Goal: Task Accomplishment & Management: Complete application form

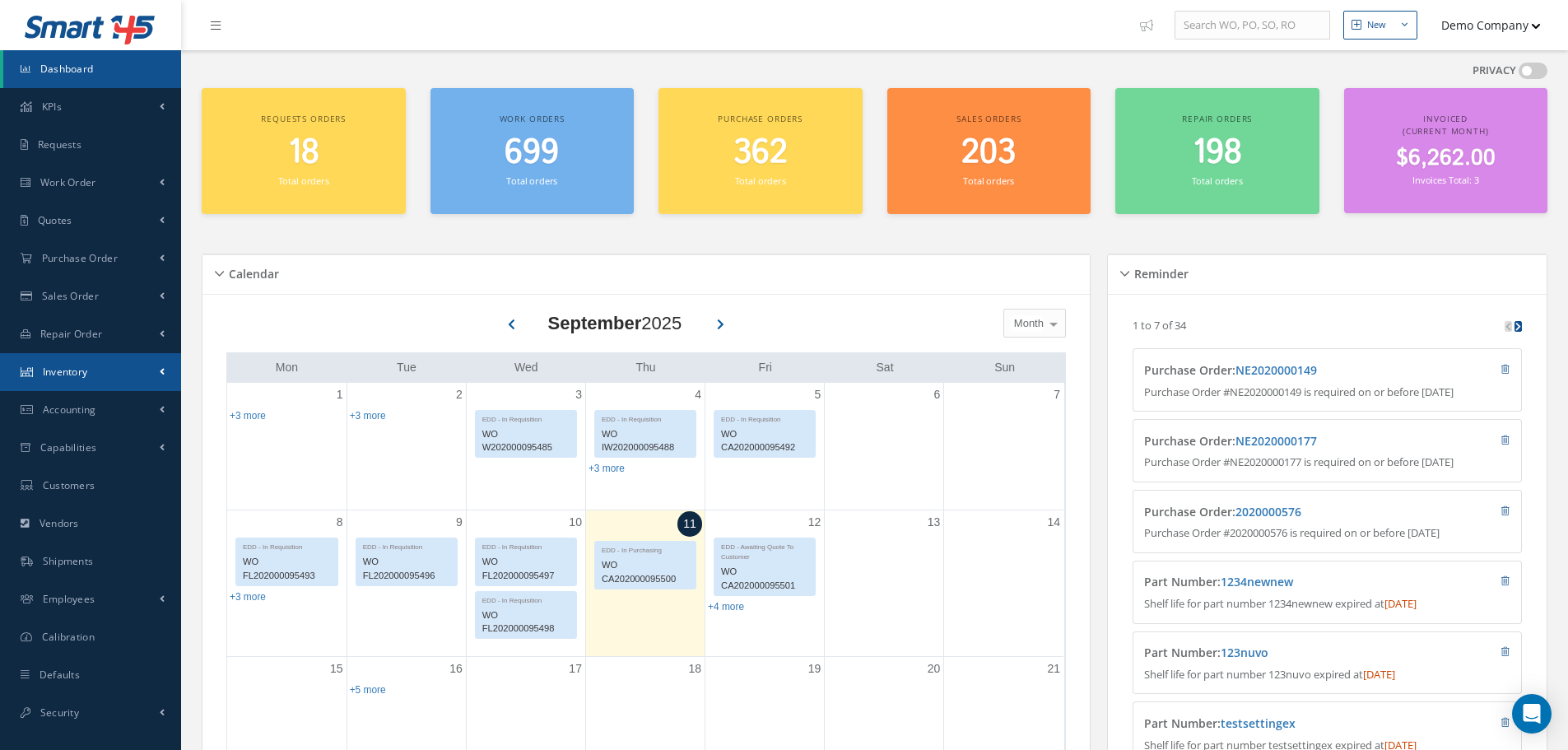
drag, startPoint x: 123, startPoint y: 368, endPoint x: 125, endPoint y: 379, distance: 11.2
click at [123, 368] on link "Inventory" at bounding box center [90, 372] width 181 height 38
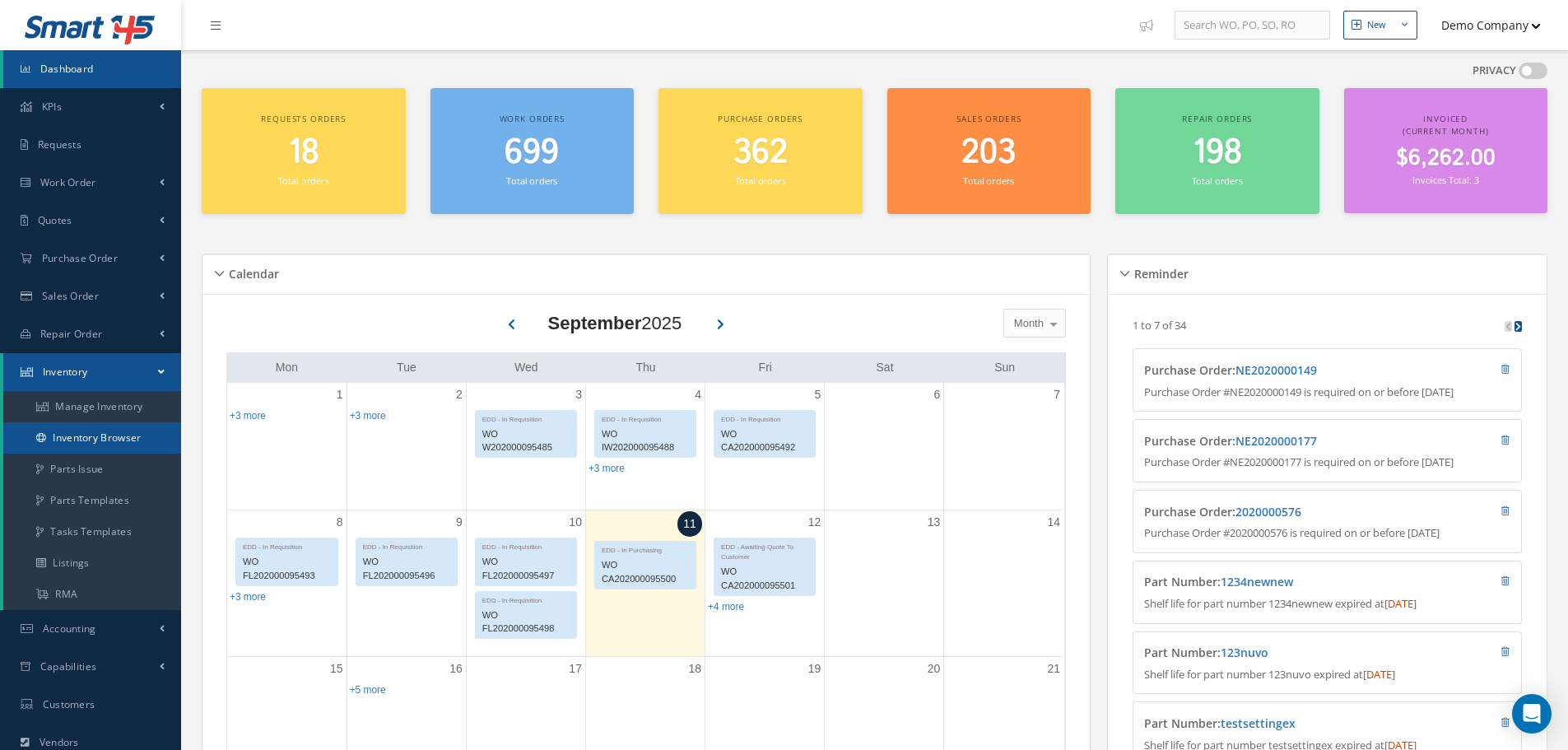
click at [127, 431] on link "Inventory Browser" at bounding box center [92, 438] width 178 height 32
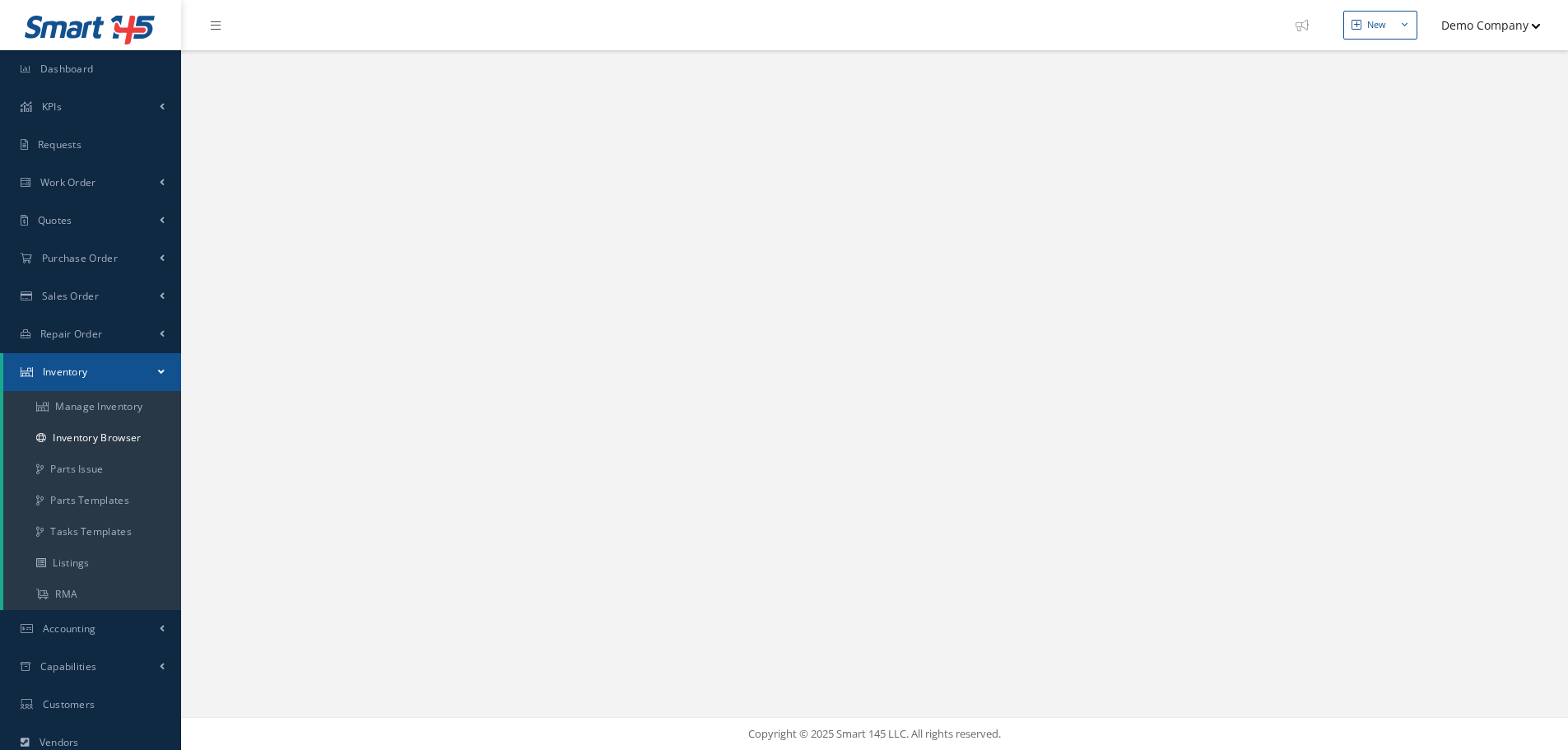
select select "25"
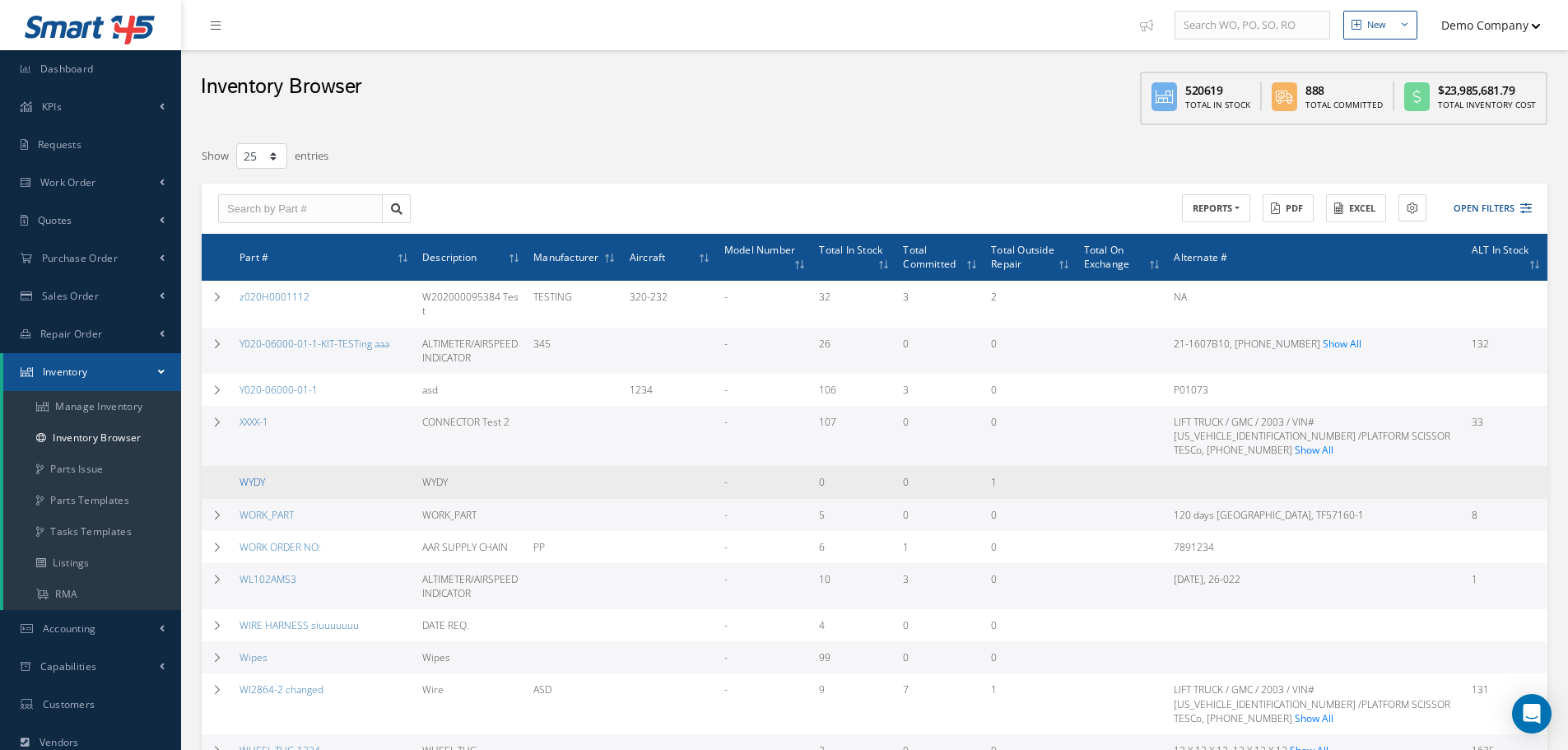
click at [262, 476] on link "WYDY" at bounding box center [252, 482] width 26 height 14
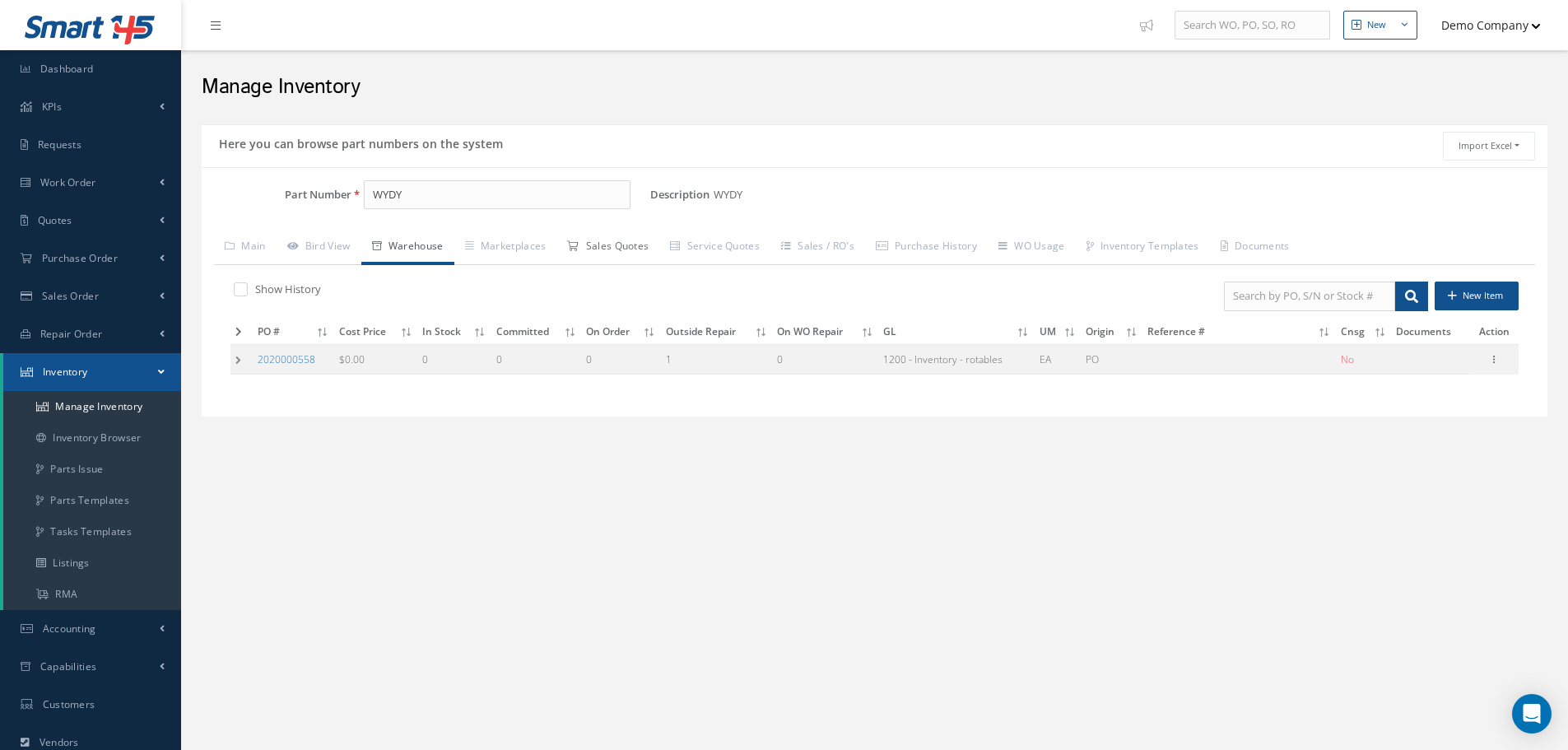
click at [630, 248] on link "Sales Quotes" at bounding box center [607, 248] width 103 height 35
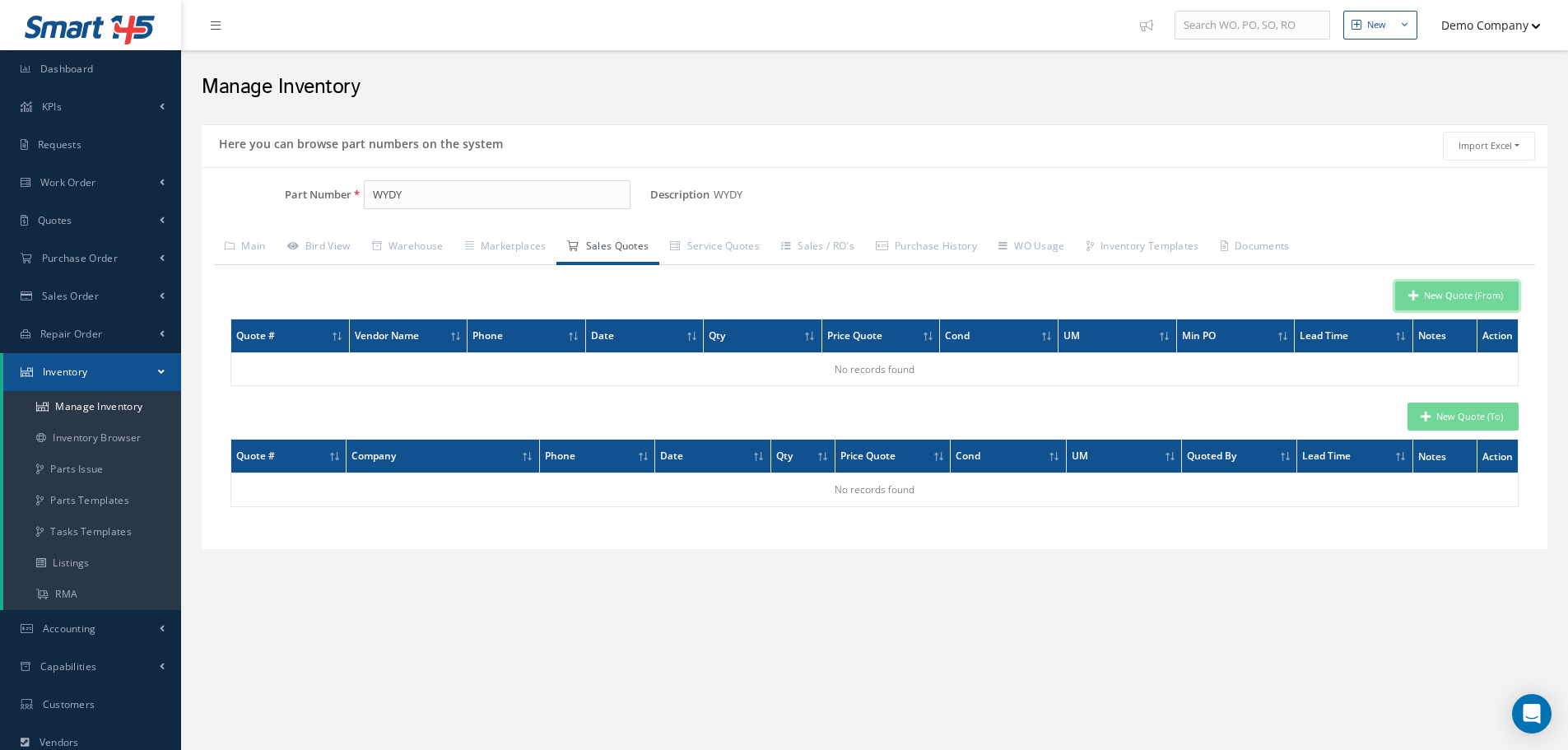
click at [1476, 291] on button "New Quote (From)" at bounding box center [1456, 296] width 123 height 29
type input "WYDY"
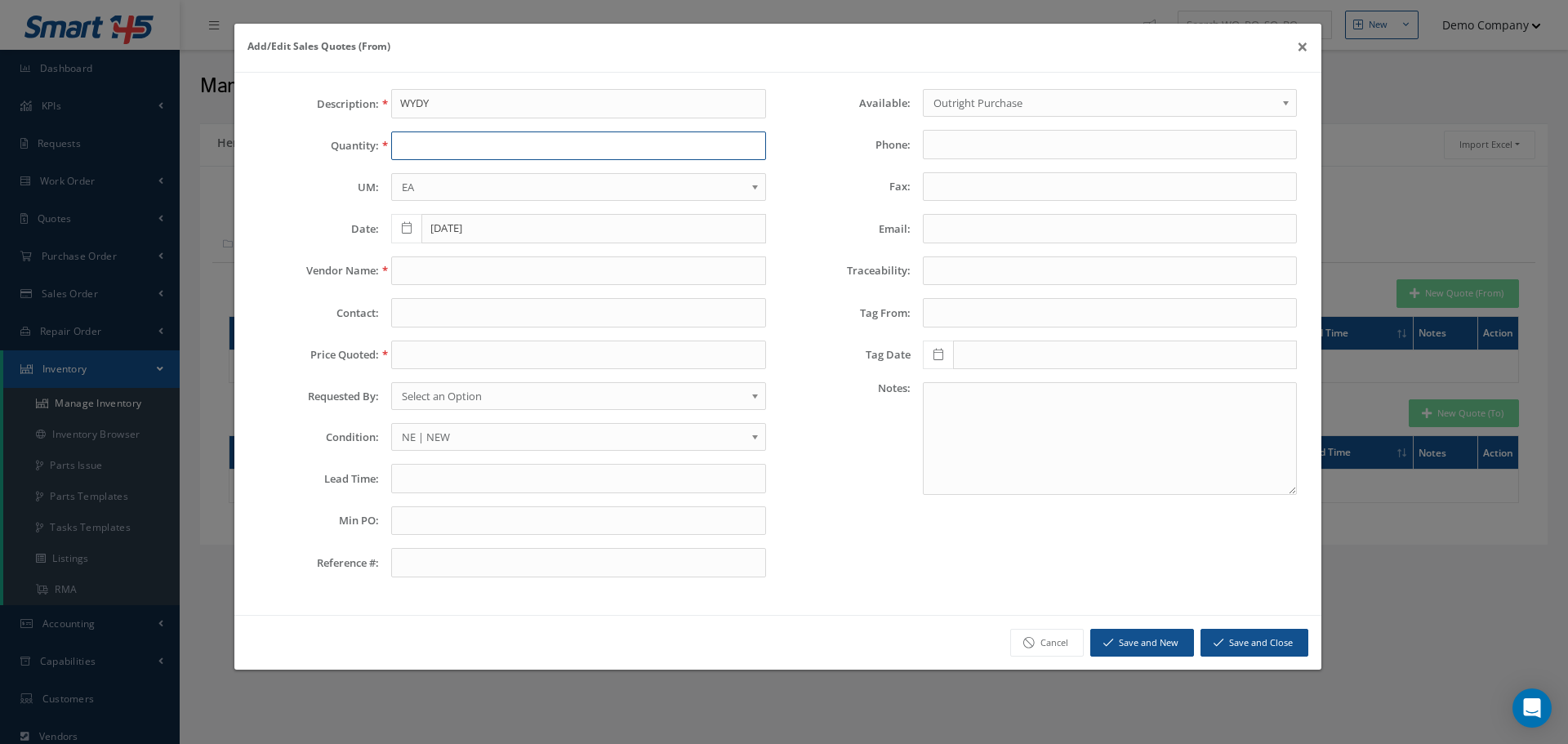
click at [471, 141] on input "text" at bounding box center [578, 146] width 374 height 30
type input "5"
click at [416, 273] on input "text" at bounding box center [578, 271] width 374 height 30
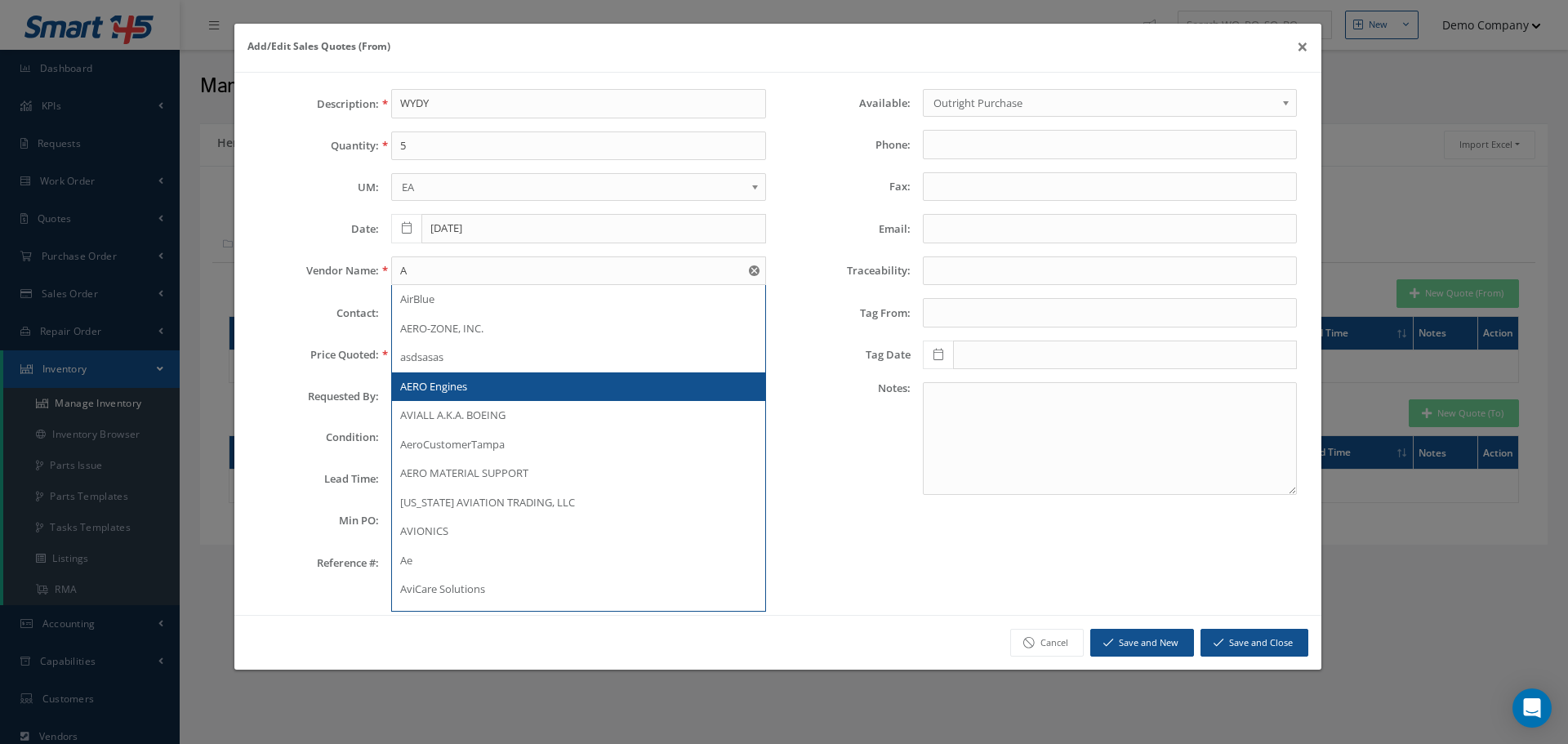
click at [451, 375] on div "AERO Engines" at bounding box center [578, 387] width 373 height 30
type input "AERO Engines"
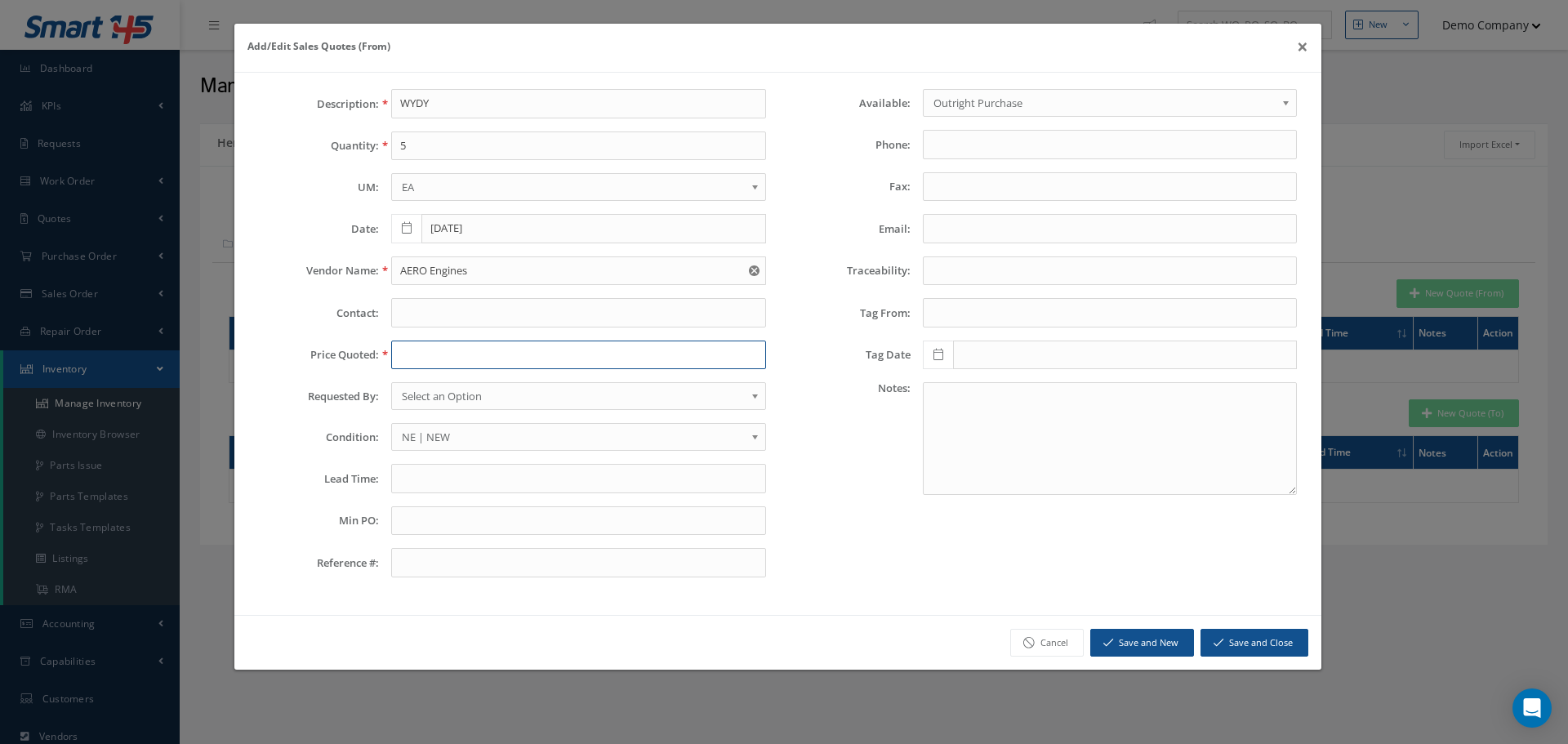
click at [491, 344] on input "text" at bounding box center [578, 355] width 374 height 30
type input "542"
click at [1265, 644] on button "Save and Close" at bounding box center [1254, 643] width 108 height 29
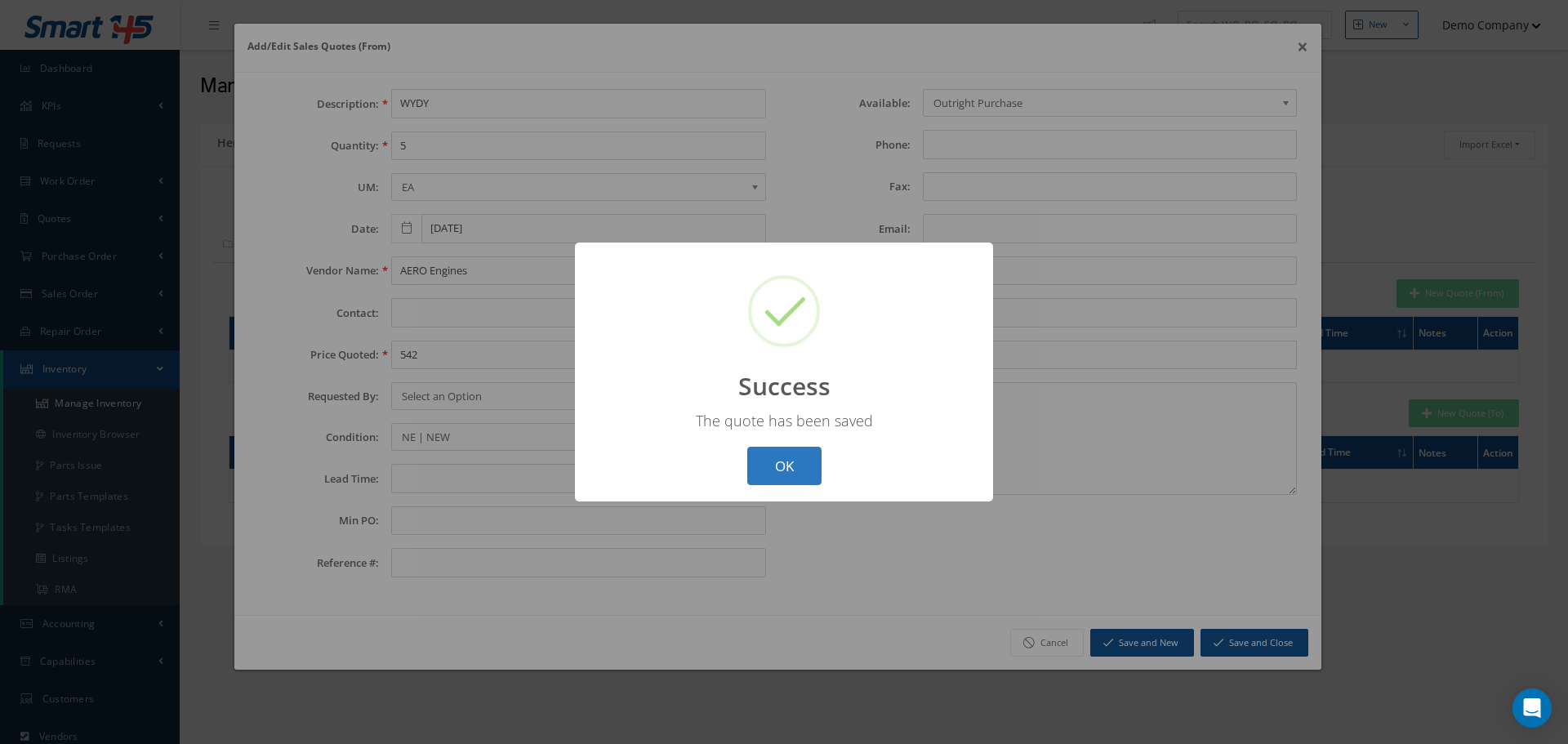
click at [795, 462] on button "OK" at bounding box center [784, 466] width 74 height 38
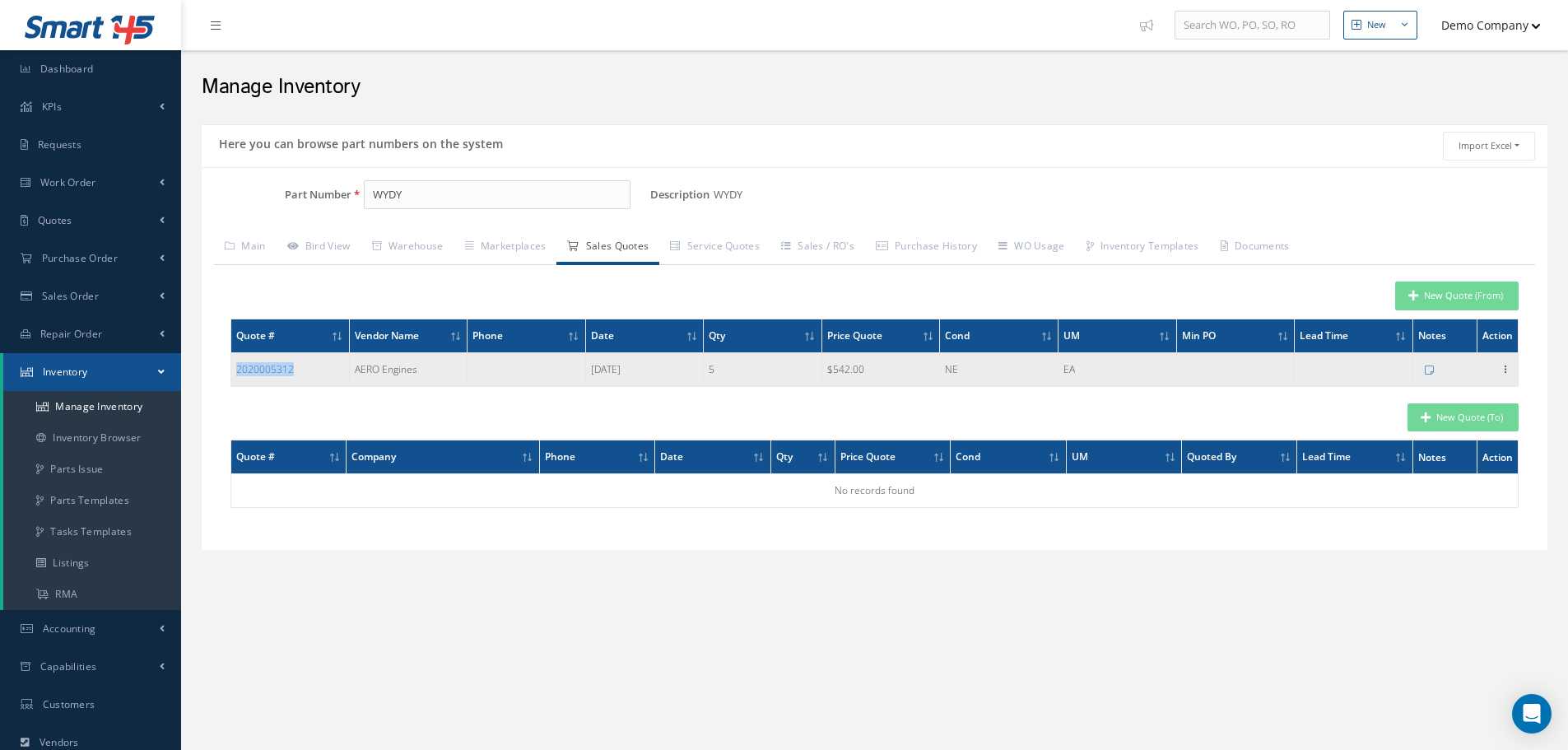
drag, startPoint x: 305, startPoint y: 369, endPoint x: 231, endPoint y: 372, distance: 74.1
click at [232, 372] on td "2020005312" at bounding box center [290, 370] width 118 height 34
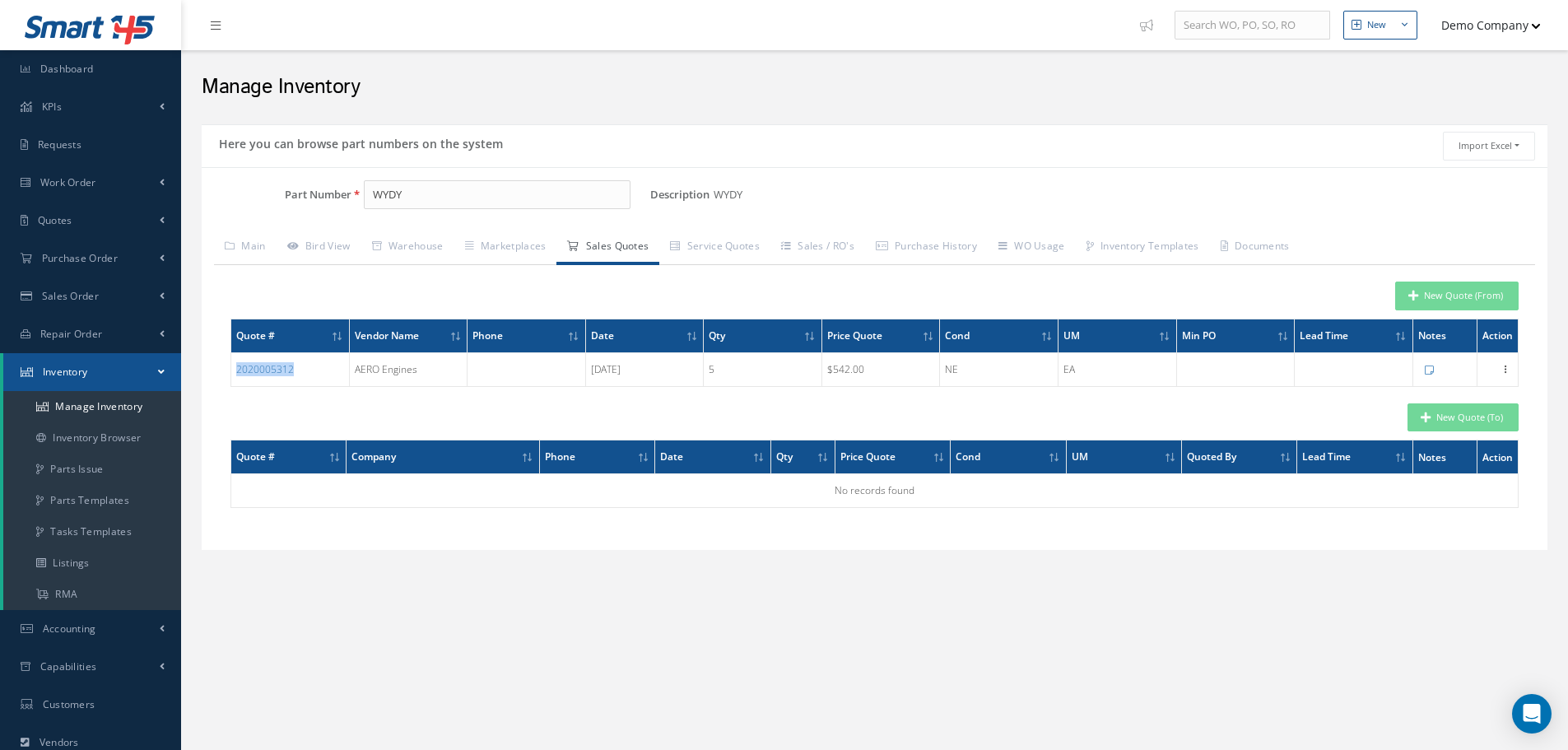
copy link "2020005312"
click at [319, 396] on div "New Quote (From) Quote # Vendor Name Phone Date Qty Price Quote Cond UM Min PO …" at bounding box center [874, 401] width 1321 height 273
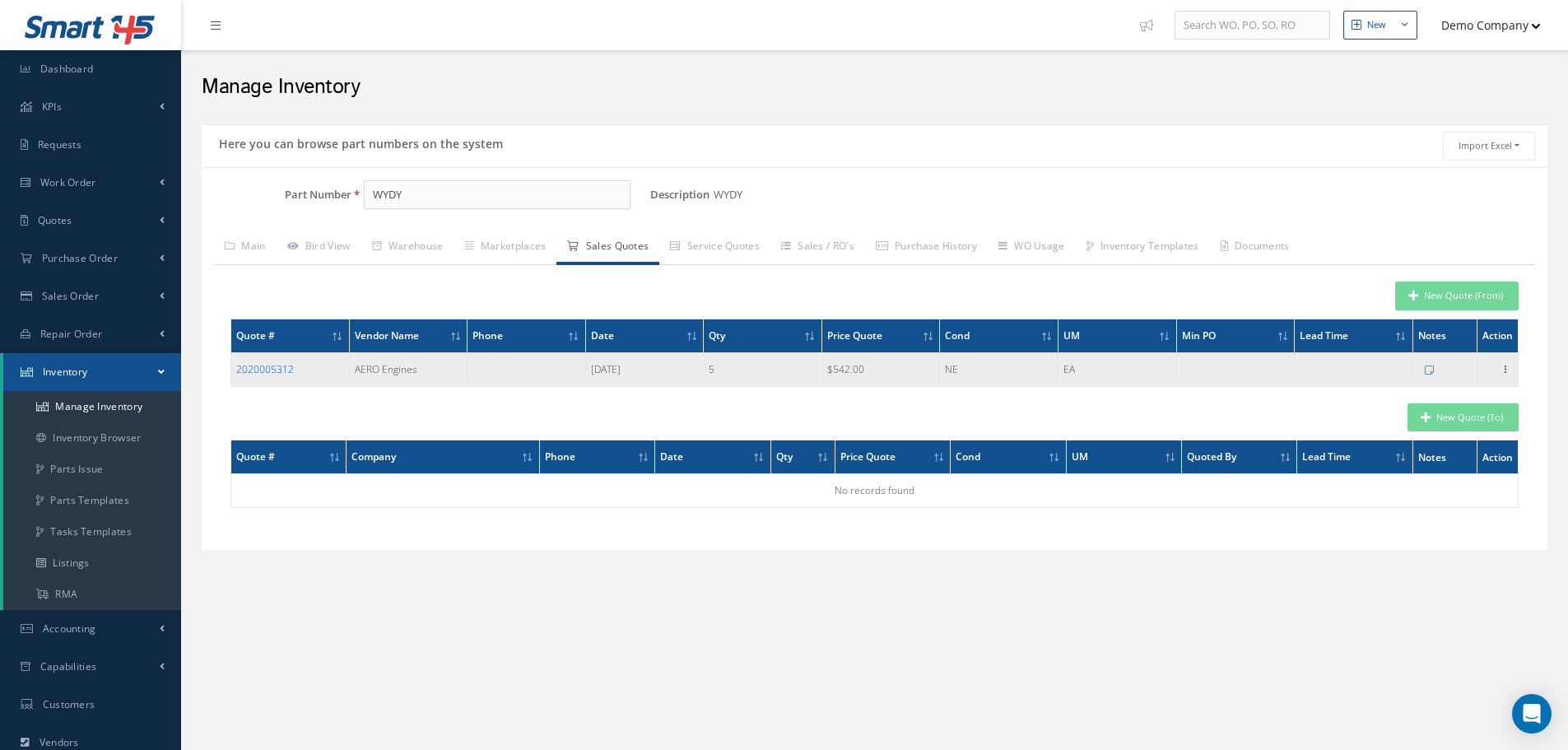
click at [273, 366] on link "2020005312" at bounding box center [265, 369] width 58 height 14
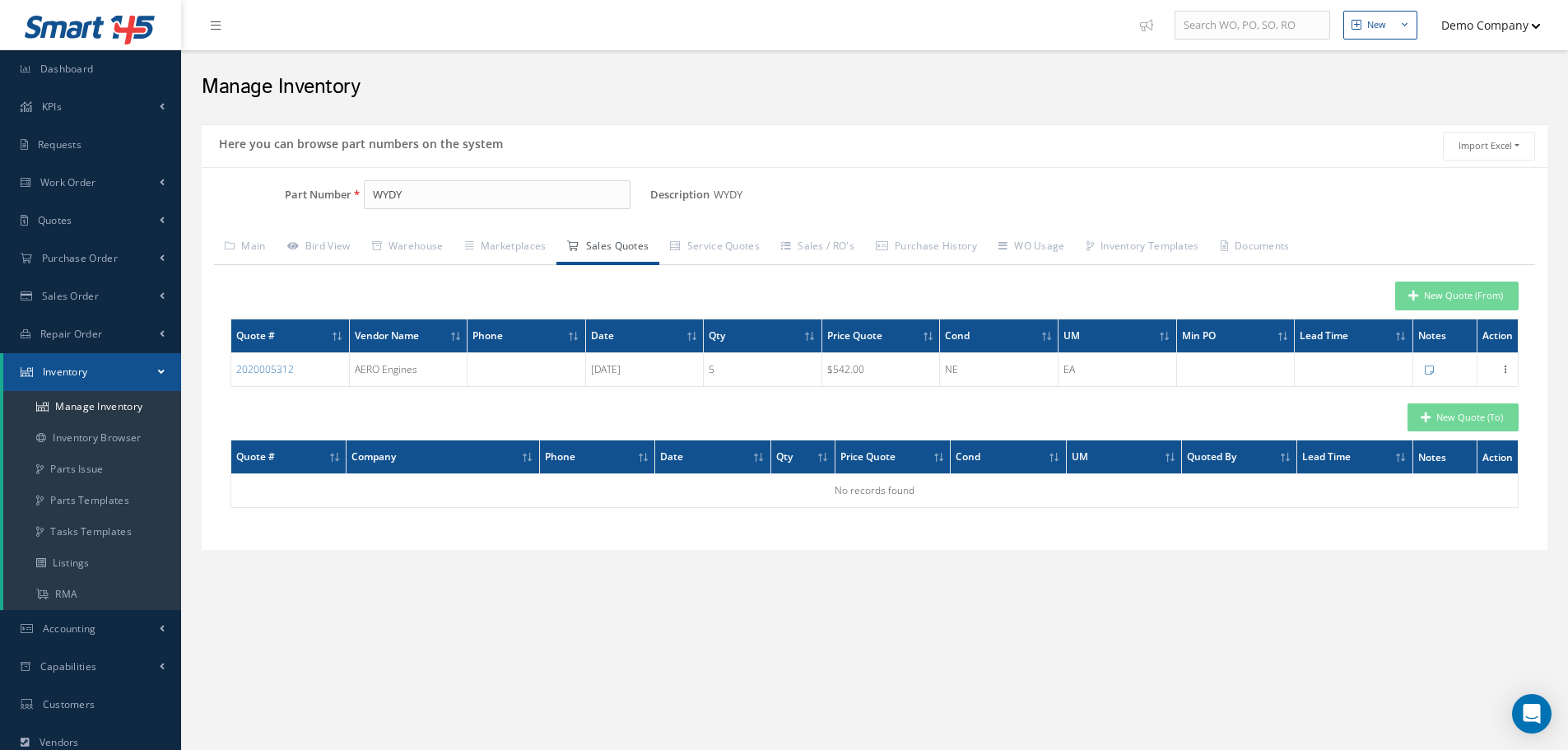
drag, startPoint x: 444, startPoint y: 209, endPoint x: 359, endPoint y: 210, distance: 85.0
click at [359, 210] on div "Part Number WYDY" at bounding box center [426, 202] width 449 height 43
drag, startPoint x: 414, startPoint y: 194, endPoint x: 353, endPoint y: 195, distance: 61.0
click at [353, 195] on div "WYDY" at bounding box center [501, 195] width 299 height 30
click at [1474, 410] on button "New Quote (To)" at bounding box center [1462, 418] width 111 height 29
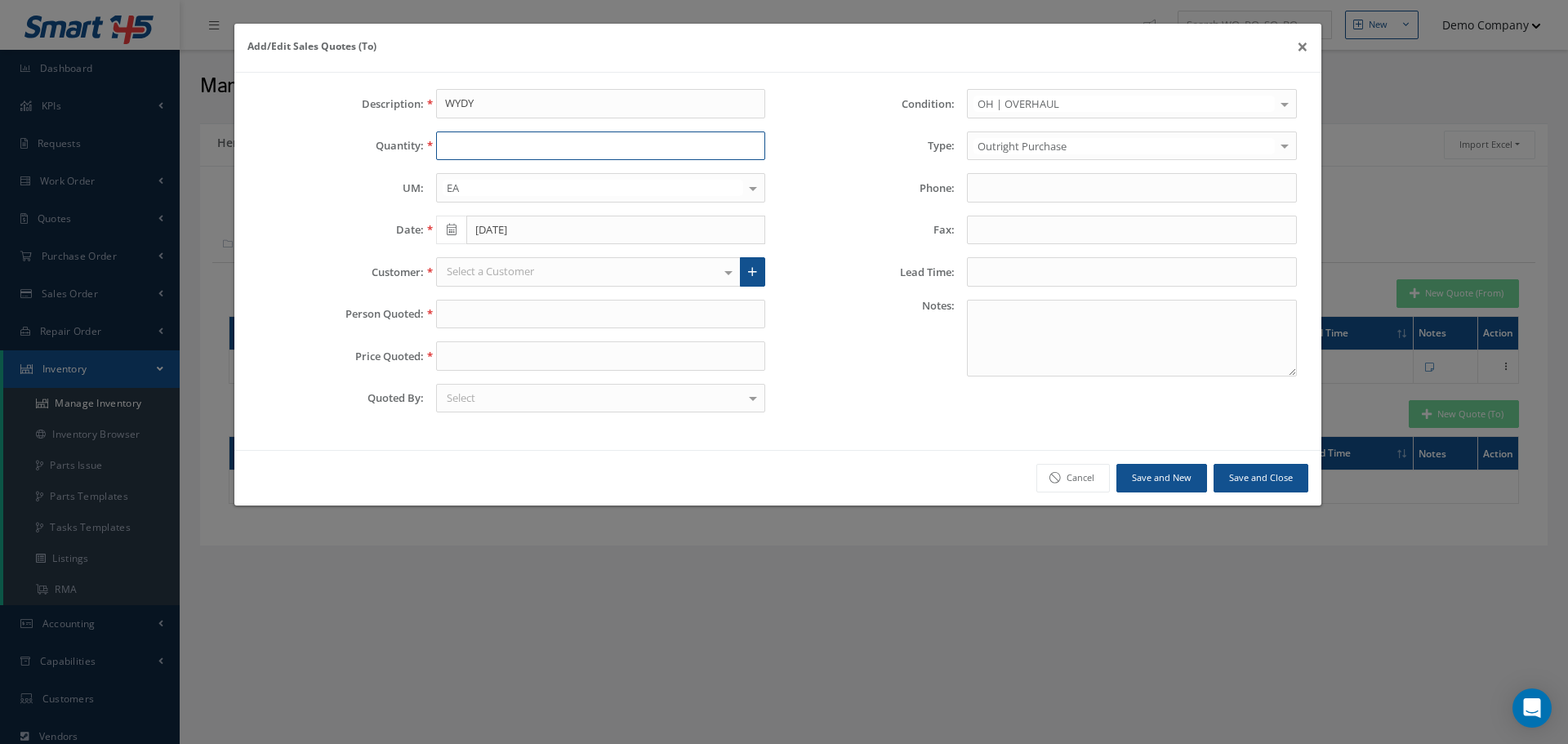
click at [500, 154] on input "text" at bounding box center [601, 146] width 330 height 30
type input "1"
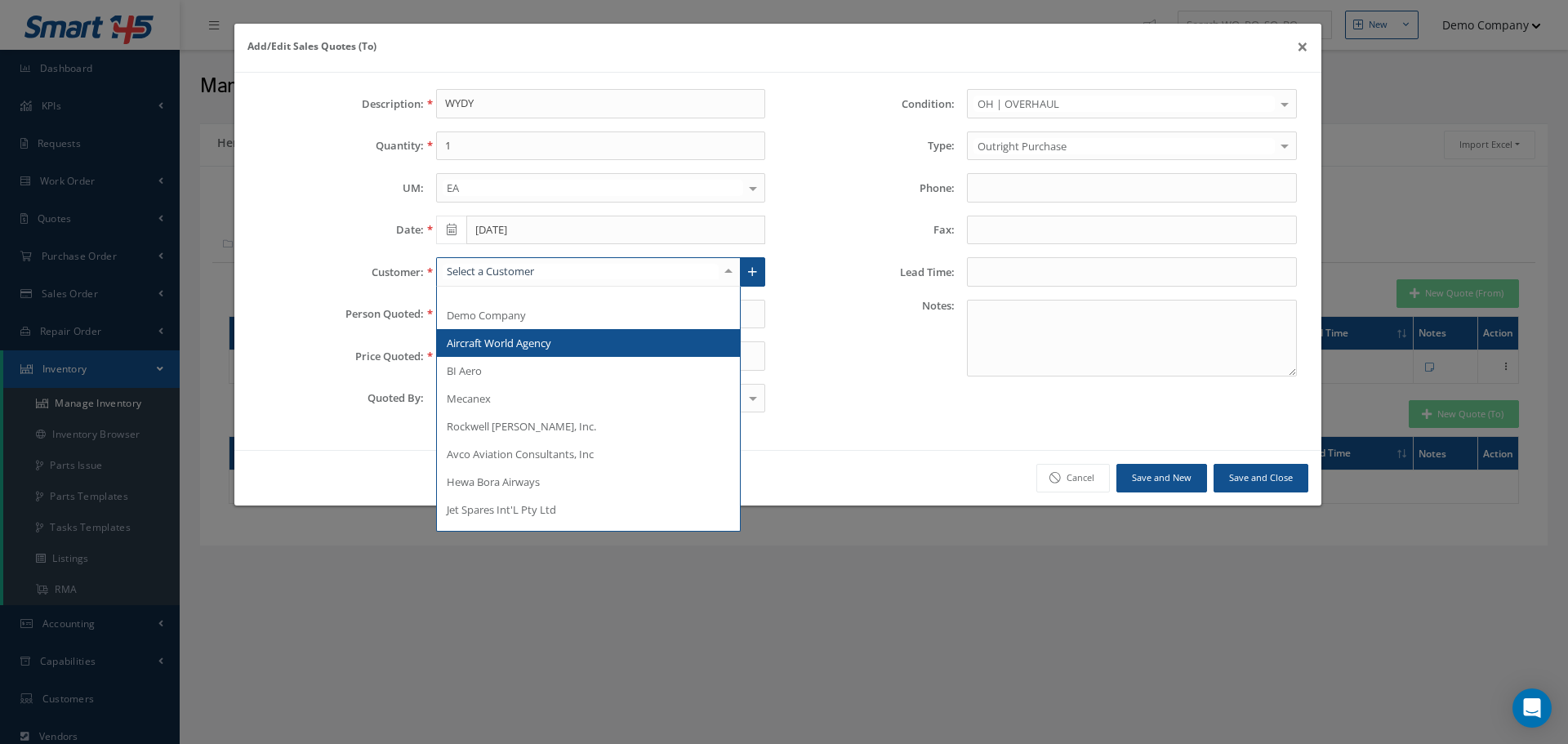
click at [506, 331] on span "Aircraft World Agency" at bounding box center [588, 342] width 303 height 28
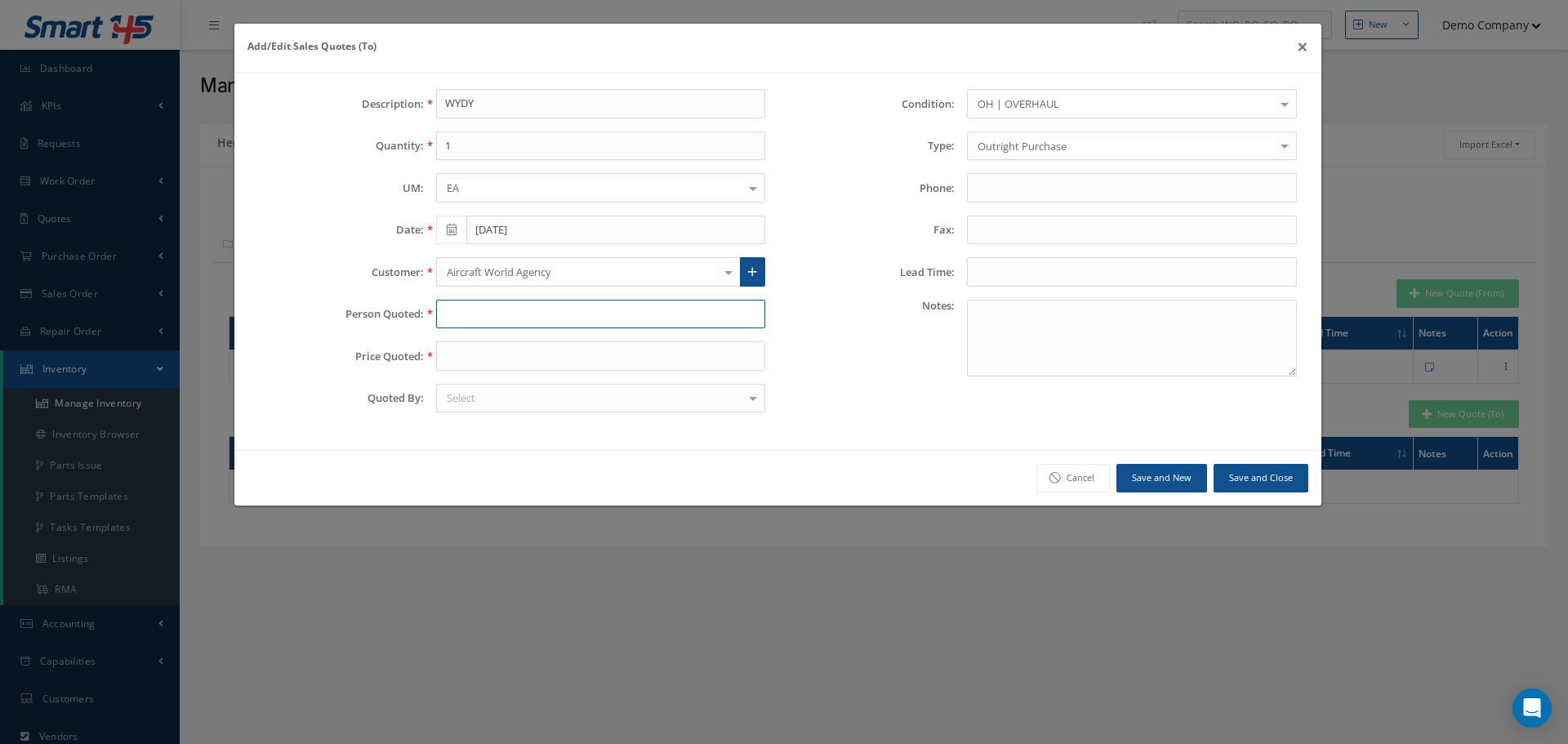
click at [507, 313] on input "text" at bounding box center [601, 315] width 330 height 30
type input "1"
click at [497, 357] on input "text" at bounding box center [601, 356] width 330 height 30
type input "1"
click at [1247, 469] on button "Save and Close" at bounding box center [1261, 479] width 95 height 29
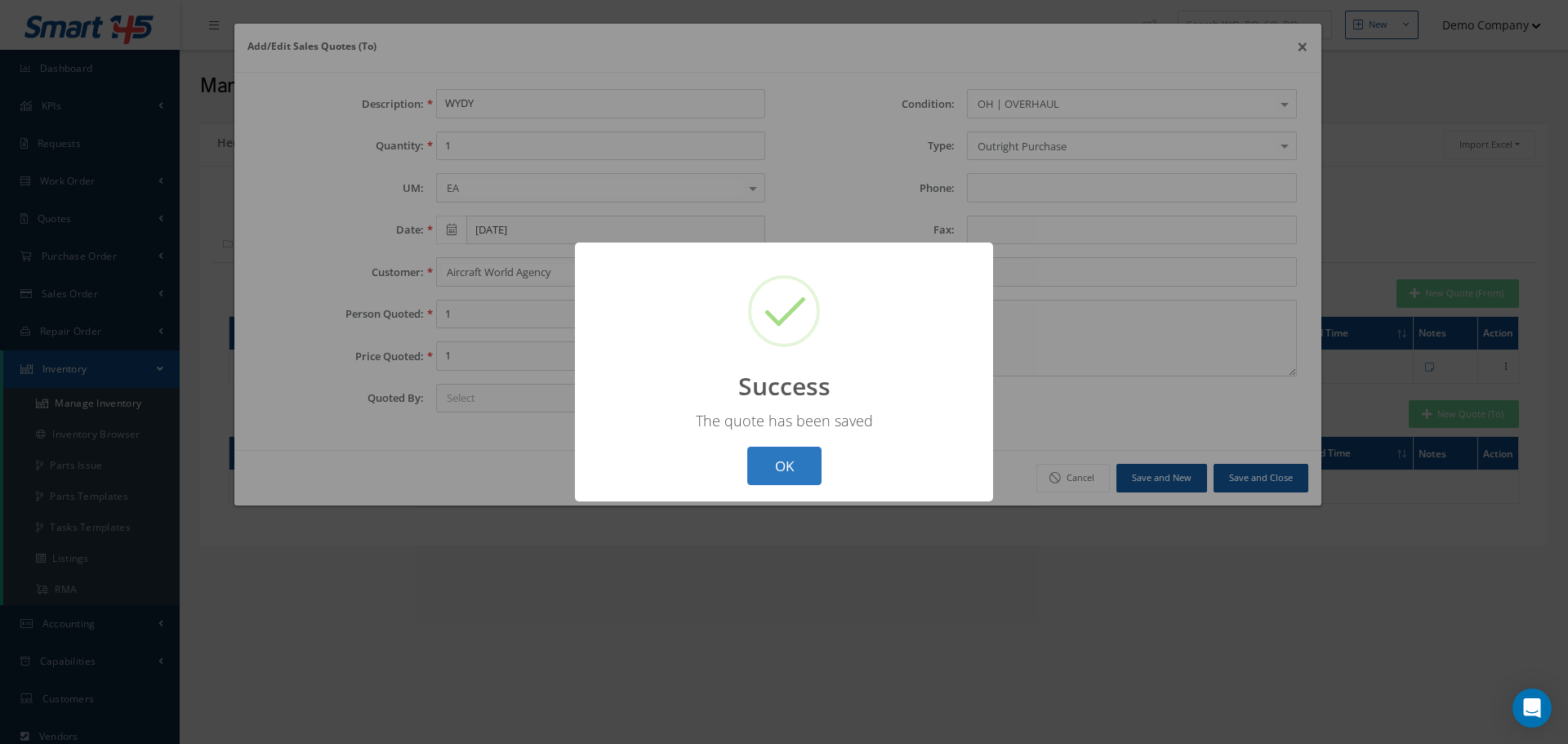
click at [797, 456] on button "OK" at bounding box center [784, 466] width 74 height 38
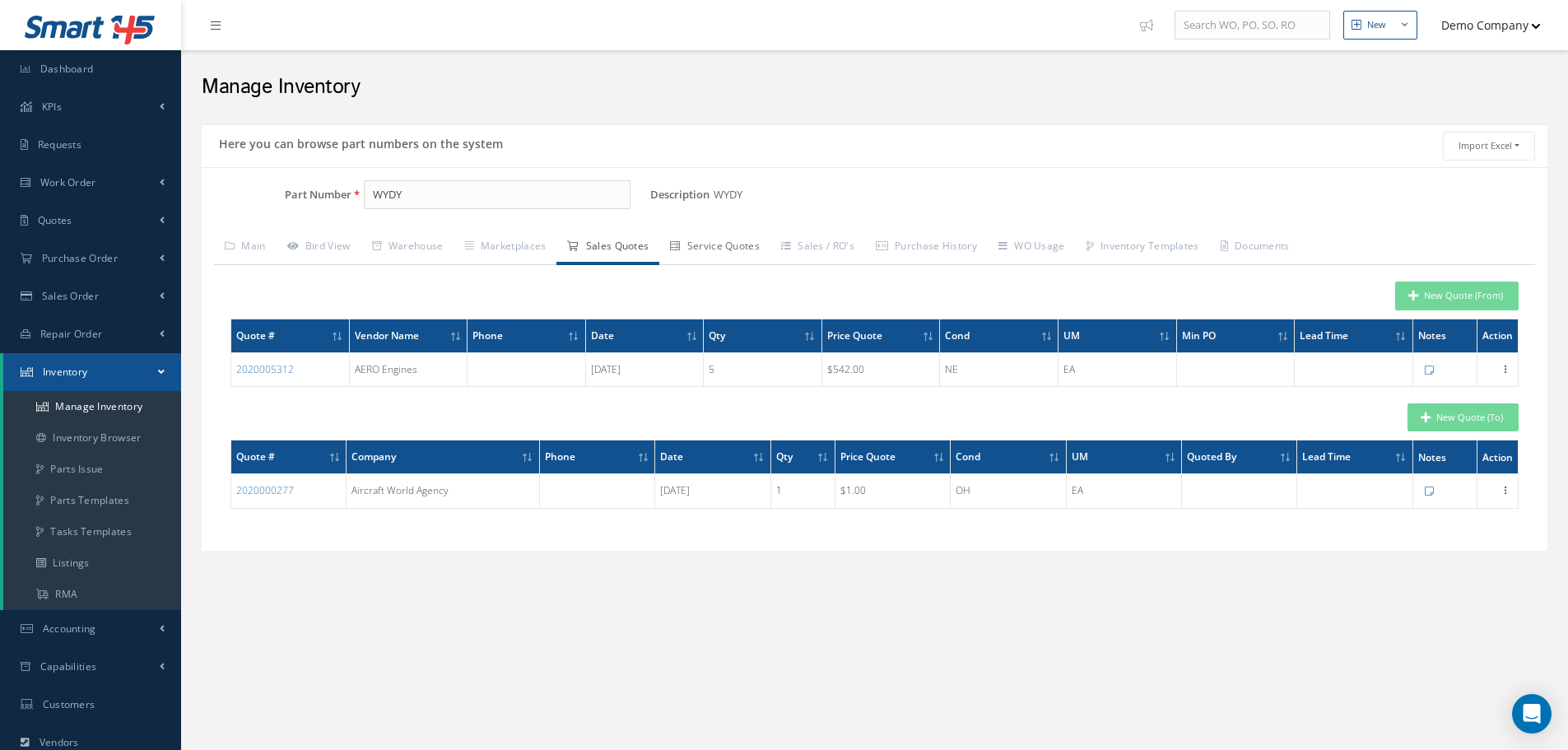
click at [744, 257] on link "Service Quotes" at bounding box center [715, 248] width 111 height 35
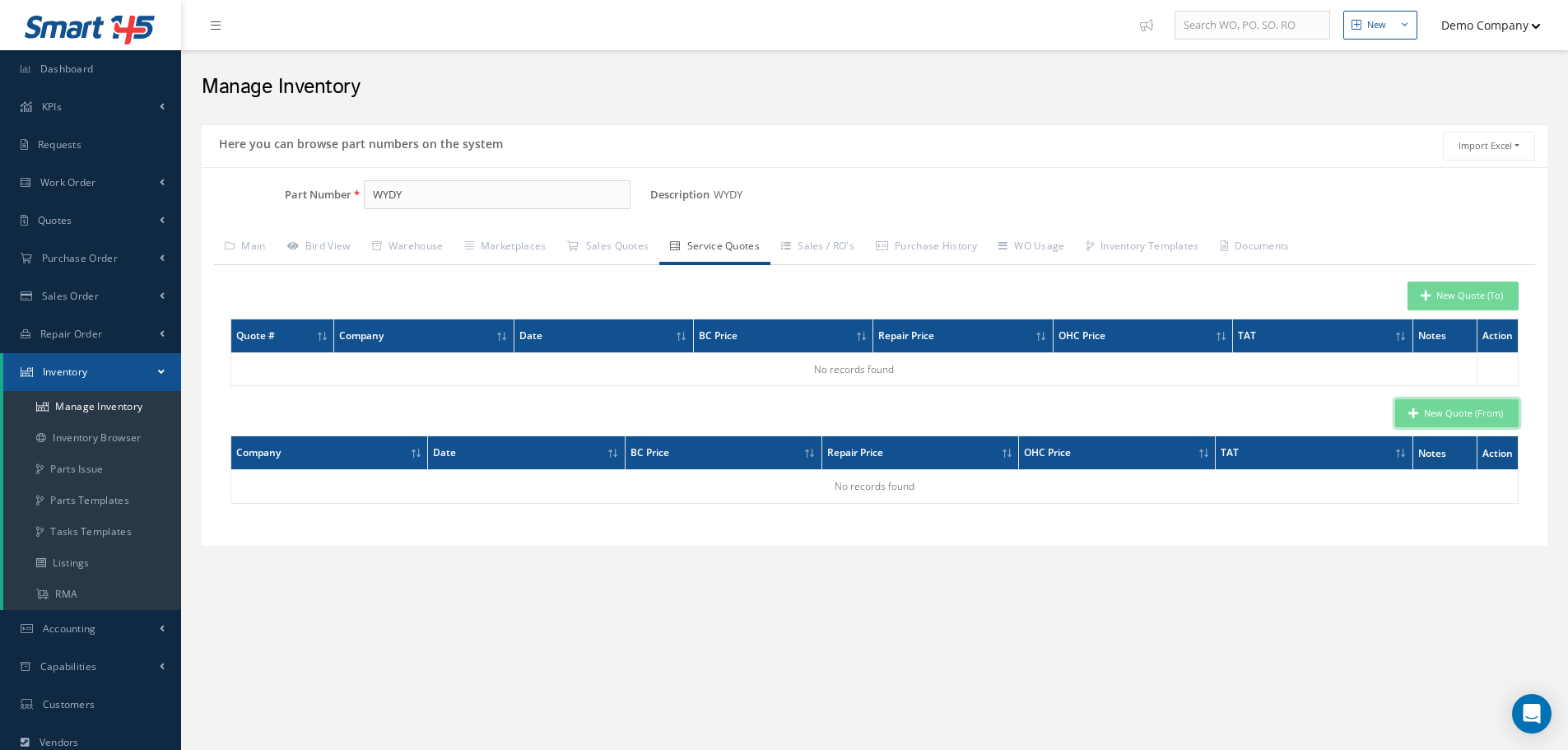
click at [1472, 416] on button "New Quote (From)" at bounding box center [1456, 414] width 123 height 29
type input "WYDY"
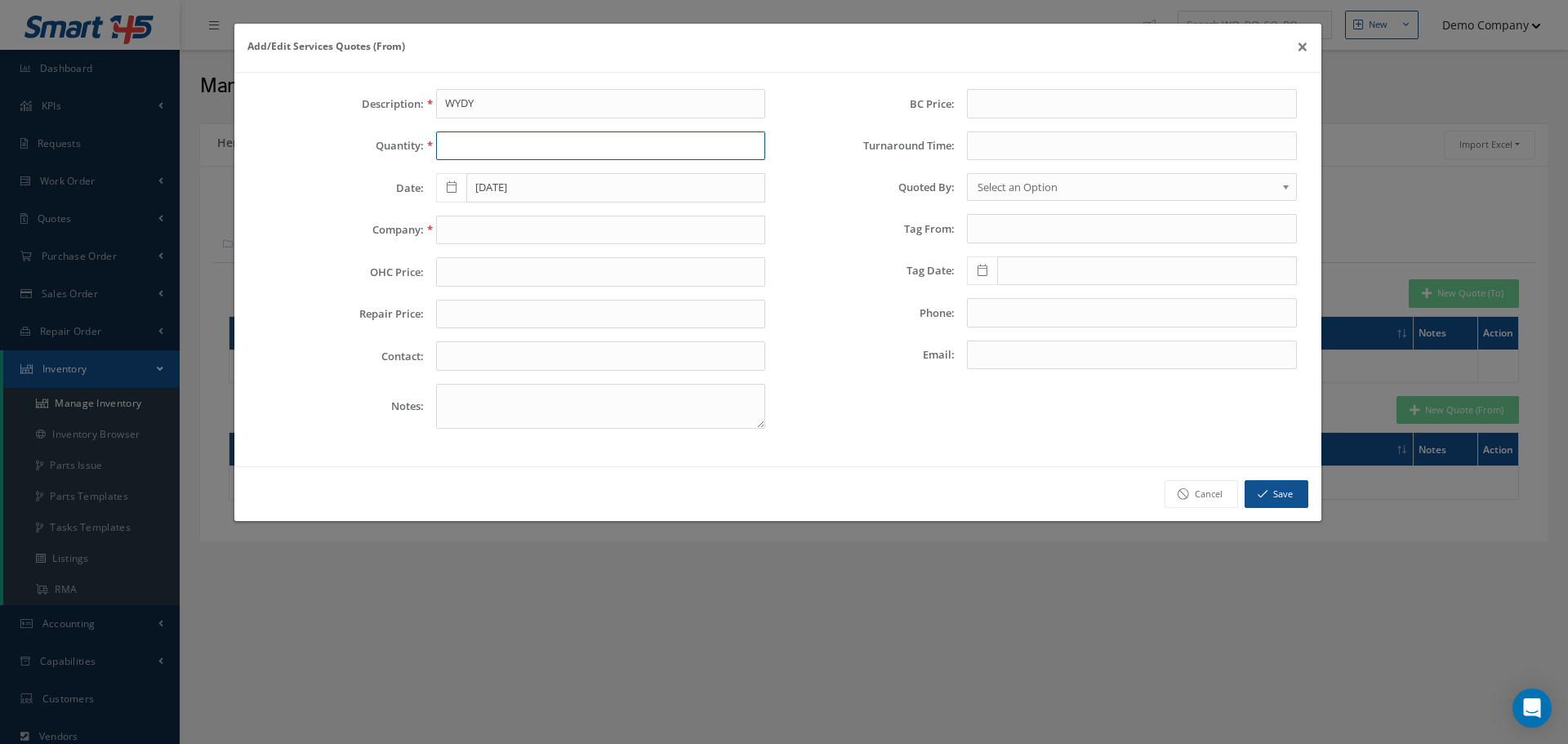
click at [513, 141] on input "text" at bounding box center [601, 146] width 330 height 30
type input "1"
click at [481, 228] on input "text" at bounding box center [601, 230] width 330 height 30
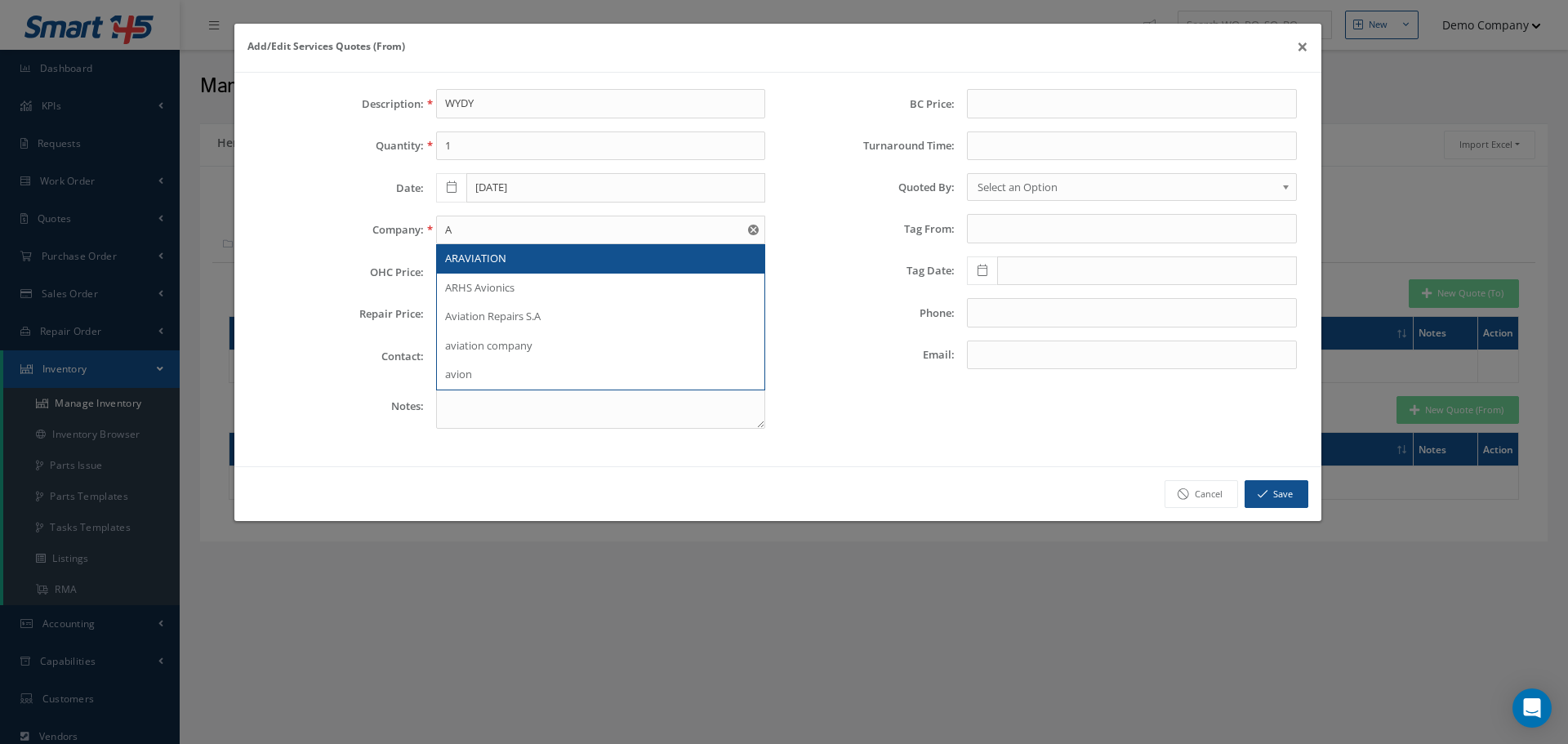
click at [519, 260] on div "ARAVIATION" at bounding box center [601, 259] width 312 height 16
type input "ARAVIATION"
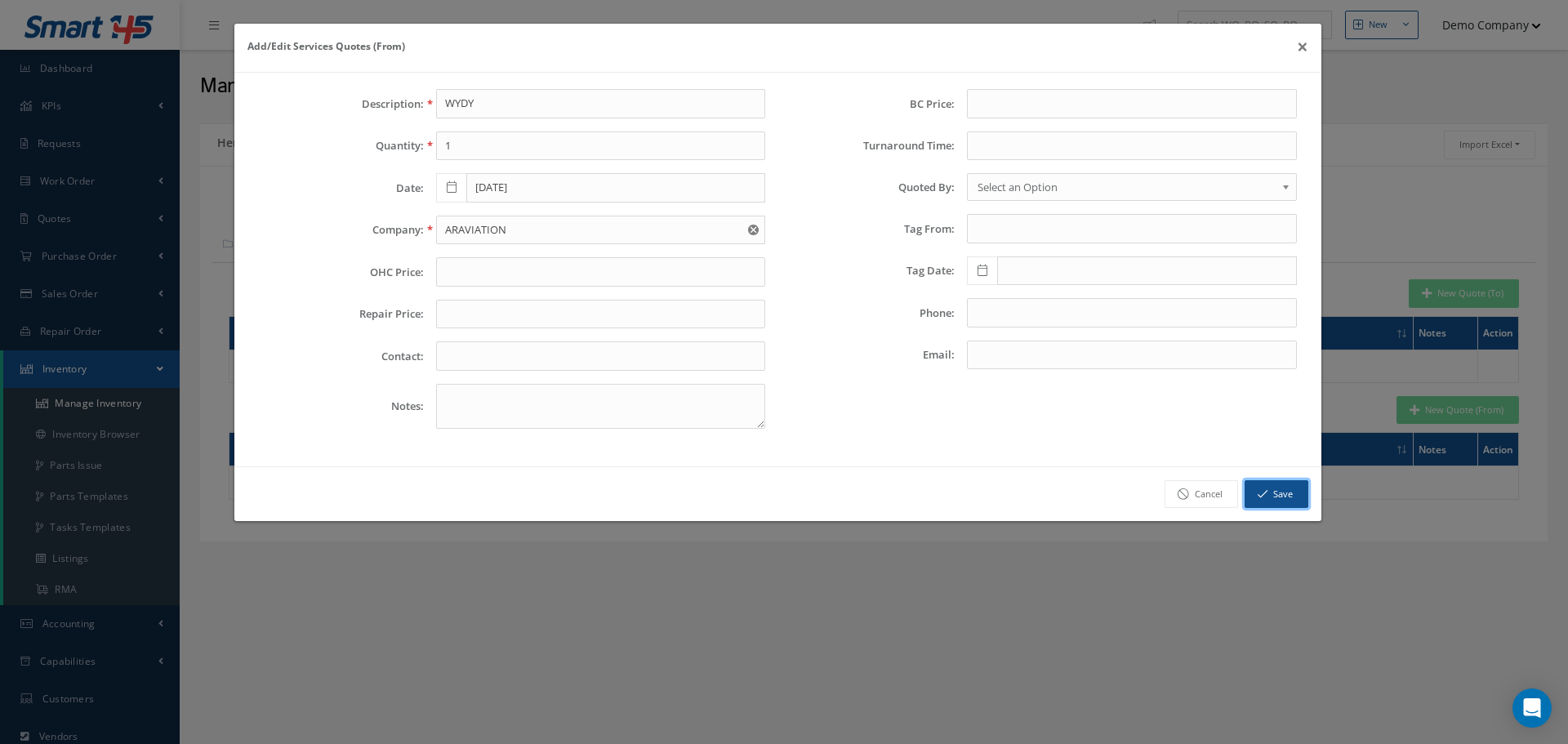
click at [1281, 505] on button "Save" at bounding box center [1276, 495] width 63 height 29
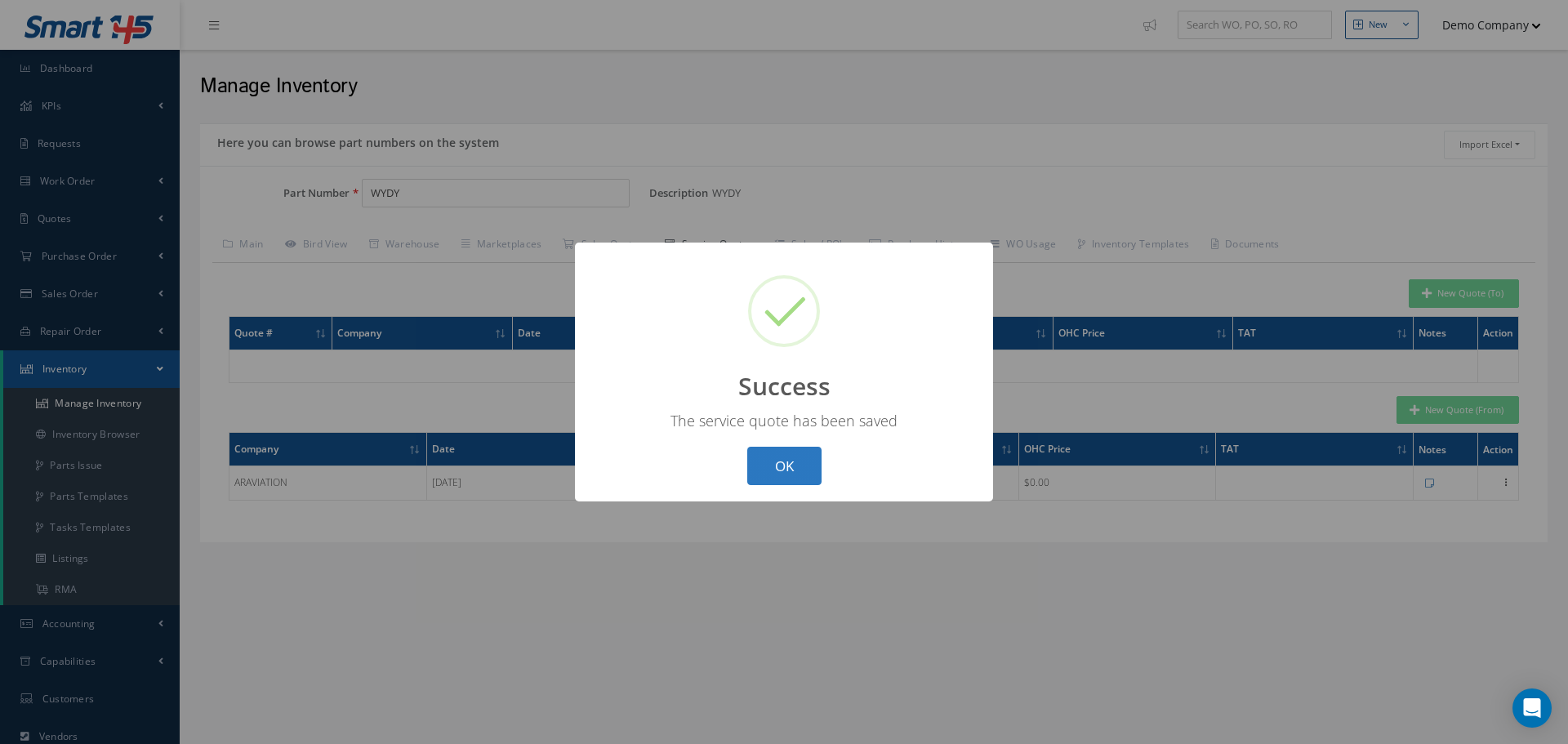
click at [789, 466] on button "OK" at bounding box center [784, 466] width 74 height 38
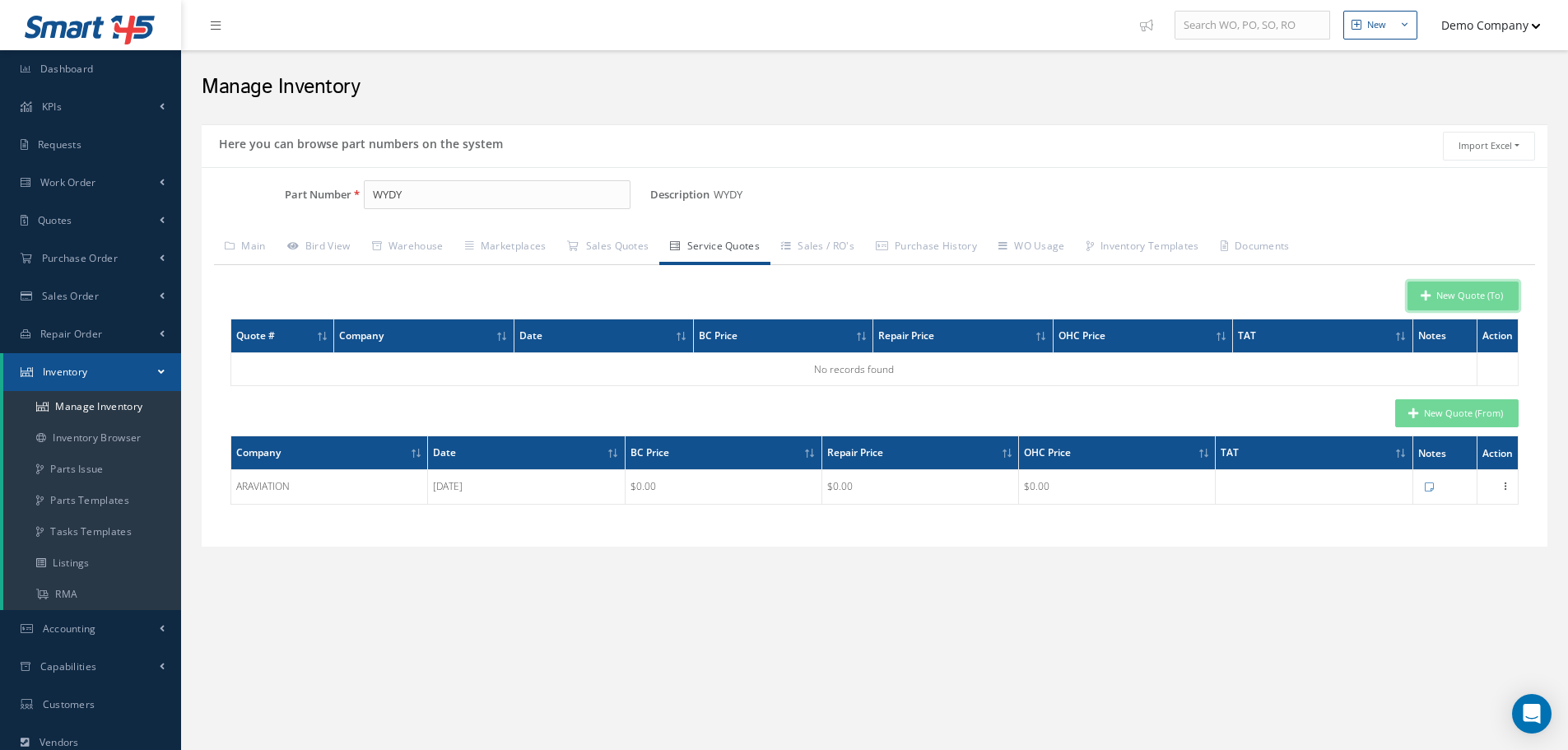
click at [1495, 304] on button "New Quote (To)" at bounding box center [1462, 296] width 111 height 29
type input "WYDY"
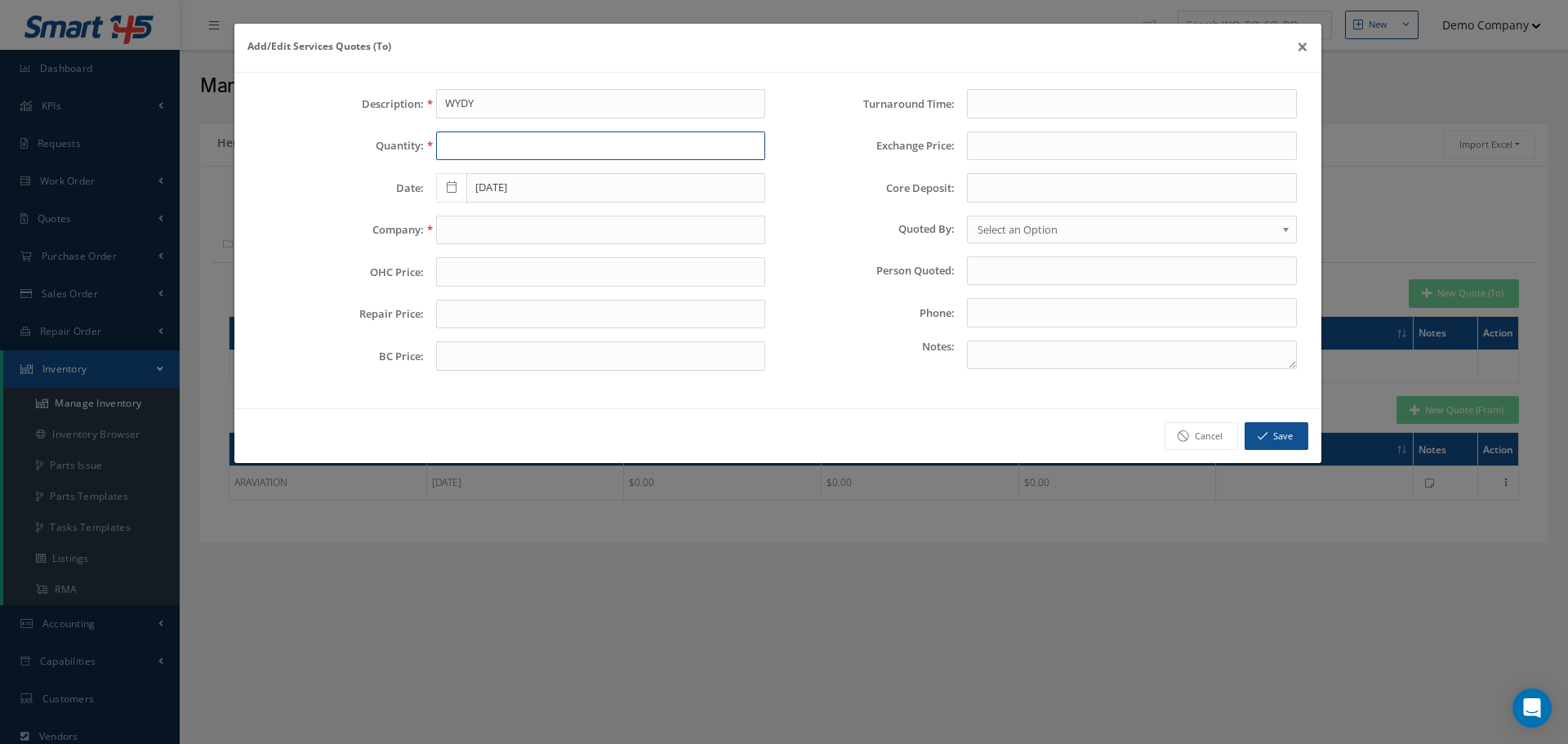
click at [460, 139] on input "text" at bounding box center [601, 146] width 330 height 30
type input "5"
click at [462, 233] on input "text" at bounding box center [601, 230] width 330 height 30
type input "2"
click at [1276, 438] on button "Save" at bounding box center [1276, 437] width 63 height 29
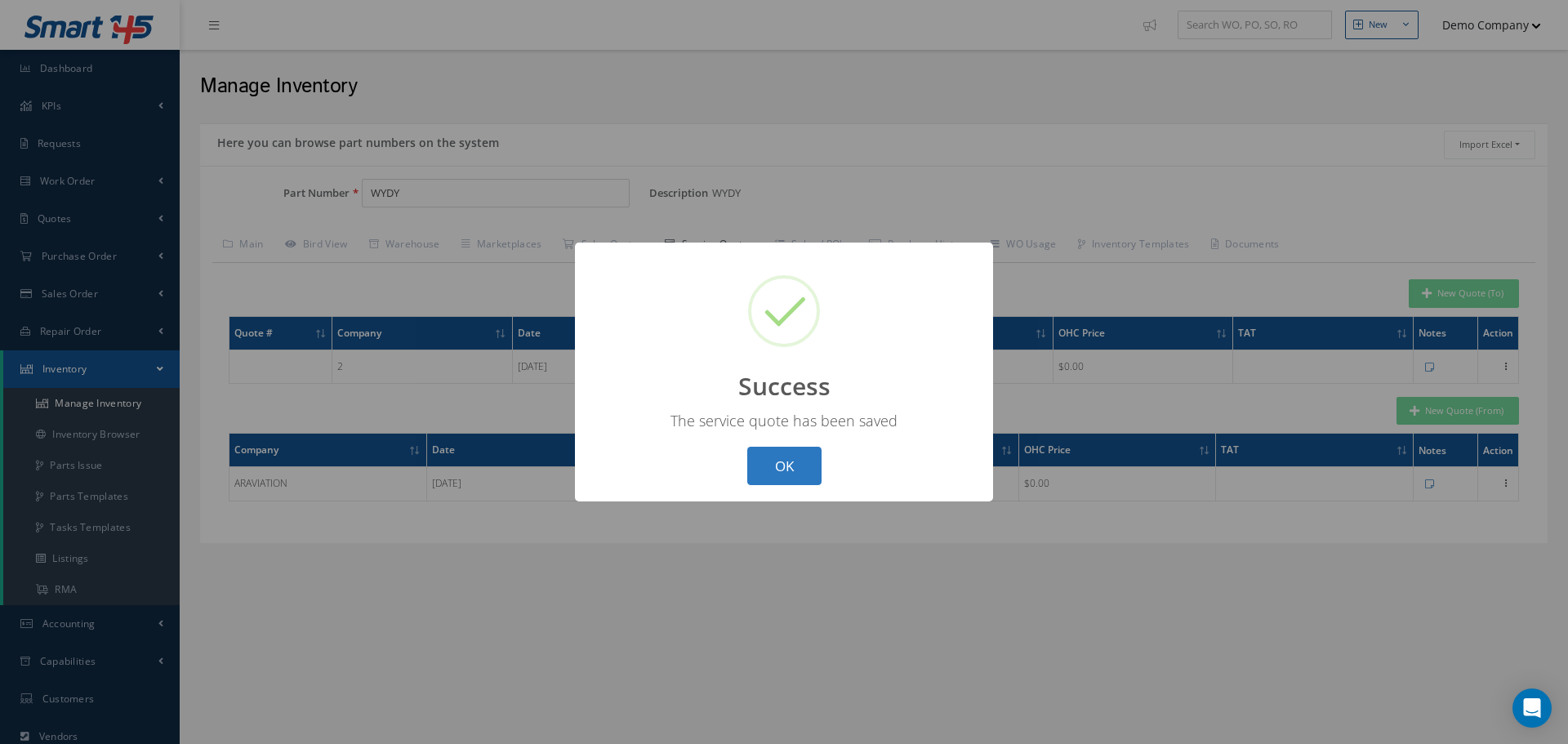
click at [788, 462] on button "OK" at bounding box center [784, 466] width 74 height 38
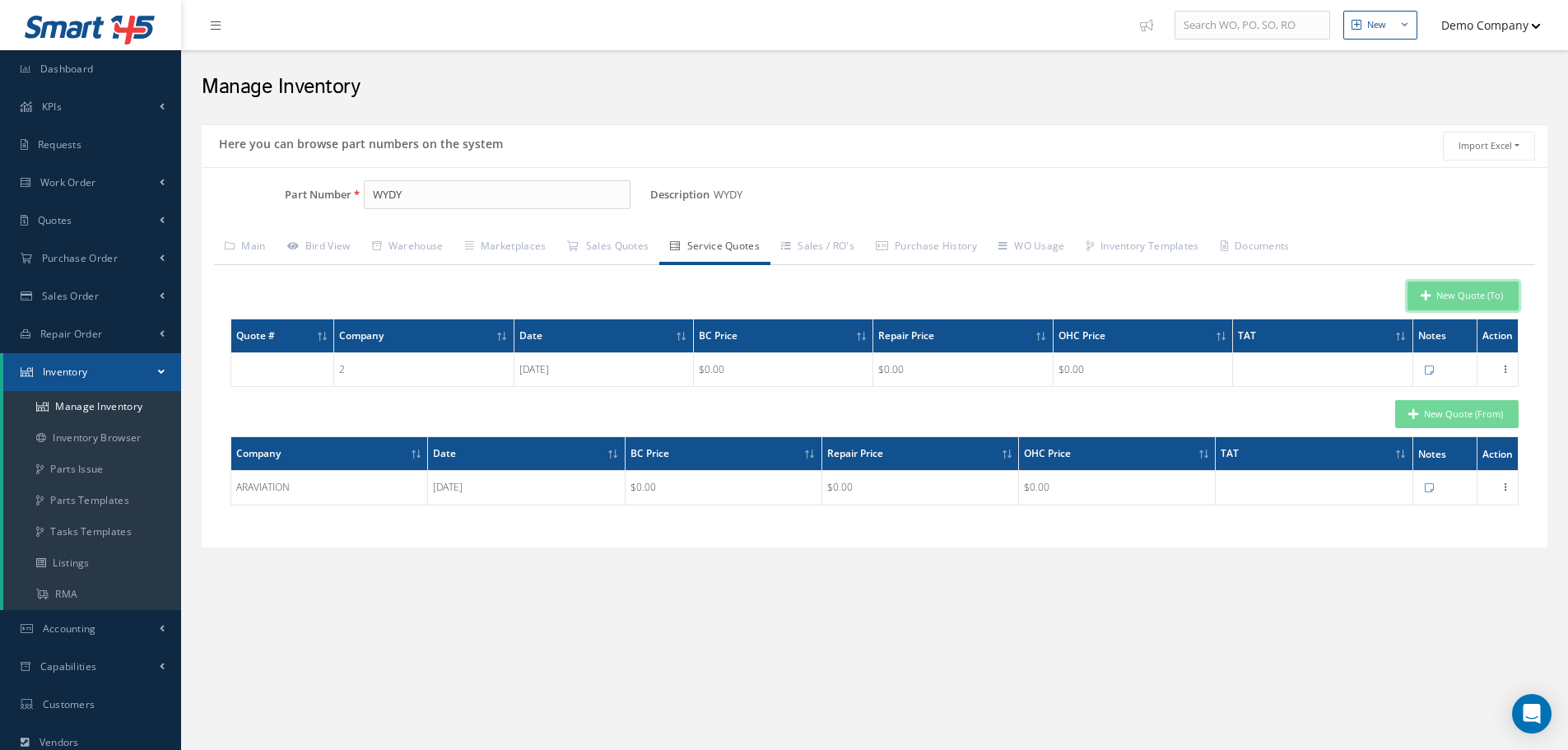
click at [1484, 295] on button "New Quote (To)" at bounding box center [1462, 296] width 111 height 29
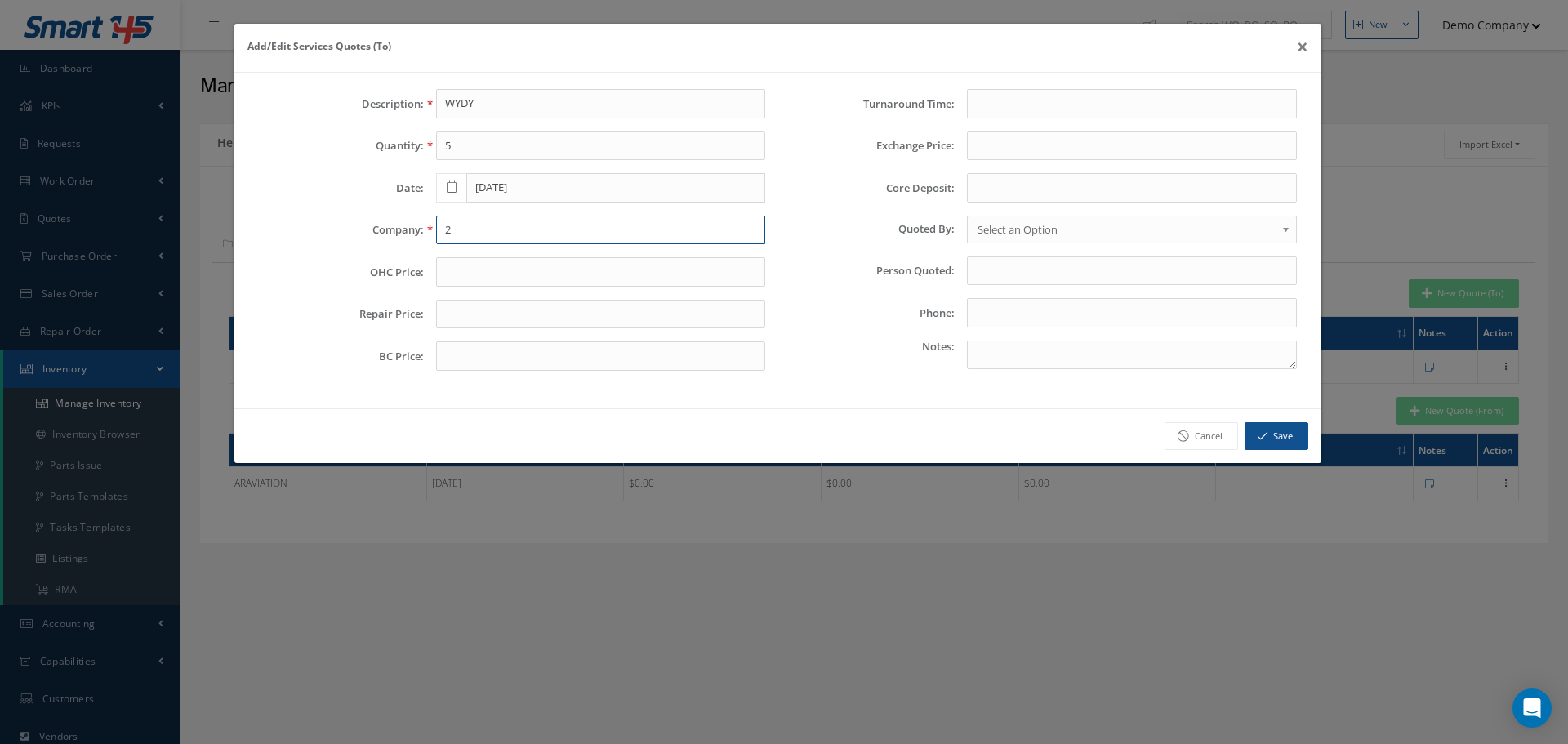
click at [494, 242] on input "2" at bounding box center [601, 230] width 330 height 30
click at [445, 150] on input "5" at bounding box center [601, 146] width 330 height 30
click at [1303, 49] on button "×" at bounding box center [1303, 46] width 37 height 46
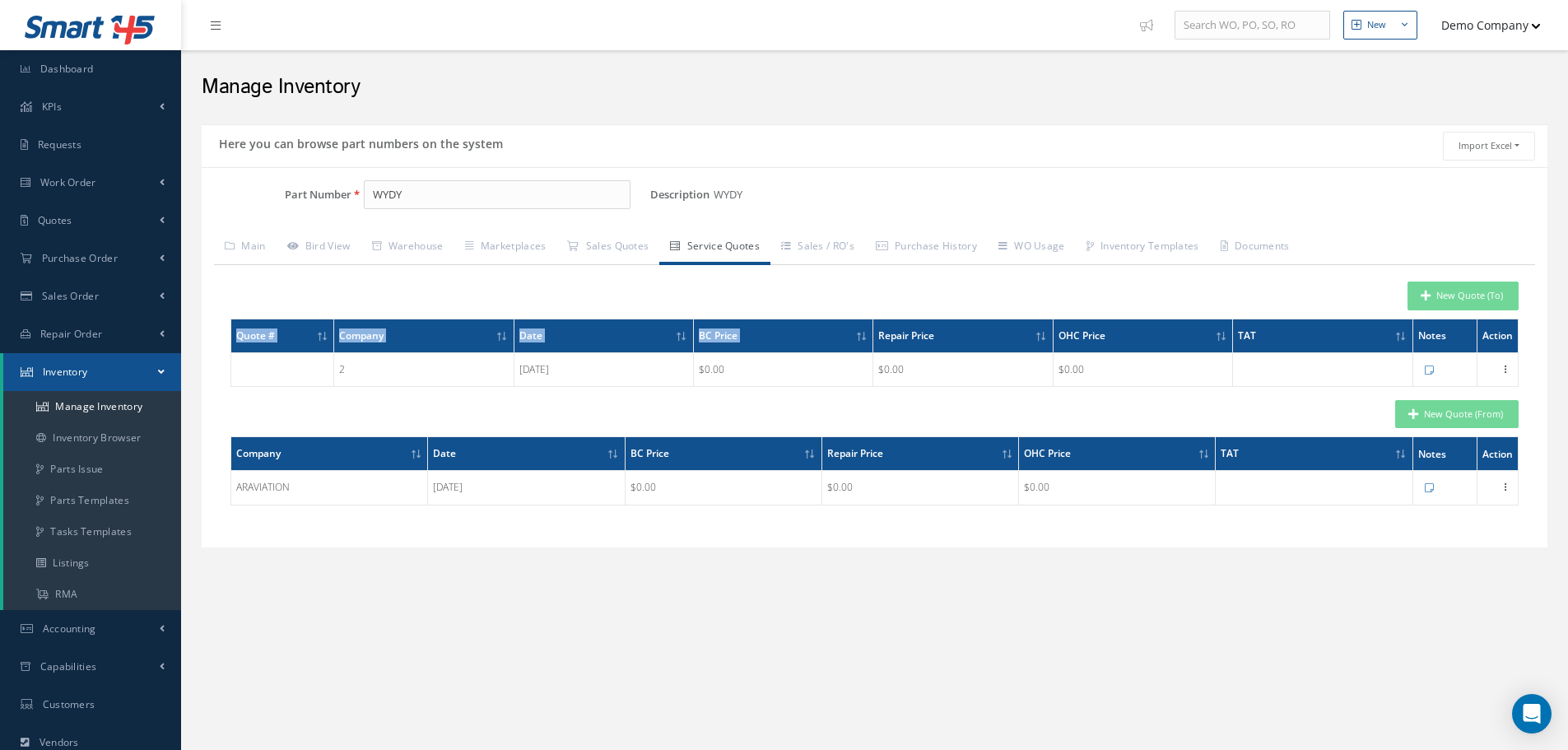
drag, startPoint x: 700, startPoint y: 316, endPoint x: 881, endPoint y: 340, distance: 182.6
click at [881, 340] on div "New Quote (To) Quote # Company Date BC Price Repair Price OHC Price TAT Notes A…" at bounding box center [875, 334] width 1288 height 106
click at [753, 341] on th "BC Price" at bounding box center [783, 336] width 180 height 34
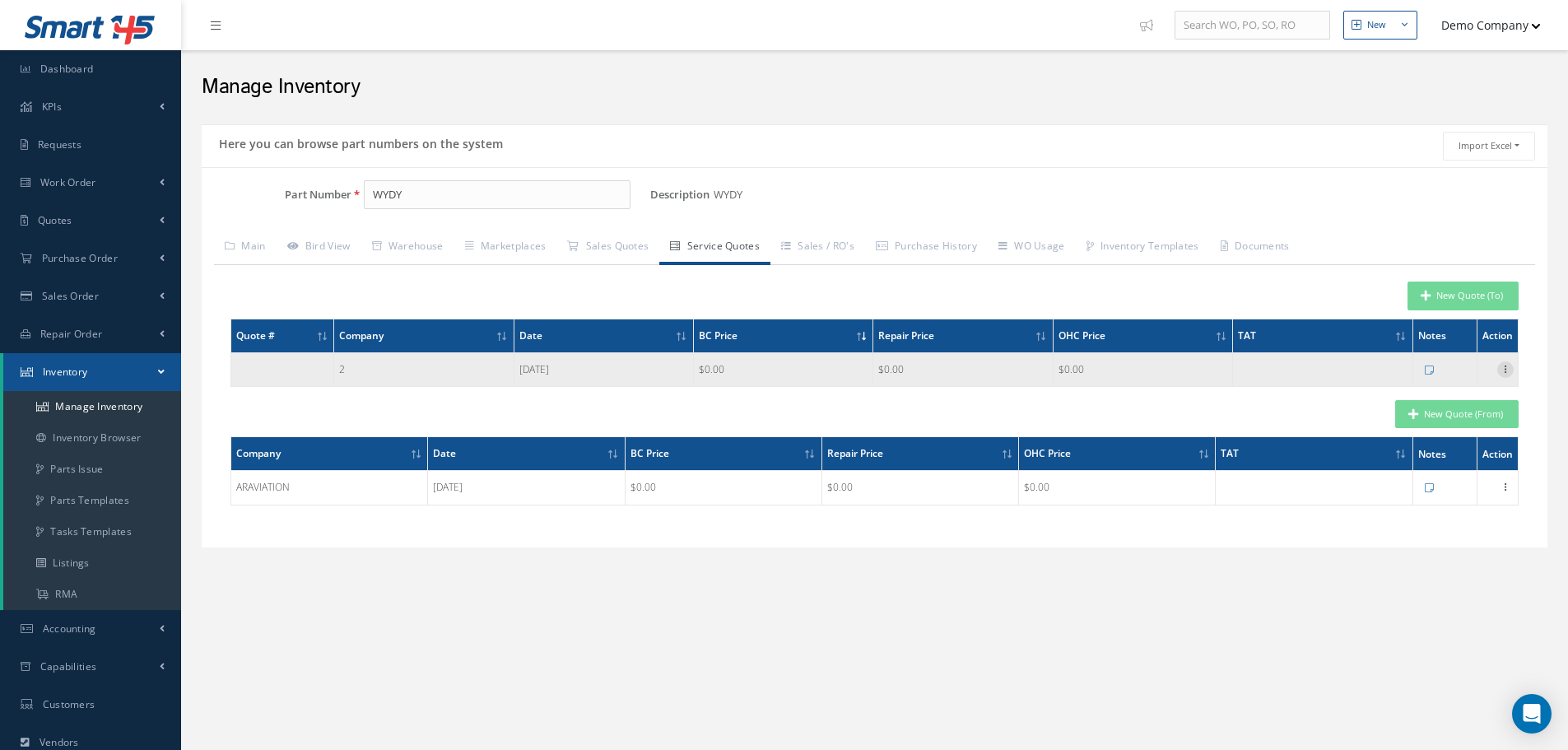
click at [1505, 366] on icon at bounding box center [1505, 367] width 16 height 13
click at [1406, 378] on link "Edit" at bounding box center [1429, 380] width 130 height 21
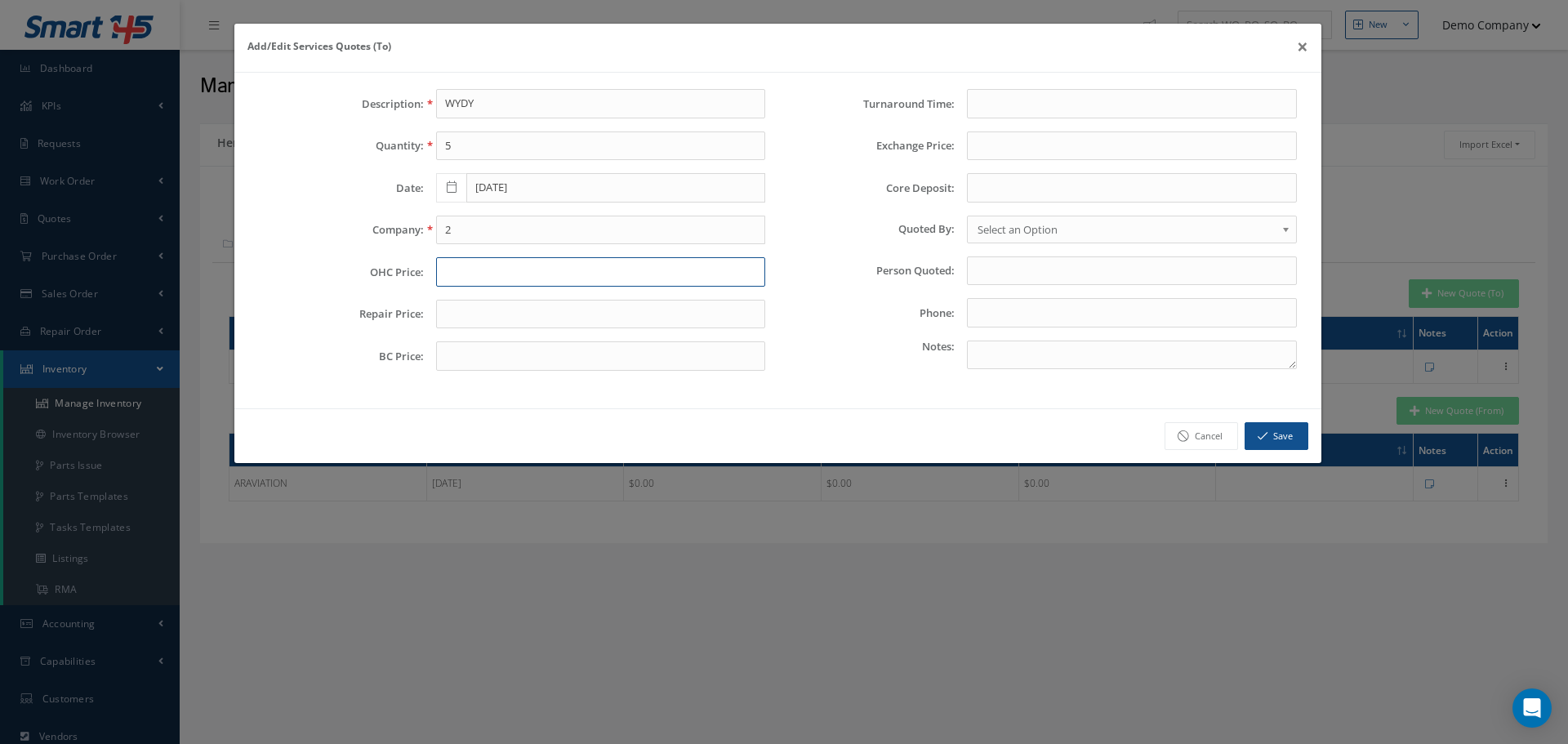
drag, startPoint x: 472, startPoint y: 275, endPoint x: 466, endPoint y: 296, distance: 21.8
click at [472, 275] on input "text" at bounding box center [601, 271] width 330 height 30
drag, startPoint x: 462, startPoint y: 310, endPoint x: 463, endPoint y: 345, distance: 35.0
click at [462, 312] on input "text" at bounding box center [601, 315] width 330 height 30
click at [463, 350] on input "text" at bounding box center [601, 356] width 330 height 30
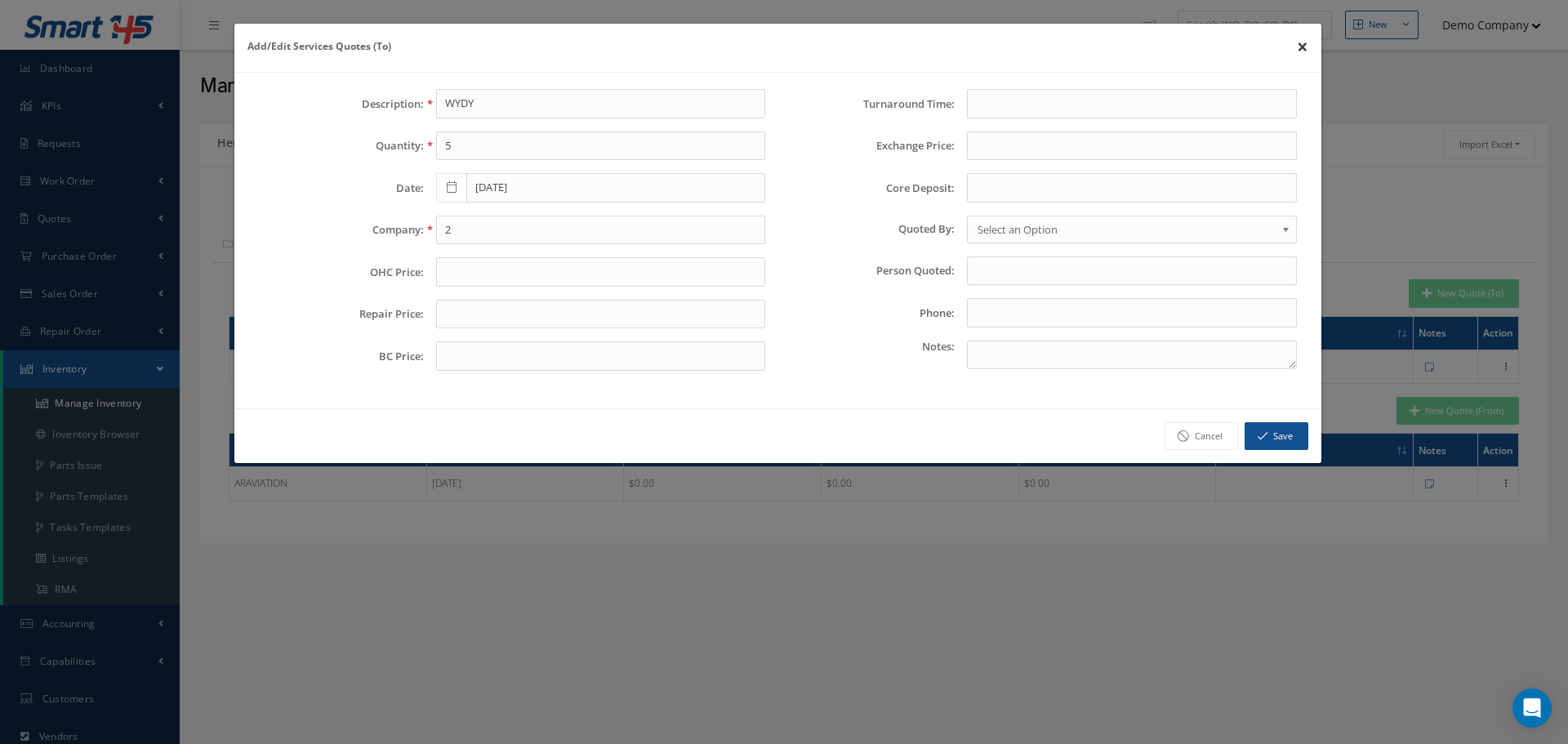
click at [1287, 50] on button "×" at bounding box center [1303, 46] width 37 height 46
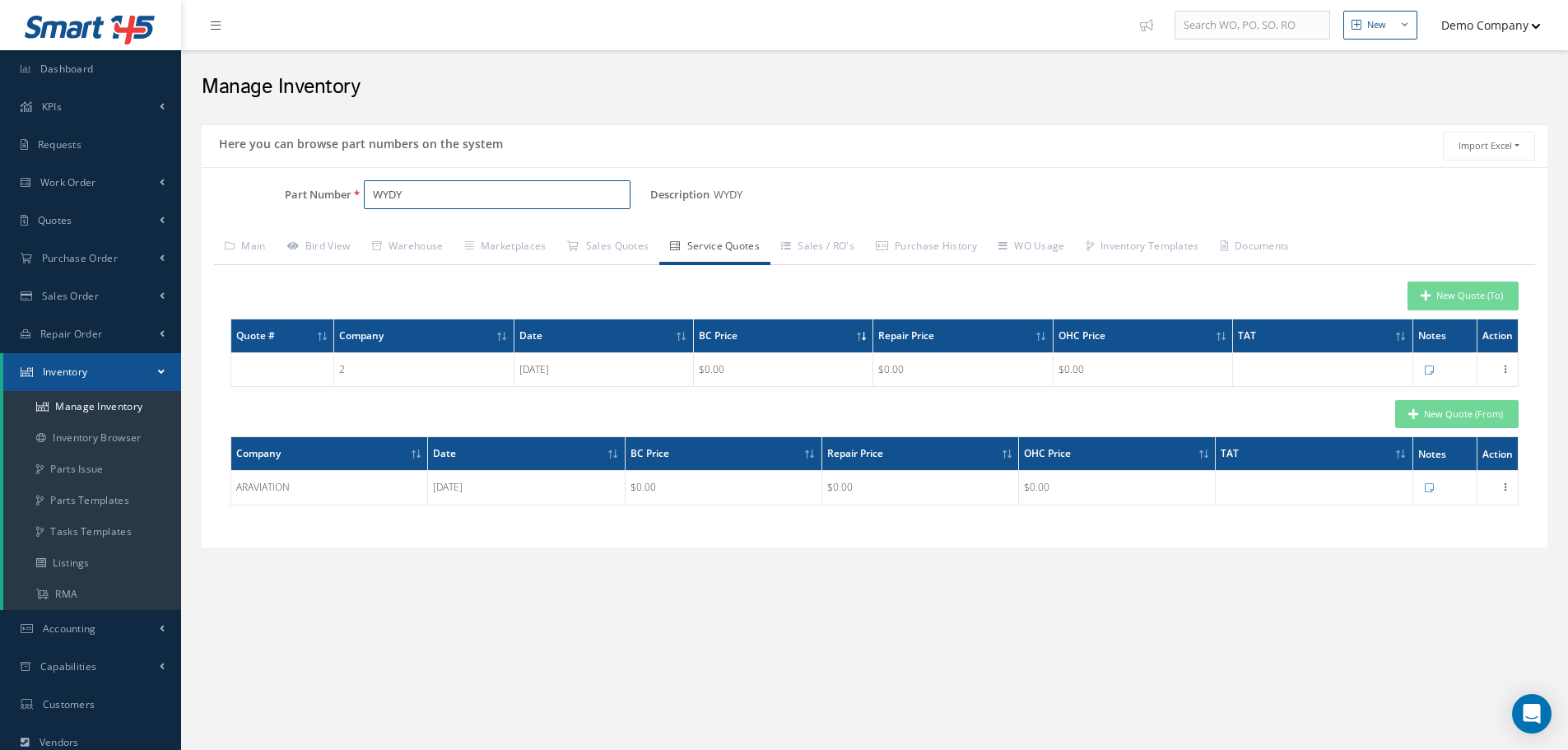
drag, startPoint x: 471, startPoint y: 207, endPoint x: 350, endPoint y: 214, distance: 121.2
click at [350, 214] on div "Part Number WYDY" at bounding box center [426, 202] width 449 height 43
click at [715, 247] on link "Service Quotes" at bounding box center [715, 248] width 111 height 35
click at [637, 253] on link "Sales Quotes" at bounding box center [607, 248] width 103 height 35
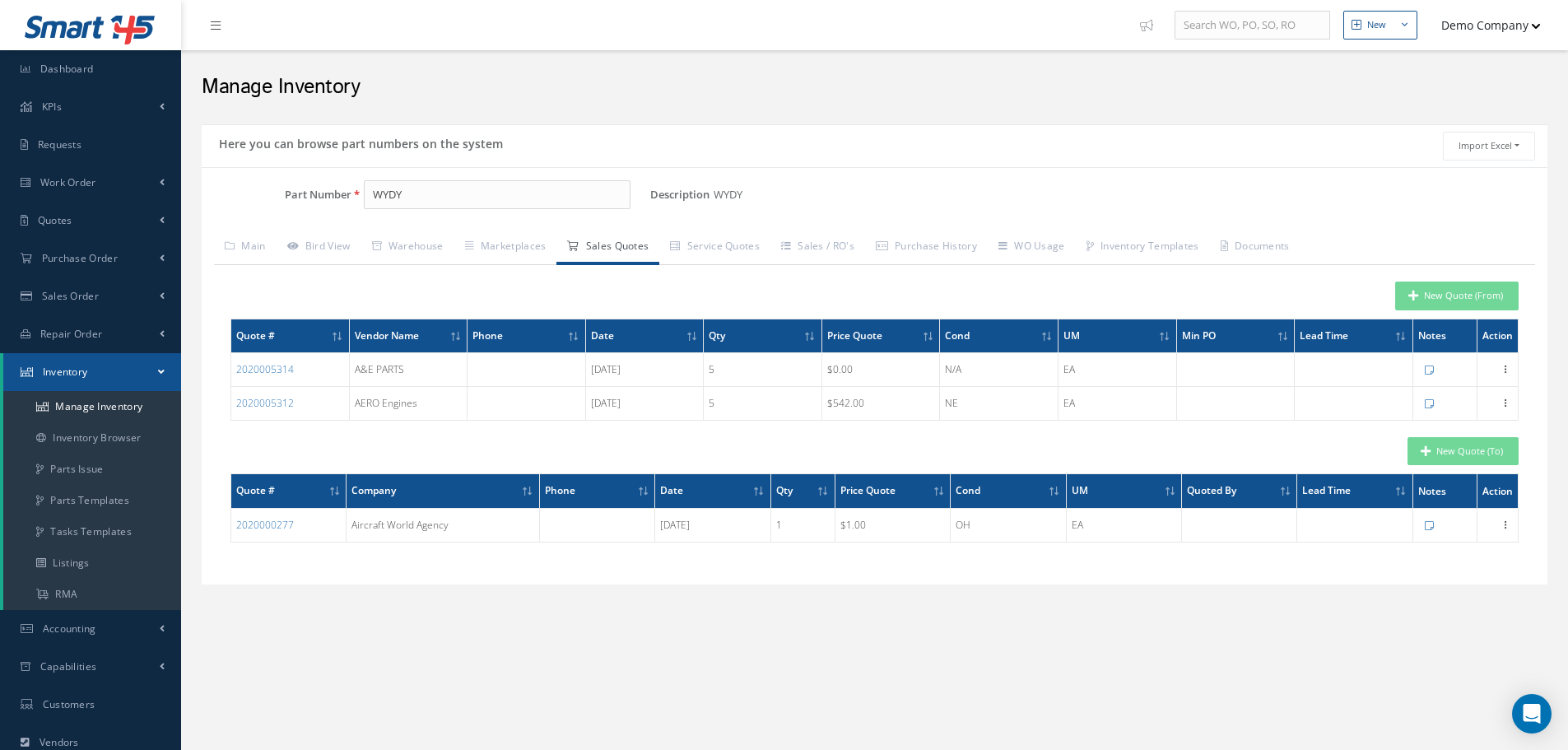
click at [622, 250] on link "Sales Quotes" at bounding box center [607, 248] width 103 height 35
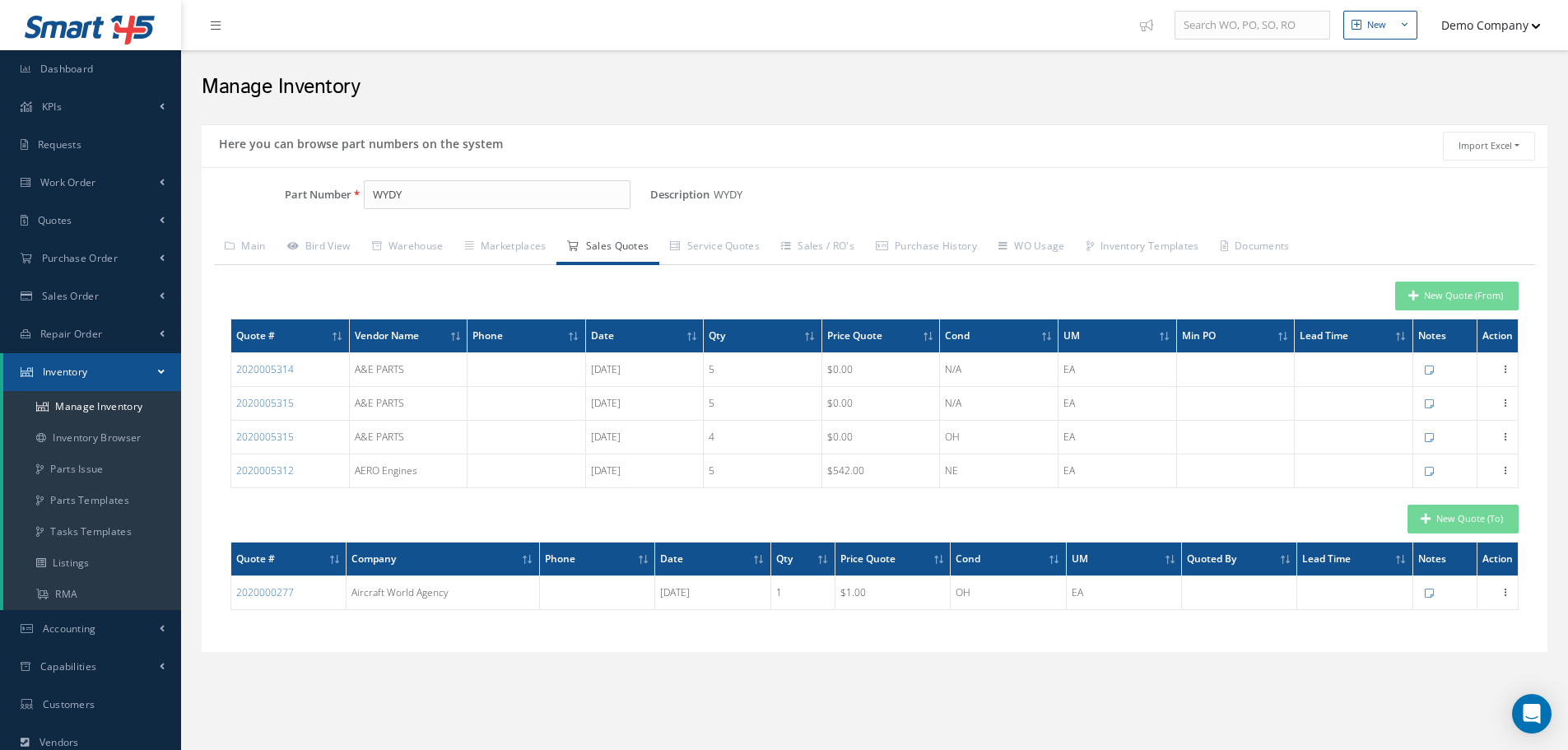
click at [641, 247] on link "Sales Quotes" at bounding box center [607, 248] width 103 height 35
click at [634, 260] on link "Sales Quotes" at bounding box center [607, 248] width 103 height 35
click at [636, 255] on link "Sales Quotes" at bounding box center [607, 248] width 103 height 35
drag, startPoint x: 621, startPoint y: 242, endPoint x: 635, endPoint y: 248, distance: 15.2
click at [621, 242] on link "Sales Quotes" at bounding box center [607, 248] width 103 height 35
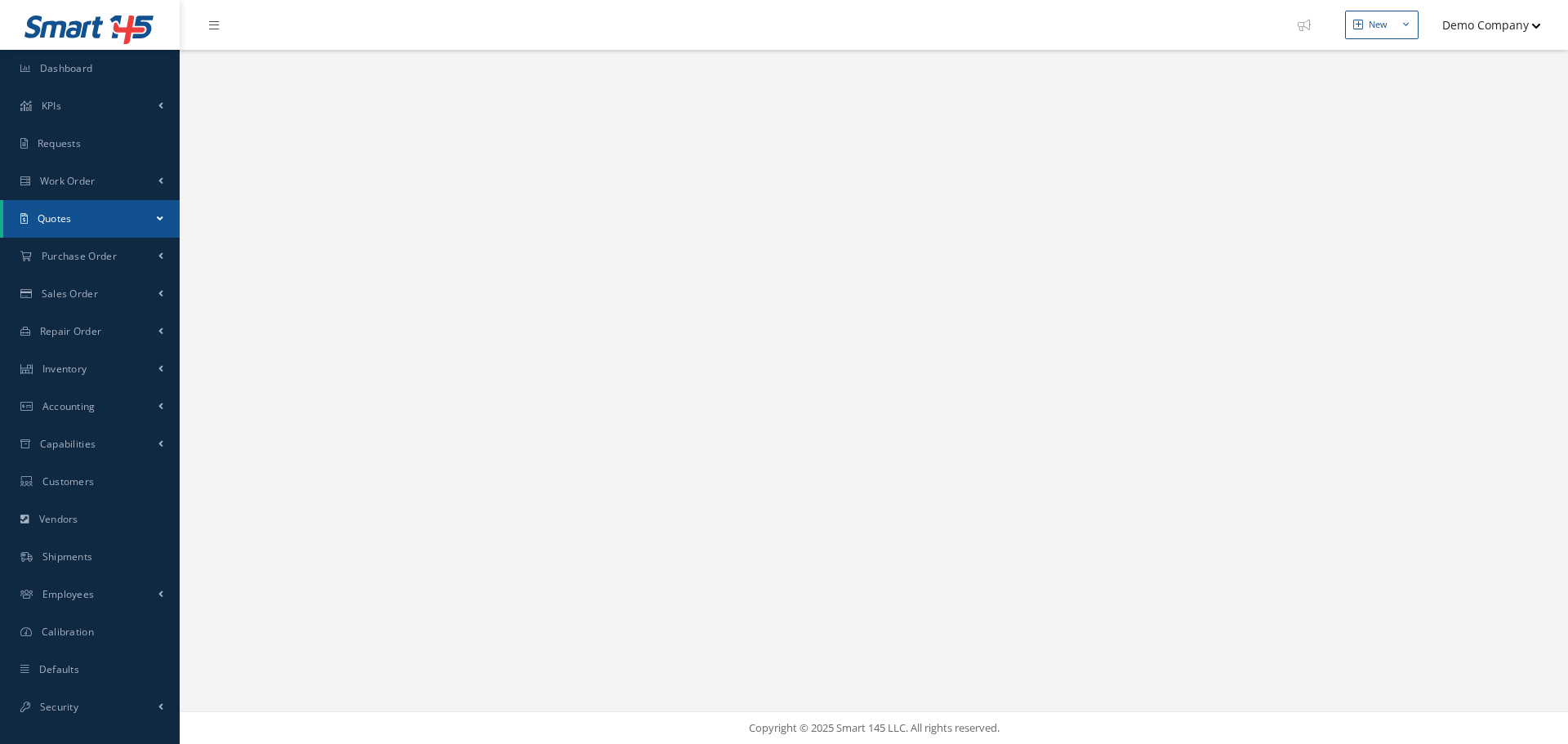
select select "25"
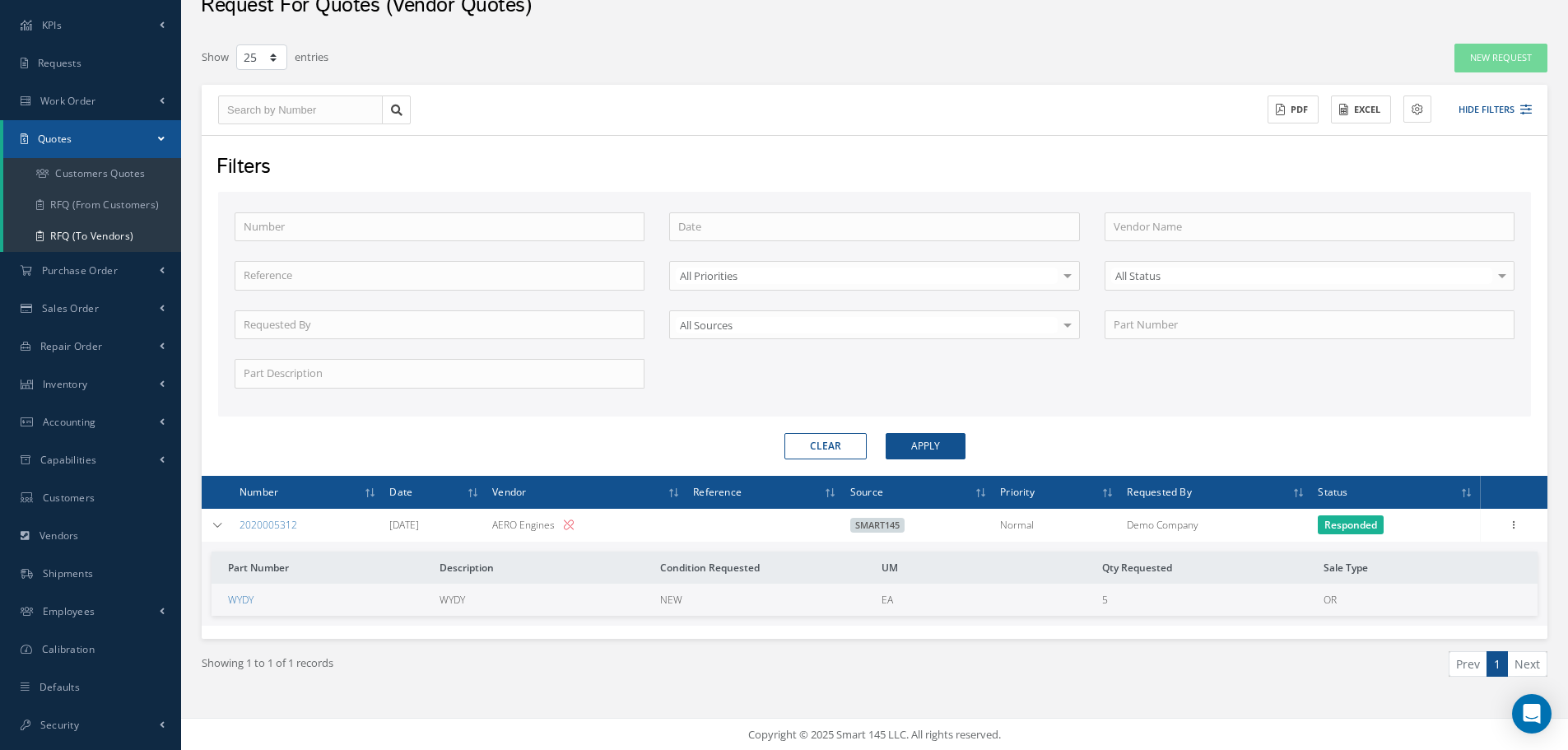
scroll to position [84, 0]
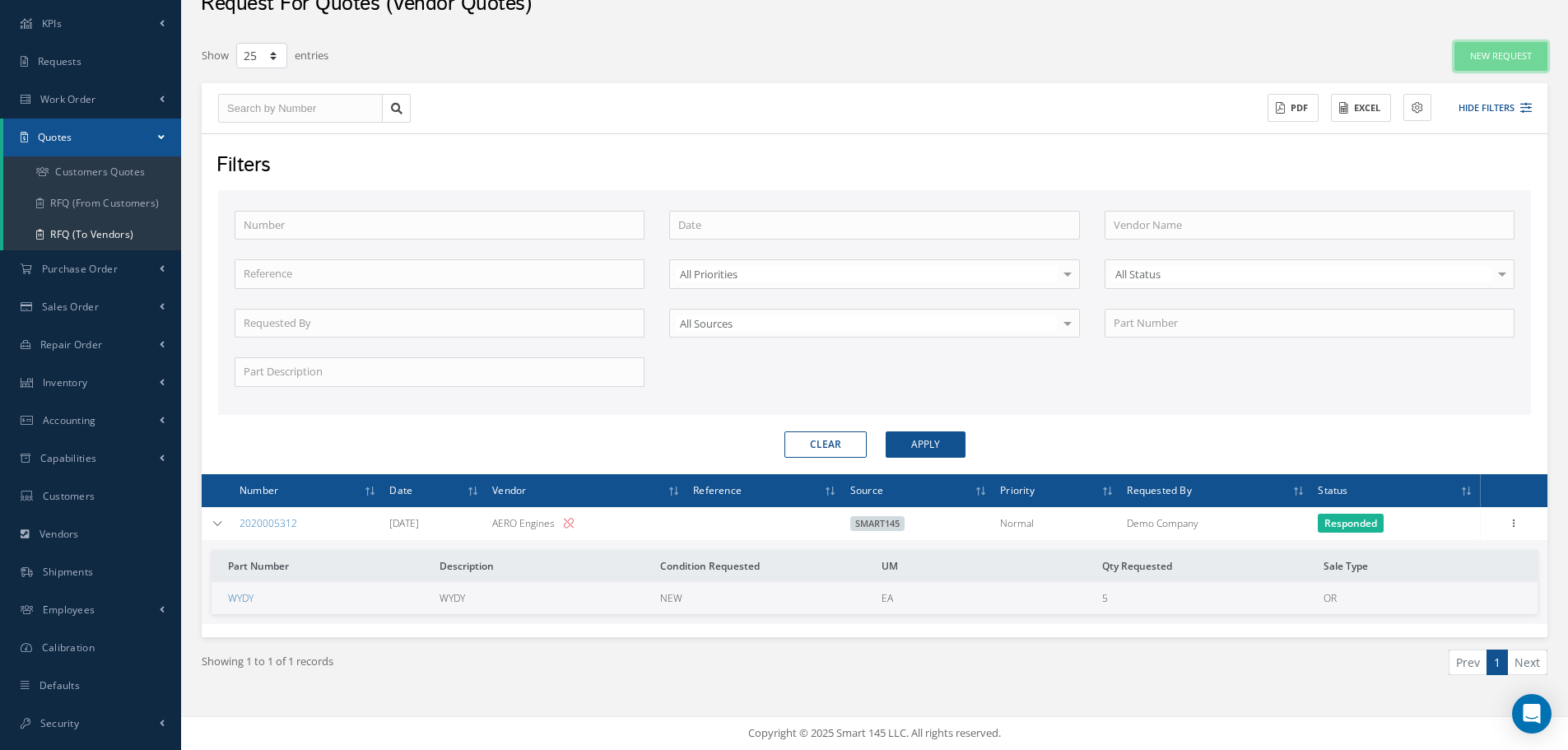
click at [1521, 46] on link "New Request" at bounding box center [1500, 56] width 93 height 29
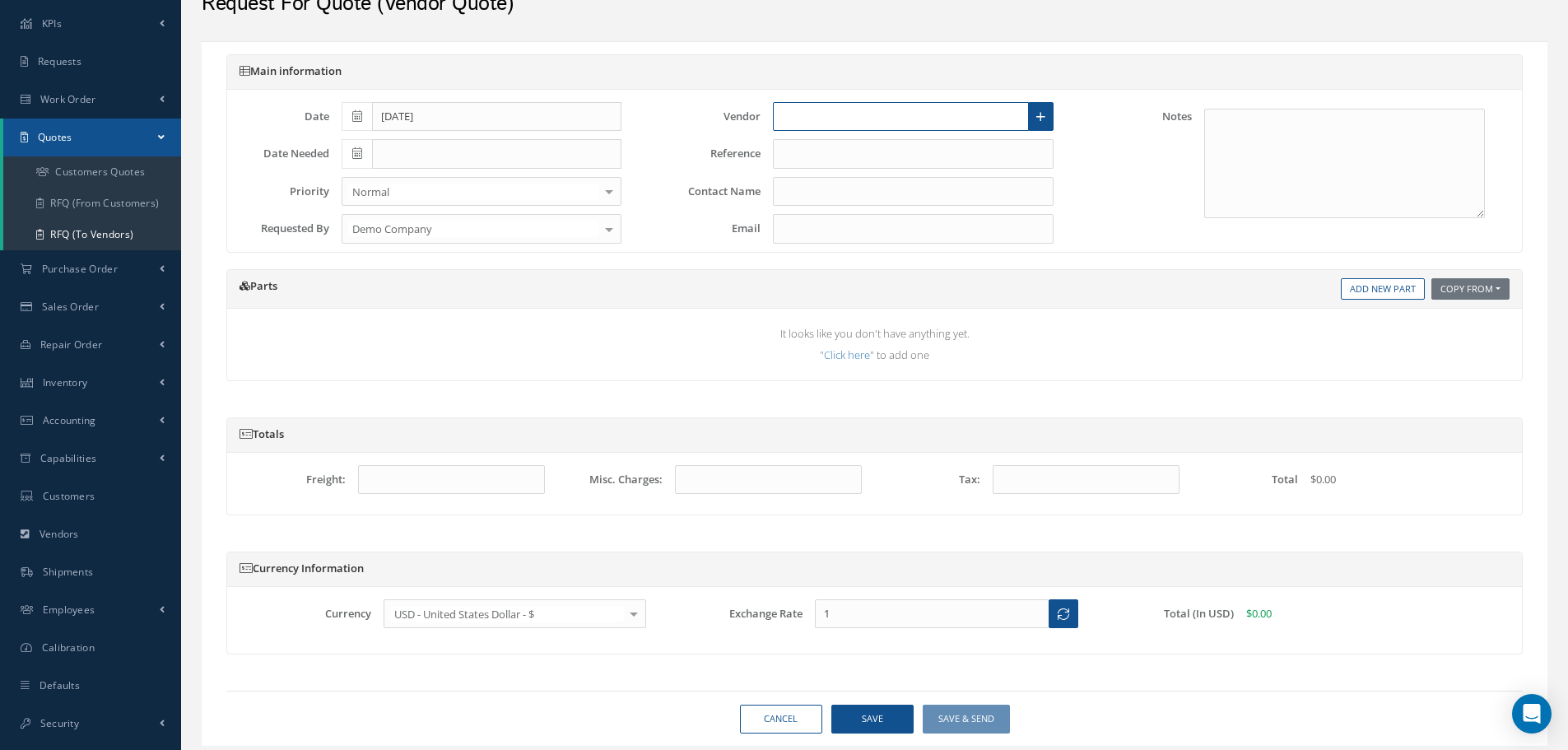
drag, startPoint x: 859, startPoint y: 113, endPoint x: 853, endPoint y: 138, distance: 25.7
click at [861, 114] on input "text" at bounding box center [900, 117] width 256 height 30
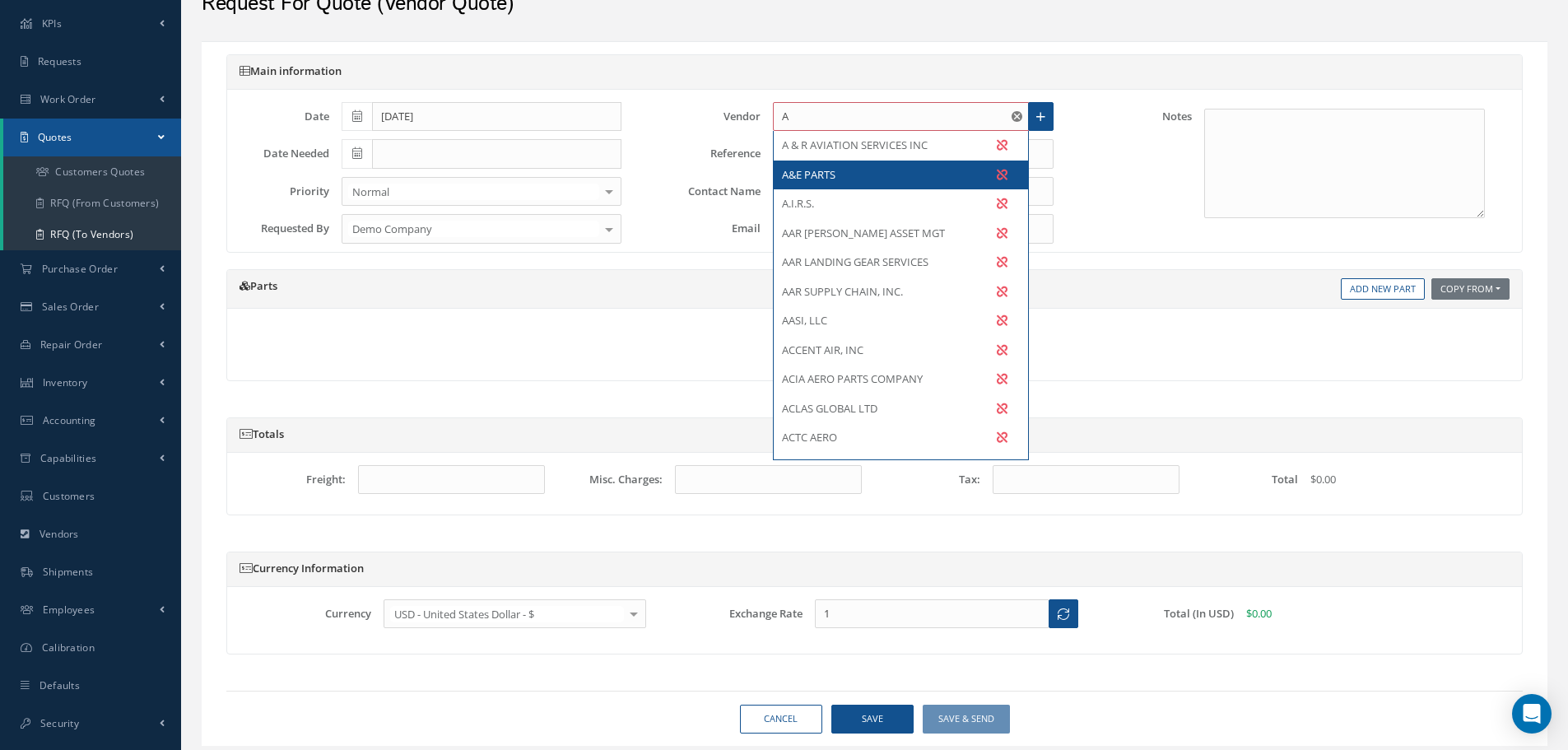
click at [956, 185] on div "A&E PARTS" at bounding box center [900, 175] width 255 height 30
type input "A&E PARTS"
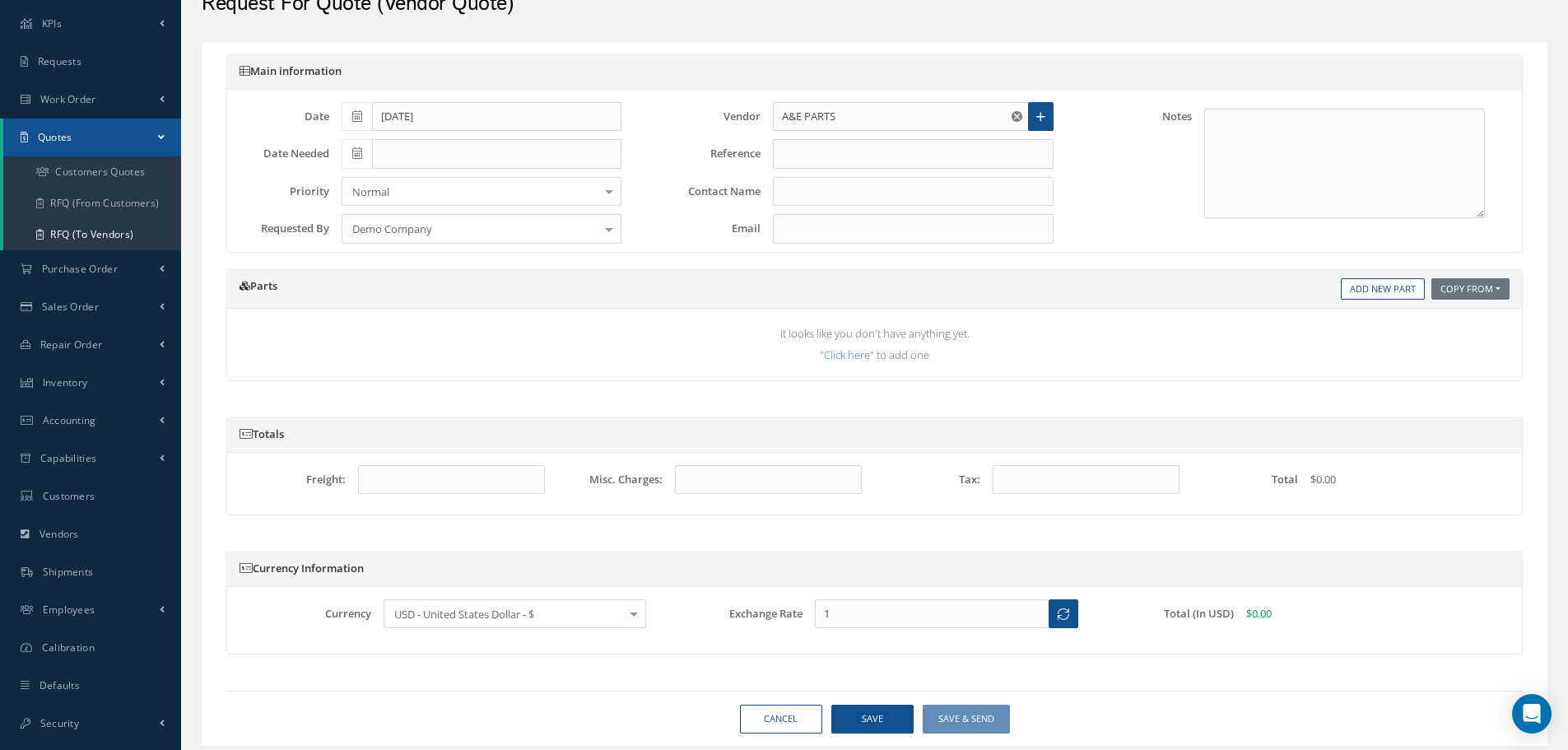
click at [848, 372] on div "# Part Number Description Condition Requested UM Qty Requested Sale Type Condit…" at bounding box center [874, 351] width 1270 height 60
click at [849, 362] on link "Click here" at bounding box center [847, 355] width 46 height 14
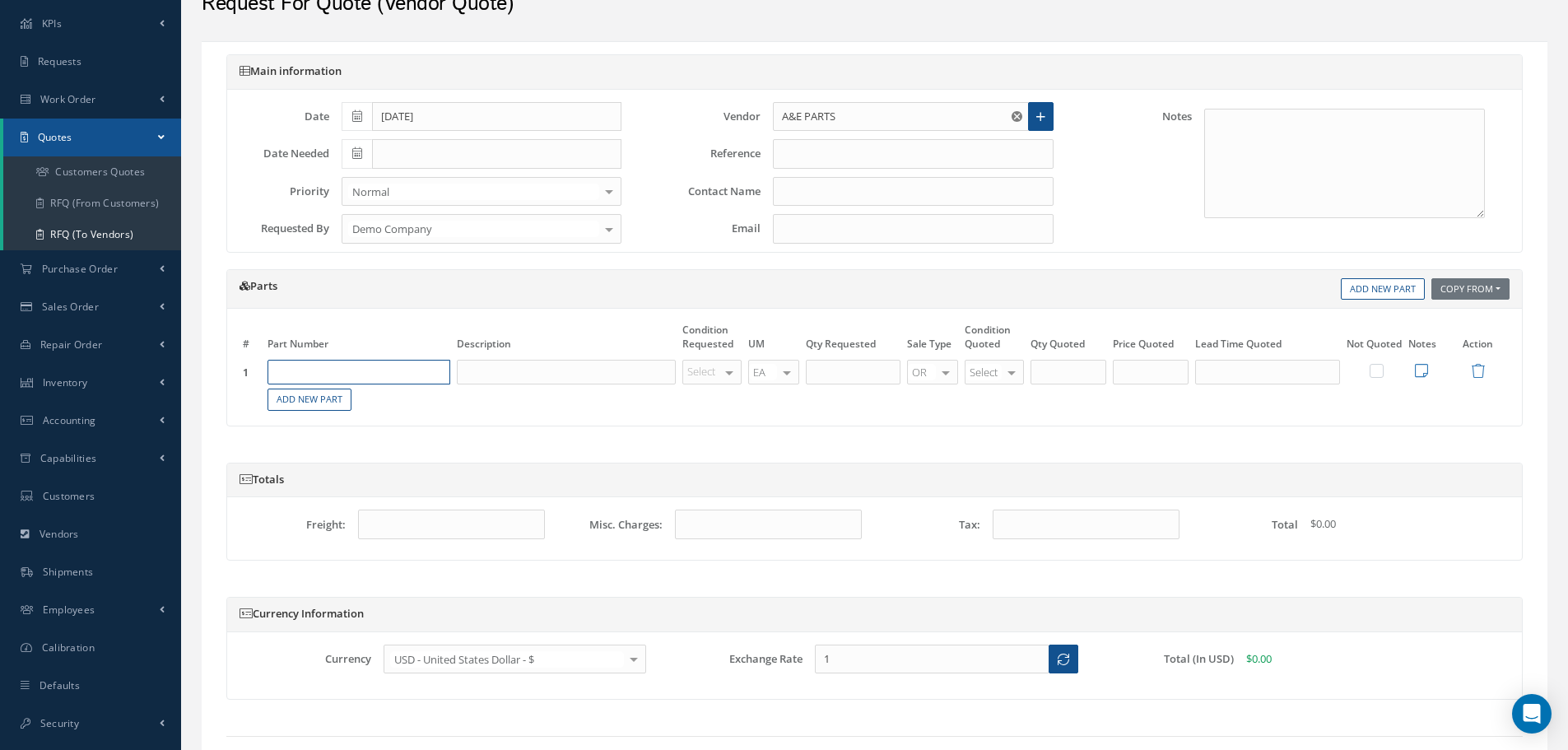
click at [381, 380] on input "text" at bounding box center [359, 372] width 183 height 25
paste input "WYDY"
type input "WYDY"
click at [356, 436] on div "WYDY WYDY" at bounding box center [359, 426] width 181 height 27
type input "WYDY"
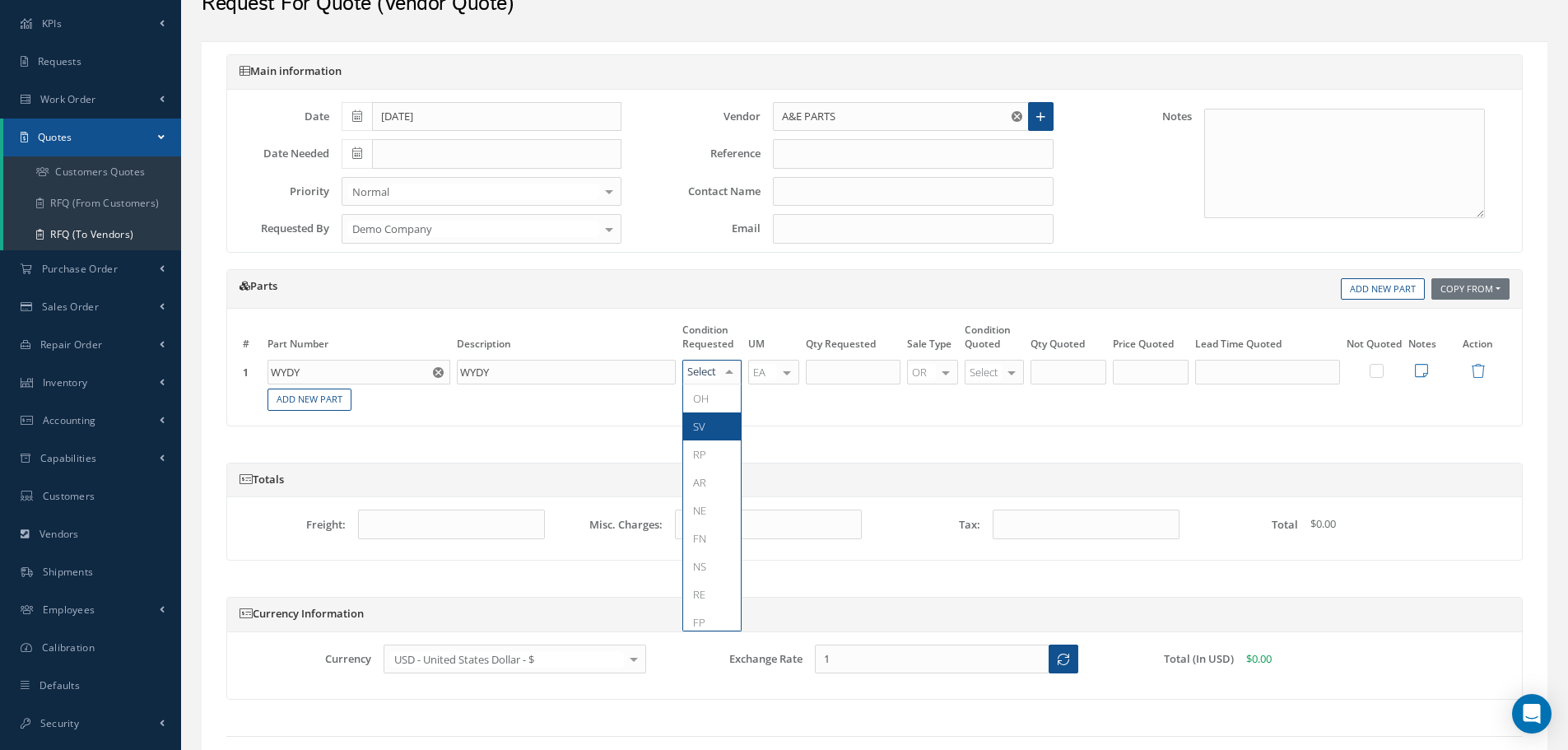
click at [674, 429] on div "Parts Copy From Work Orders Add New Part # Part Number Description Condition Re…" at bounding box center [874, 356] width 1321 height 174
click at [786, 379] on div at bounding box center [786, 372] width 23 height 24
click at [861, 380] on input "text" at bounding box center [853, 372] width 95 height 25
type input "5"
click at [1015, 373] on div at bounding box center [1011, 372] width 23 height 24
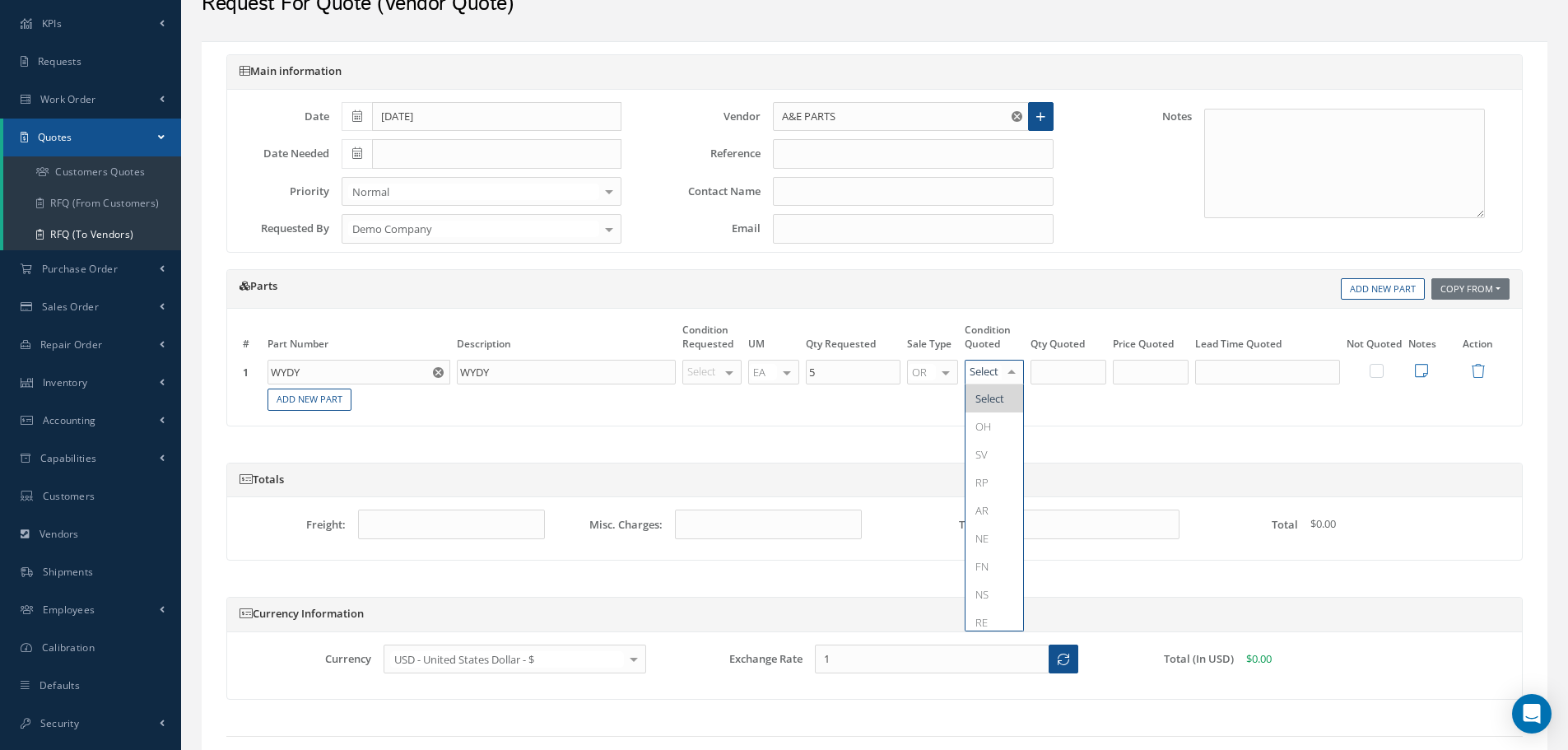
click at [1411, 402] on table "# Part Number Description Condition Requested UM Qty Requested Sale Type Condit…" at bounding box center [874, 366] width 1270 height 91
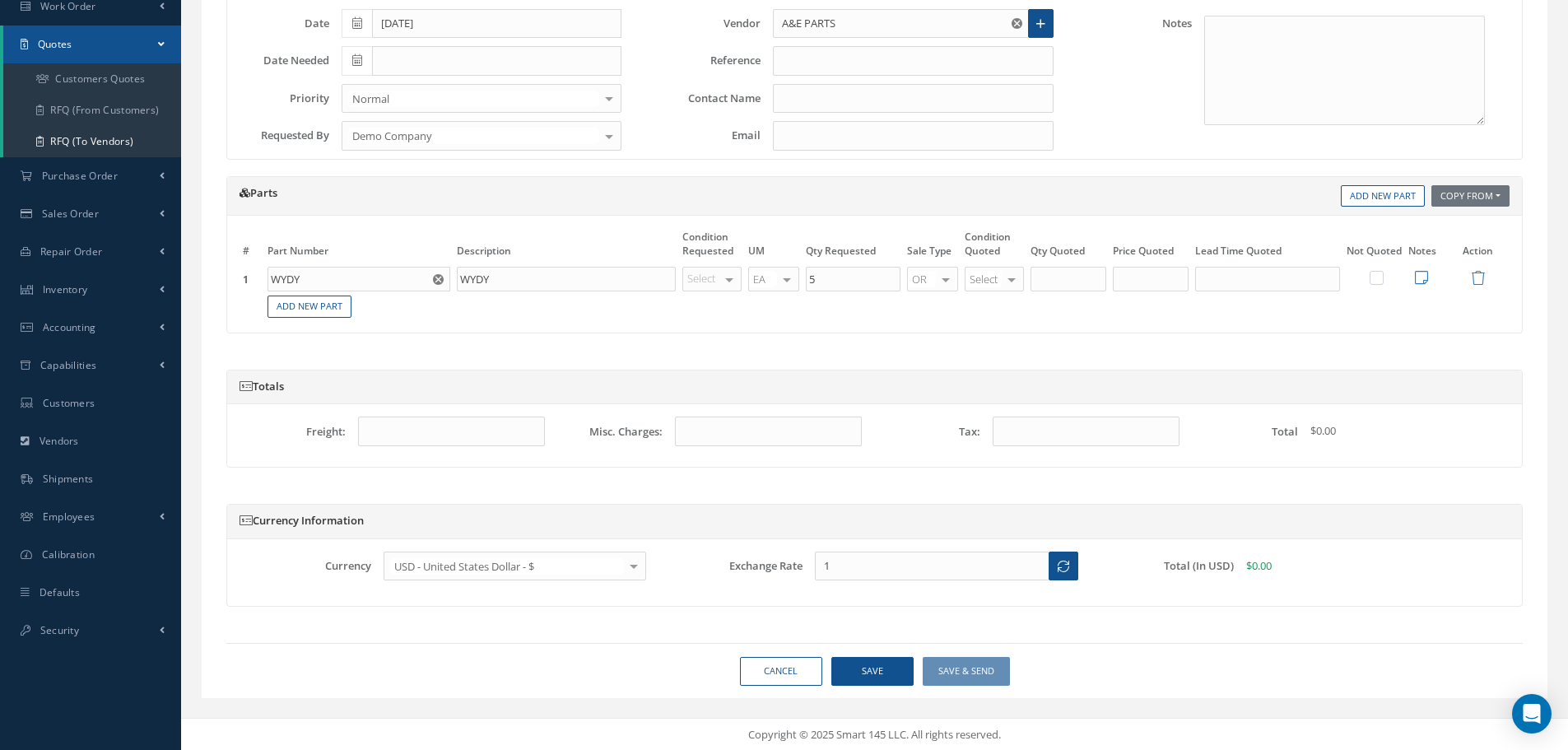
scroll to position [178, 0]
click at [876, 677] on button "Save" at bounding box center [872, 670] width 83 height 29
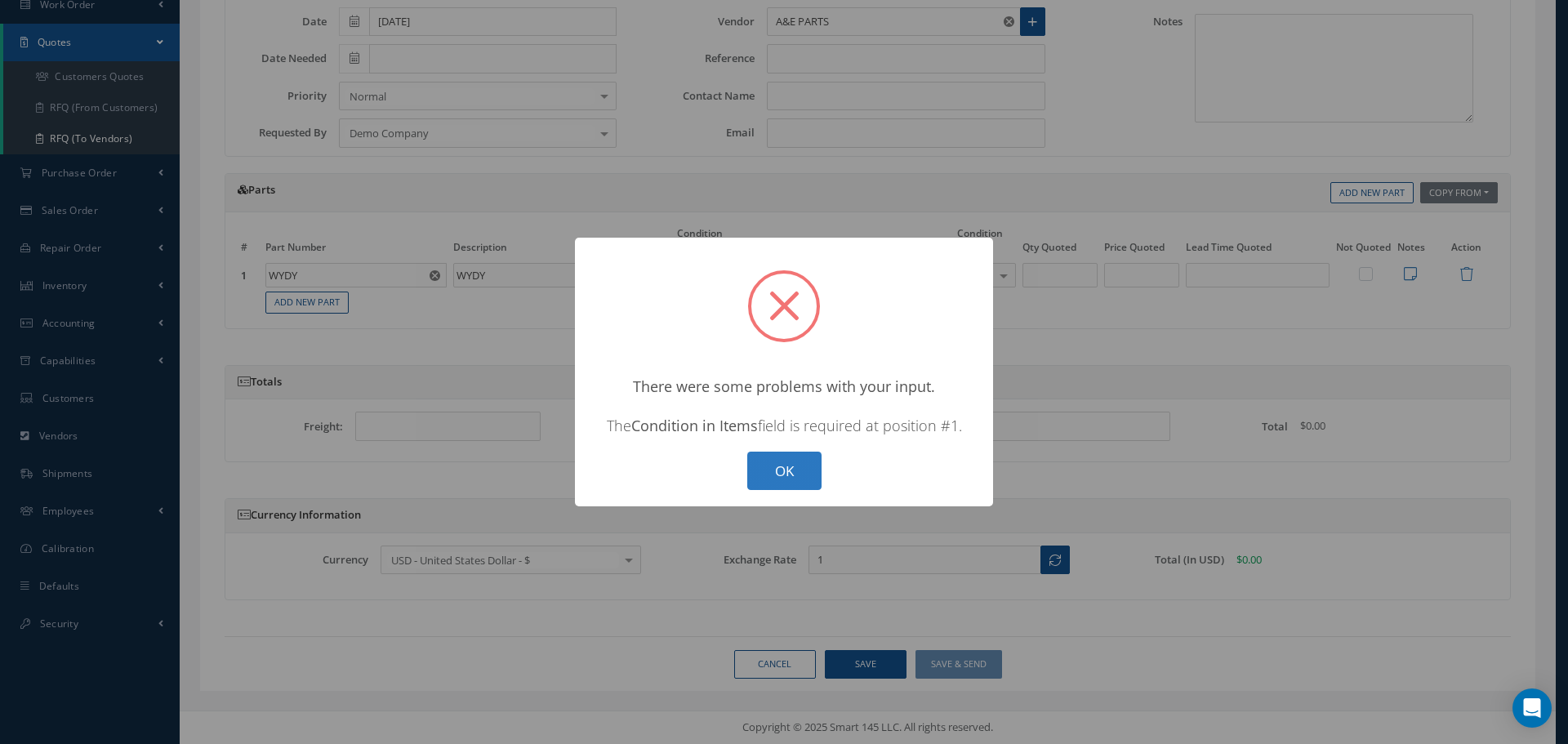
click at [786, 469] on button "OK" at bounding box center [784, 470] width 74 height 38
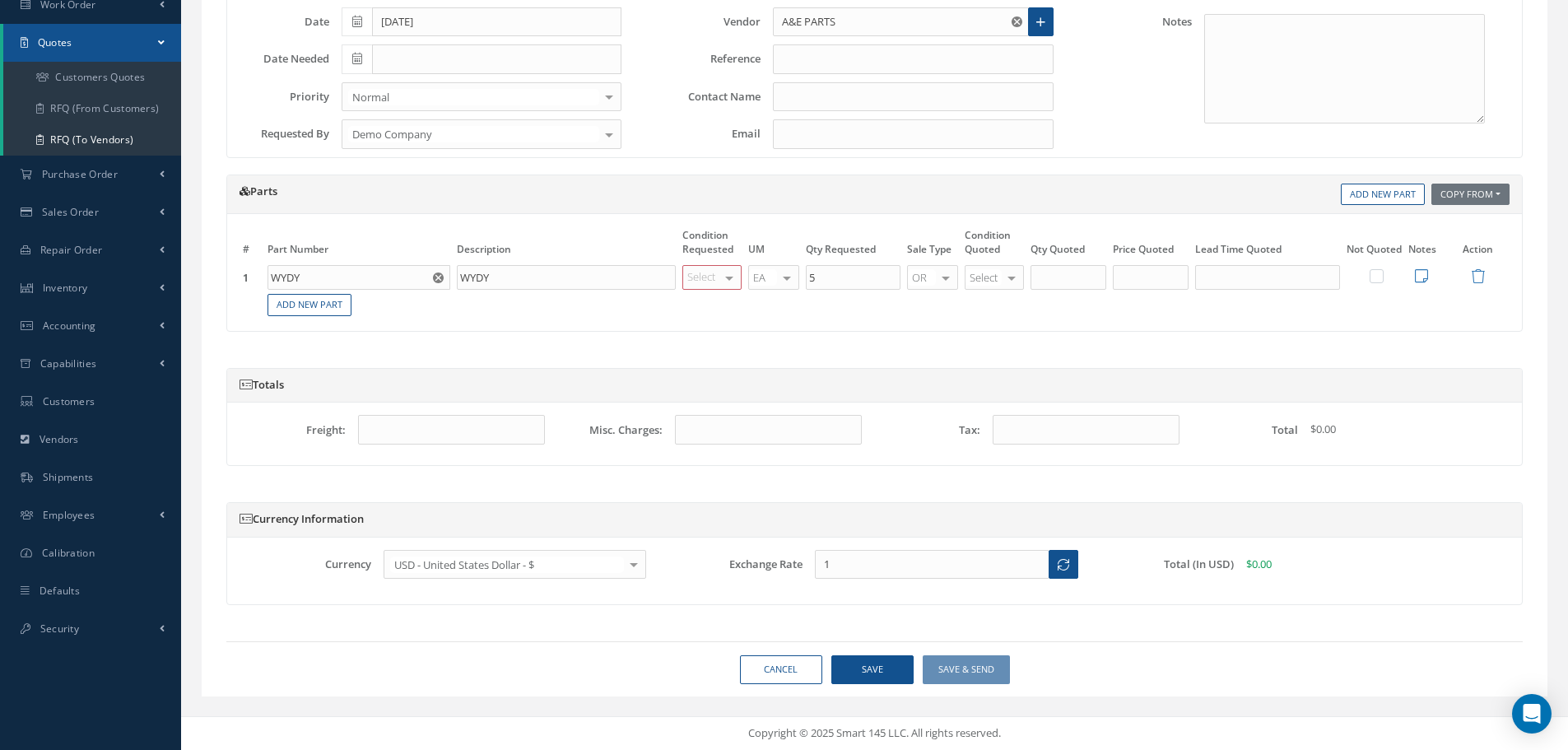
click at [727, 281] on div at bounding box center [729, 278] width 23 height 24
click at [700, 346] on span "RP" at bounding box center [719, 360] width 72 height 28
click at [877, 671] on button "Save" at bounding box center [872, 670] width 83 height 29
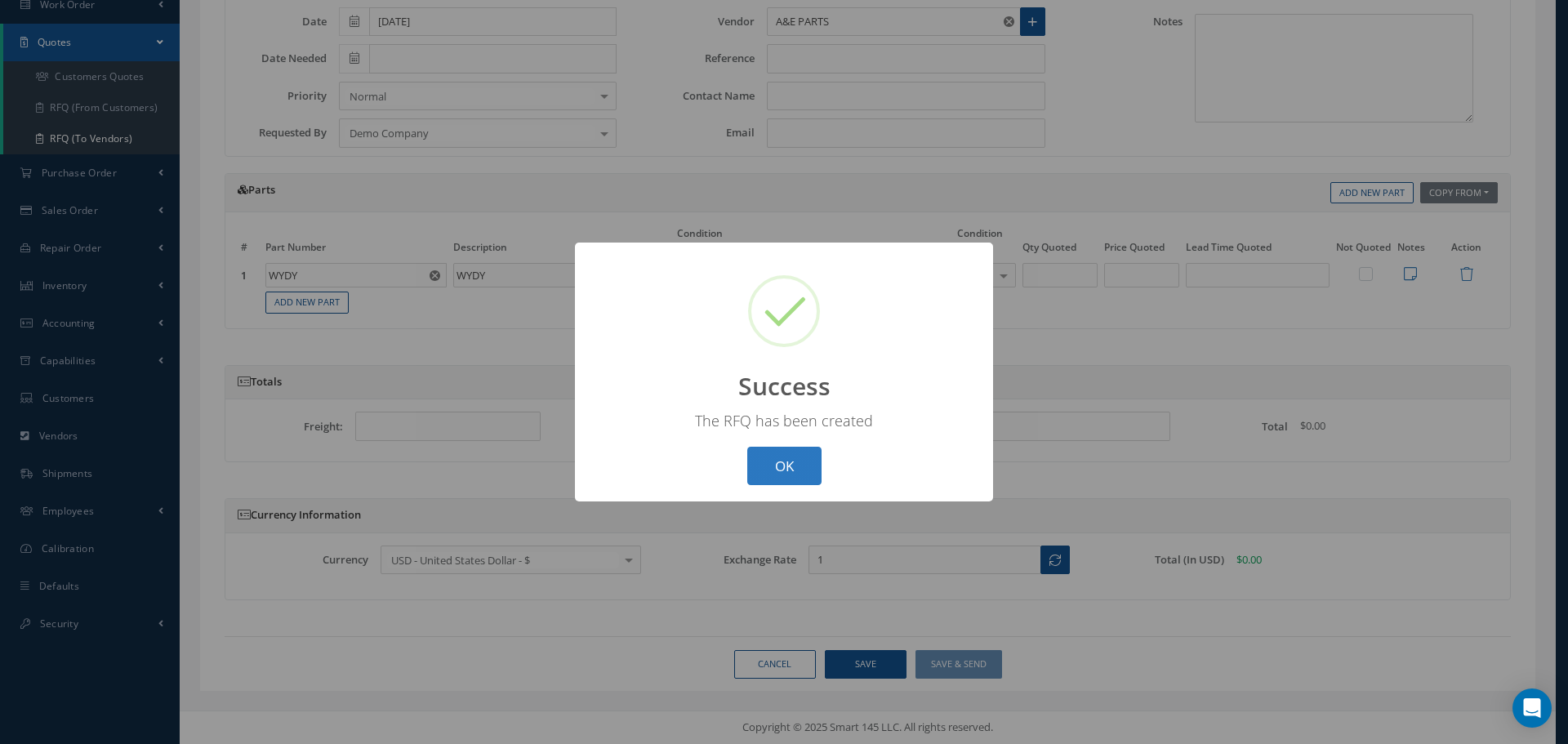
click at [790, 467] on button "OK" at bounding box center [784, 466] width 74 height 38
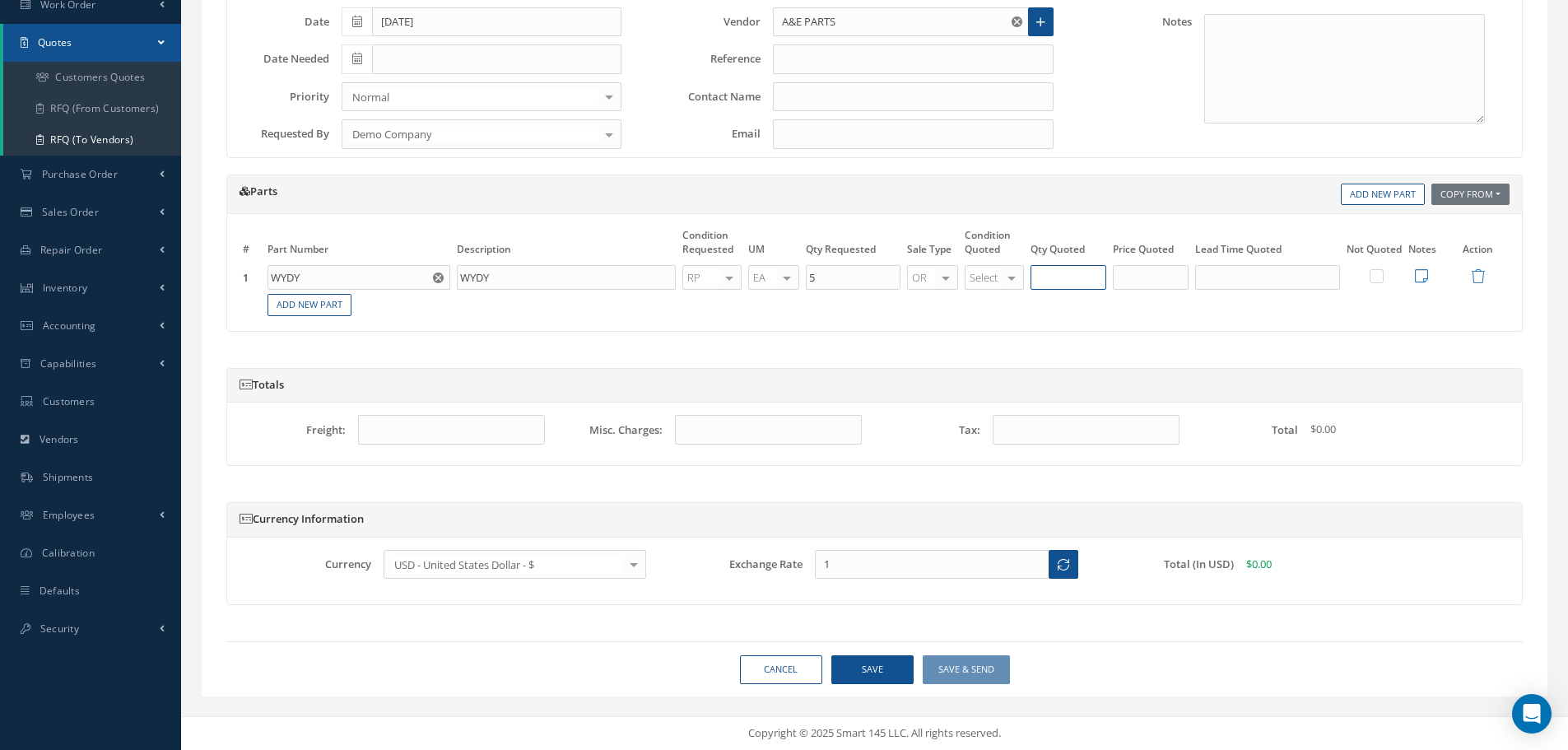
type input "5"
click at [1077, 278] on input "5" at bounding box center [1068, 277] width 76 height 25
click at [870, 658] on button "Save" at bounding box center [872, 670] width 83 height 29
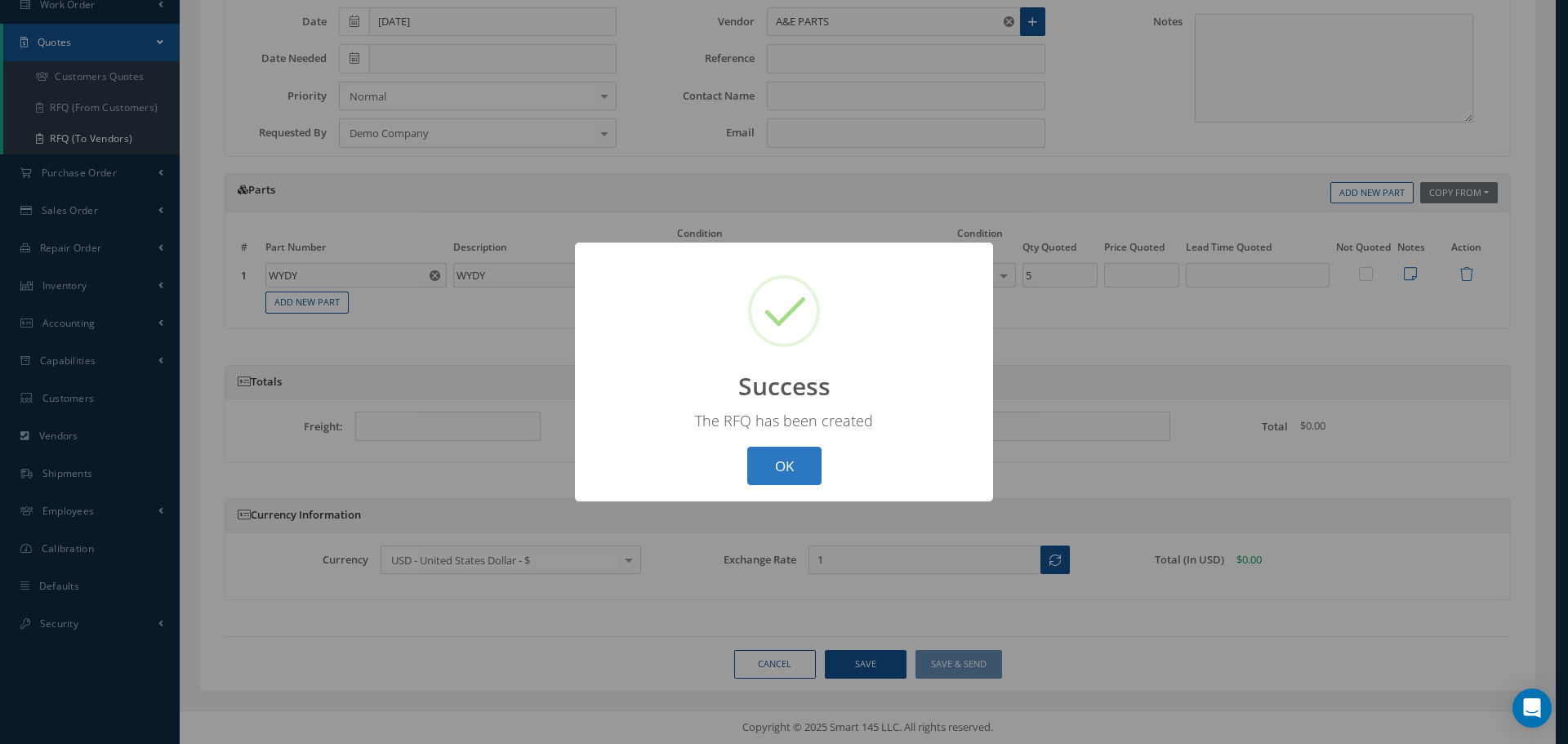
click at [811, 473] on button "OK" at bounding box center [784, 466] width 74 height 38
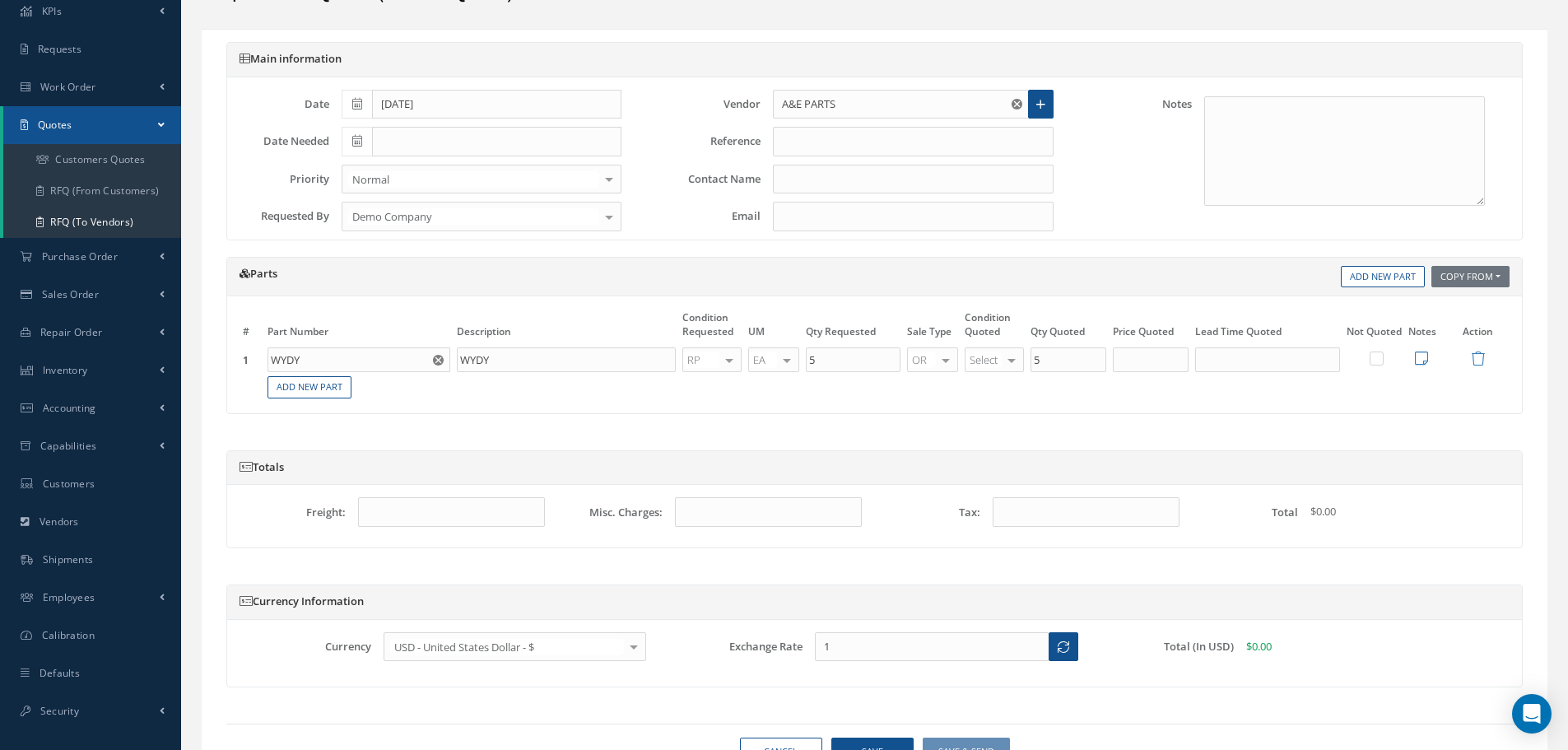
scroll to position [0, 0]
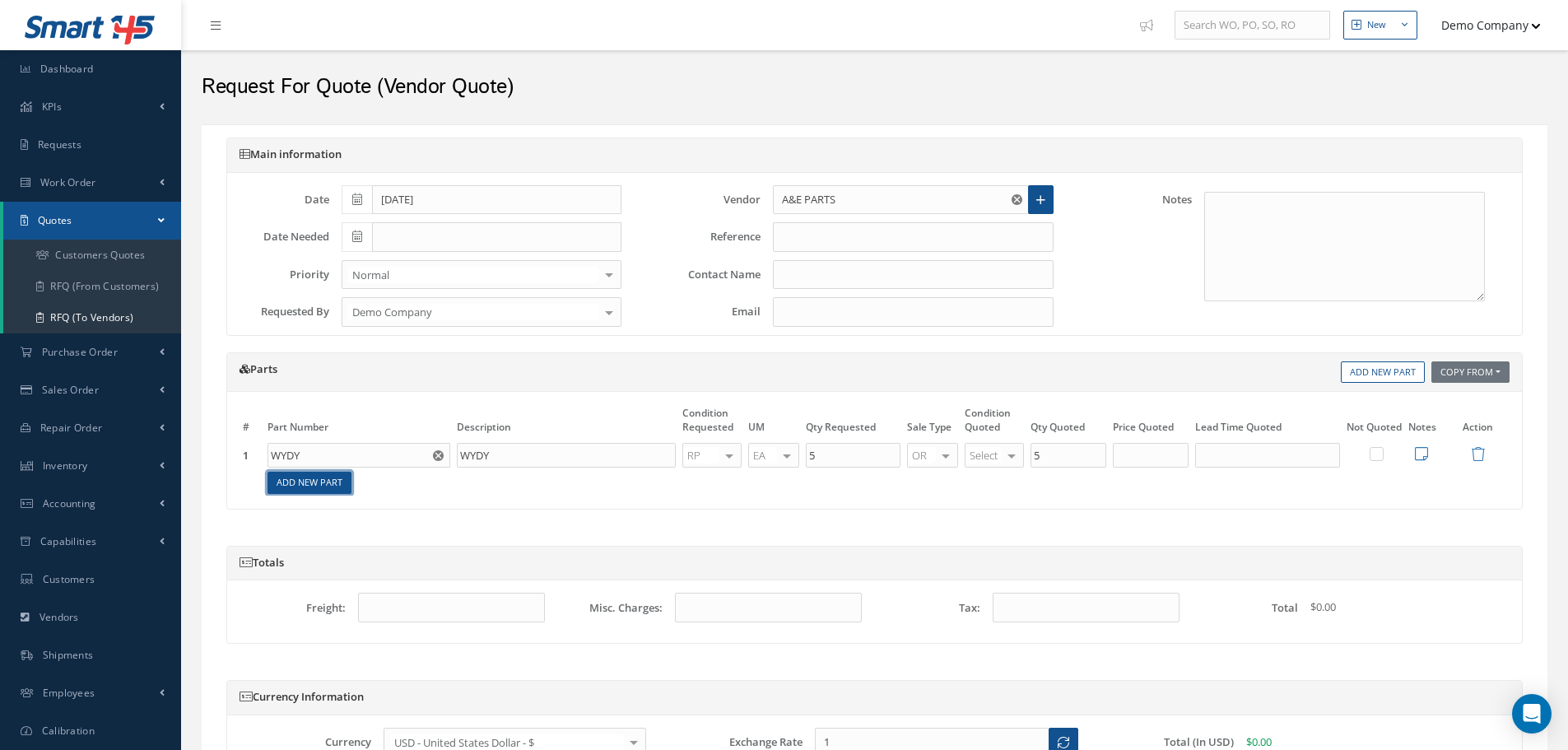
click at [306, 488] on link "Add New Part" at bounding box center [309, 483] width 84 height 22
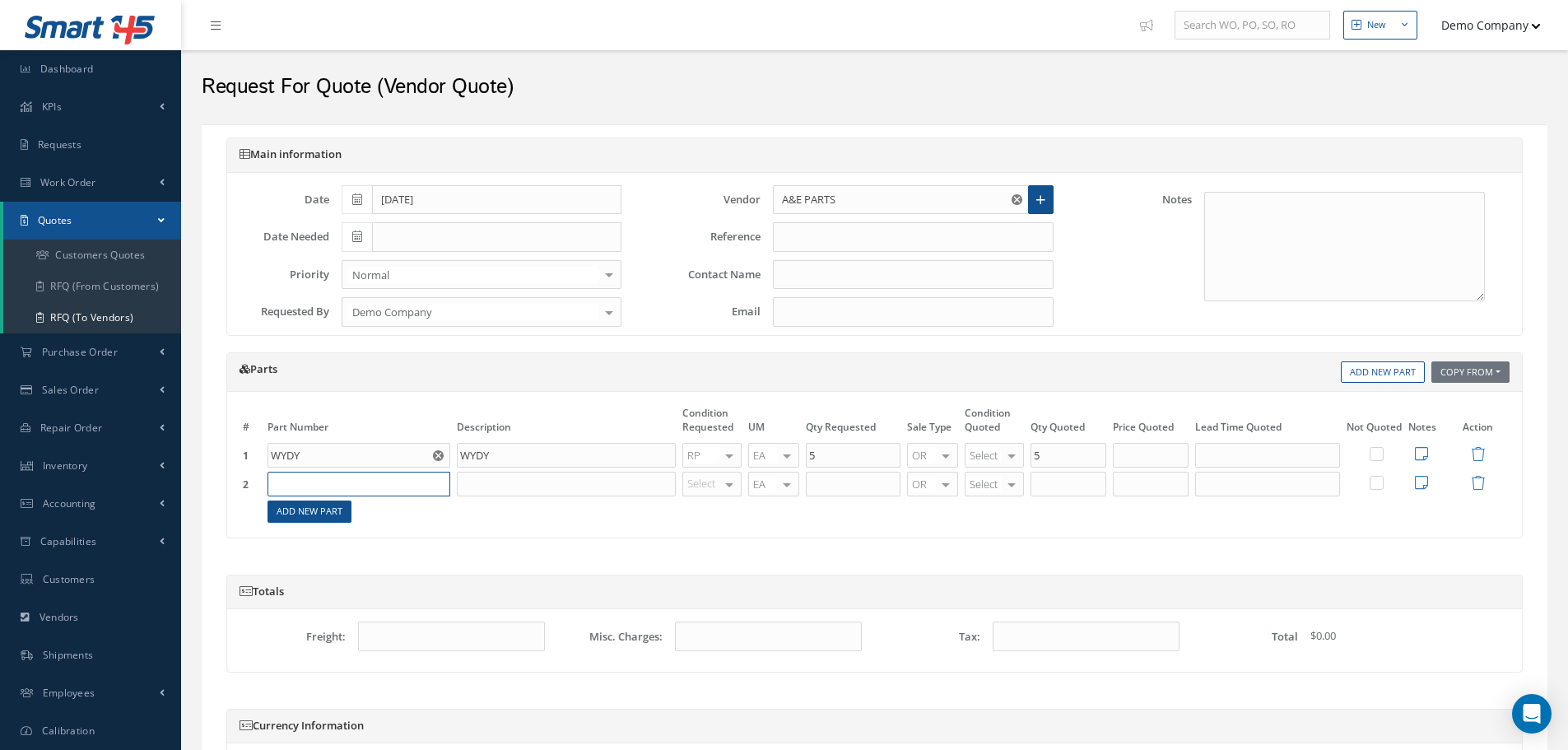
click at [311, 478] on input "text" at bounding box center [359, 484] width 183 height 25
paste input "WYDY"
type input "WYDY"
click at [325, 537] on div "WYDY" at bounding box center [315, 537] width 77 height 14
type input "WYDY"
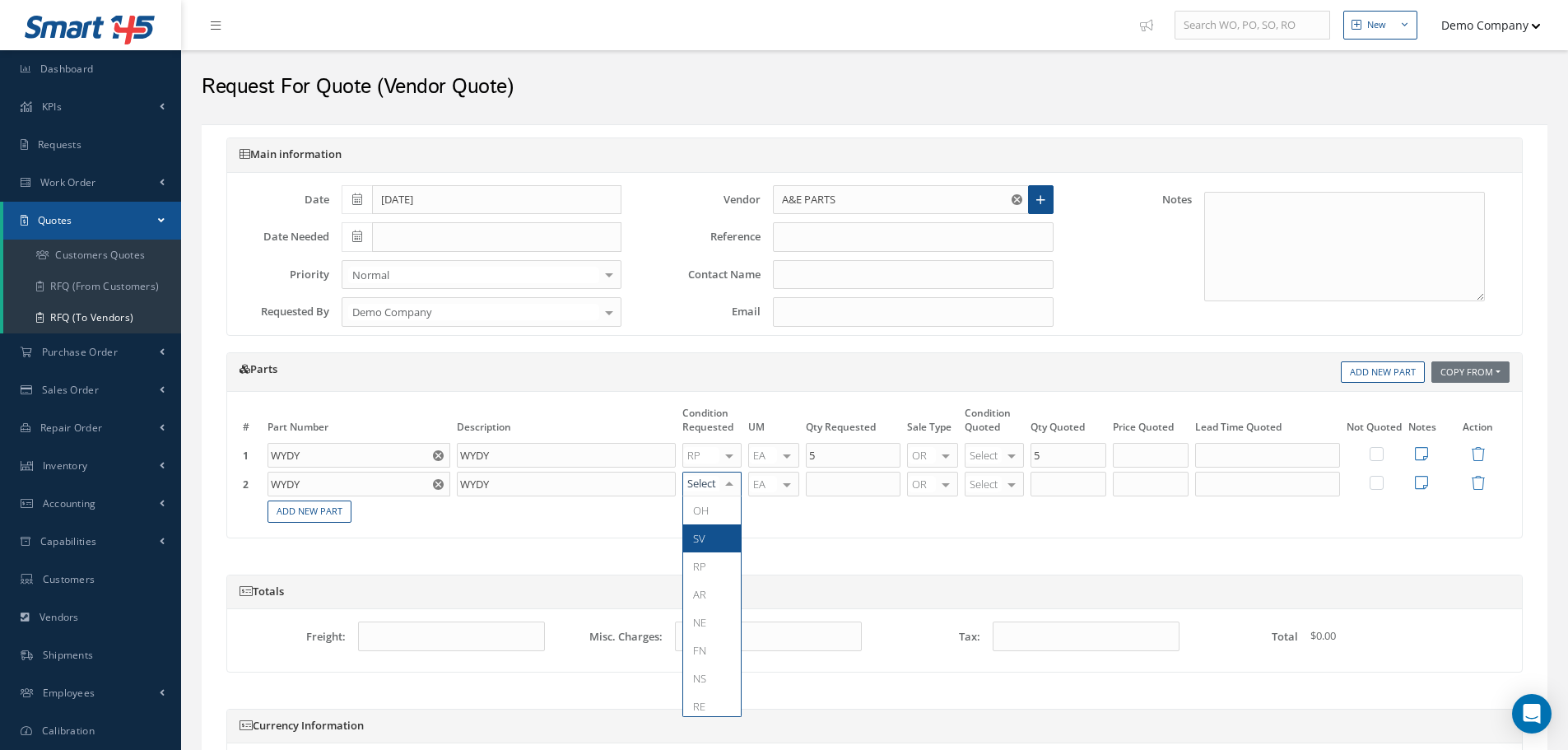
click at [701, 532] on span "SV" at bounding box center [699, 538] width 12 height 14
click at [850, 488] on input "text" at bounding box center [853, 484] width 95 height 25
type input "4"
click at [980, 530] on span "OH" at bounding box center [1001, 538] width 72 height 28
click at [1055, 490] on input "4" at bounding box center [1068, 484] width 76 height 25
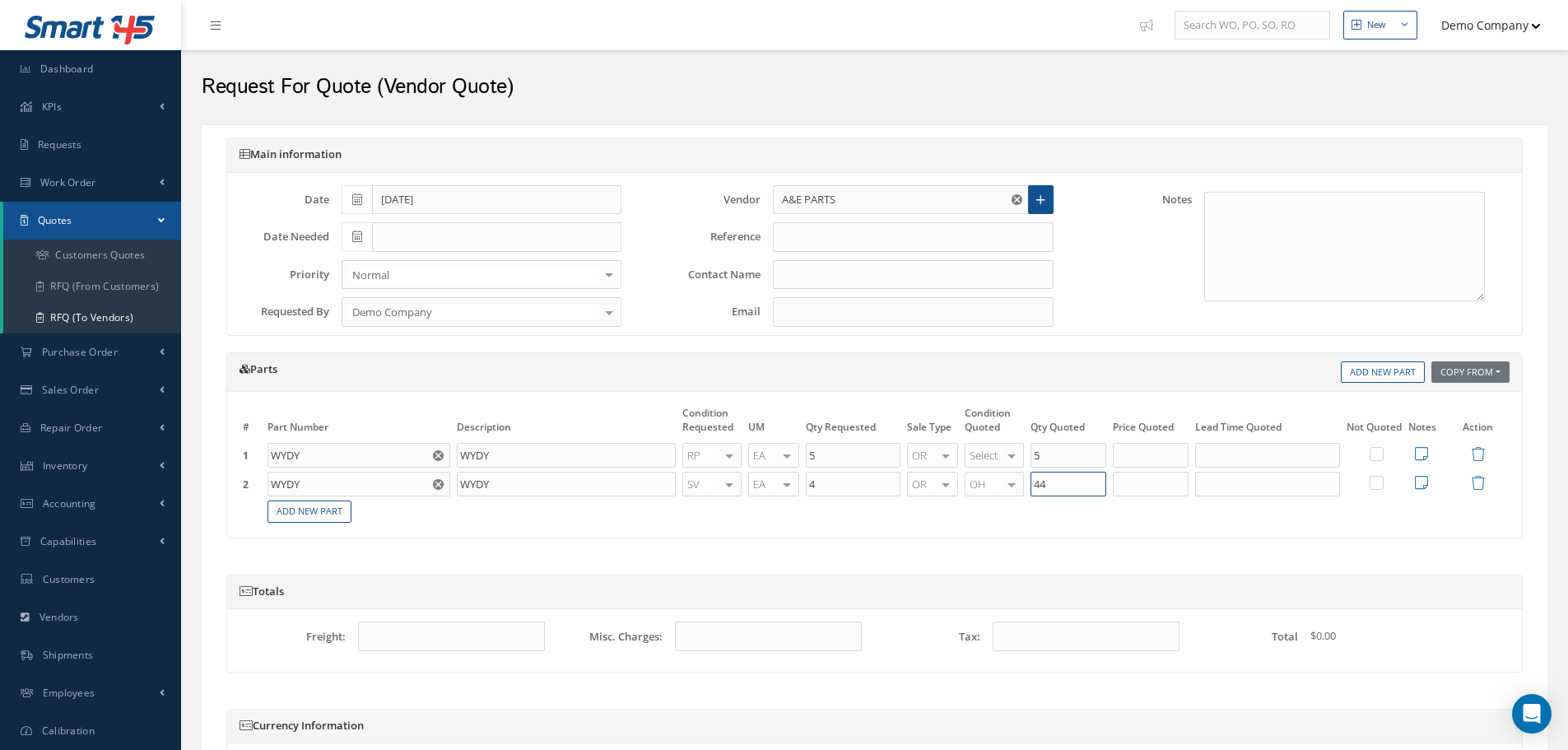
type input "4"
click at [1382, 486] on label at bounding box center [1384, 482] width 4 height 14
click at [1375, 486] on input "checkbox" at bounding box center [1377, 484] width 11 height 11
checkbox input "true"
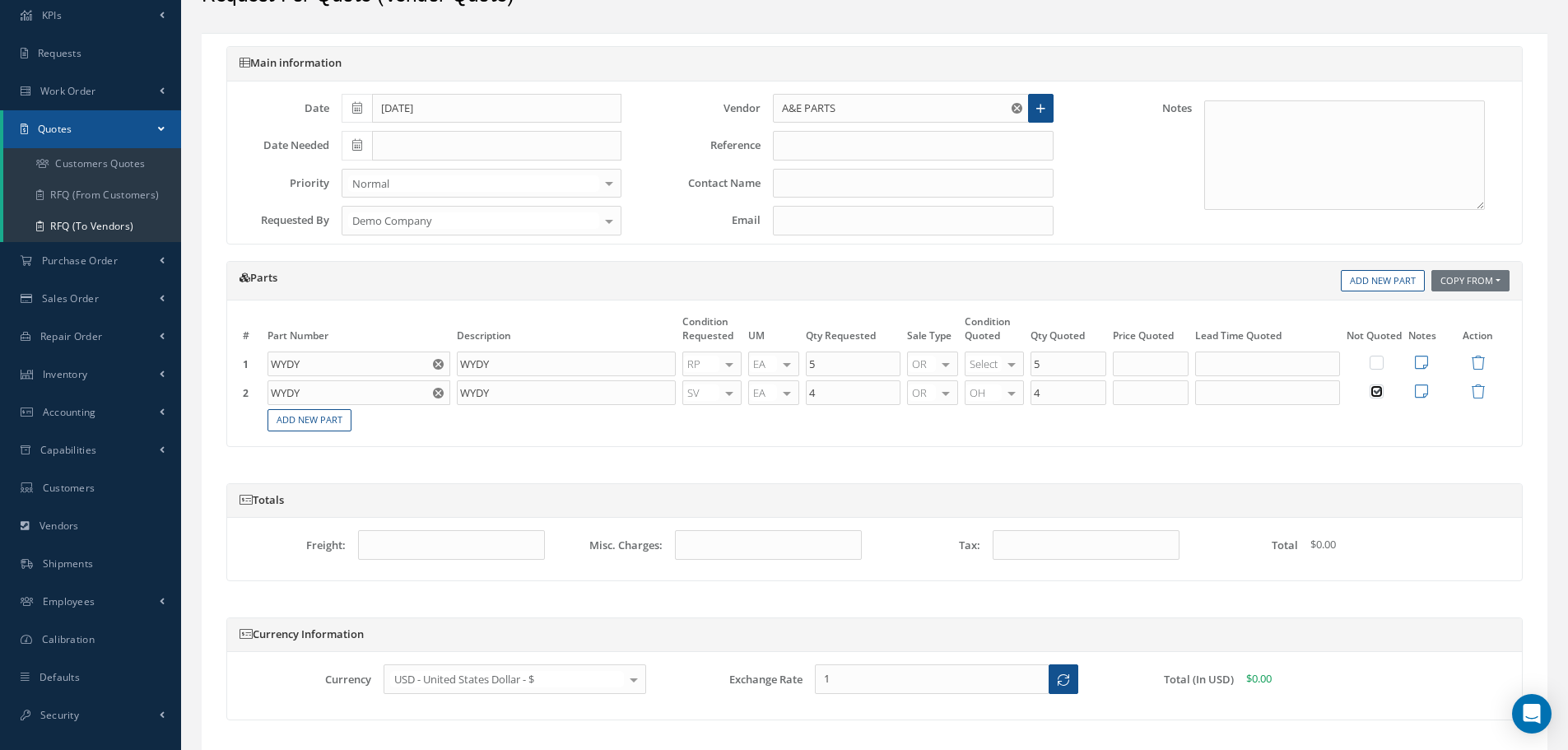
scroll to position [206, 0]
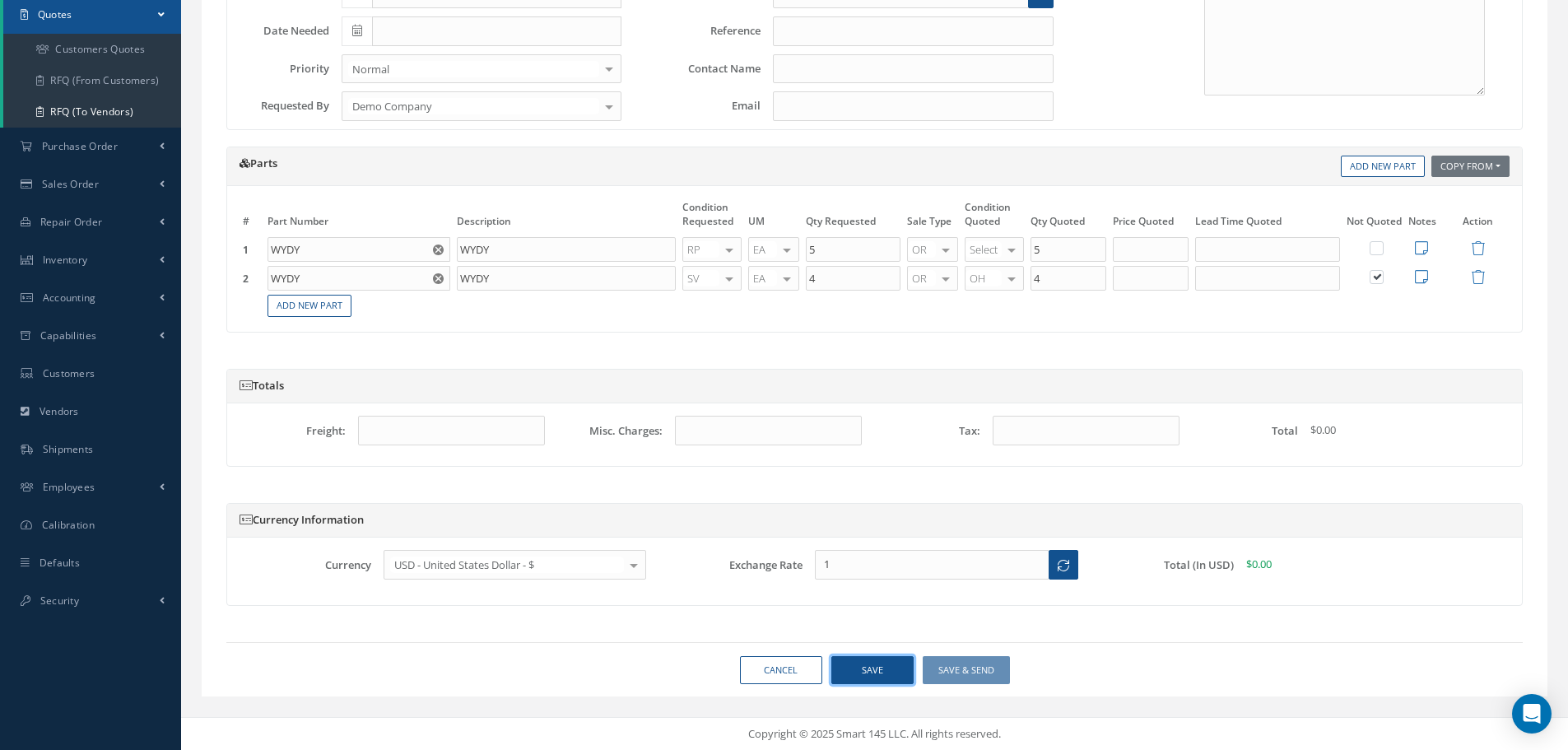
click at [872, 671] on button "Save" at bounding box center [872, 671] width 83 height 29
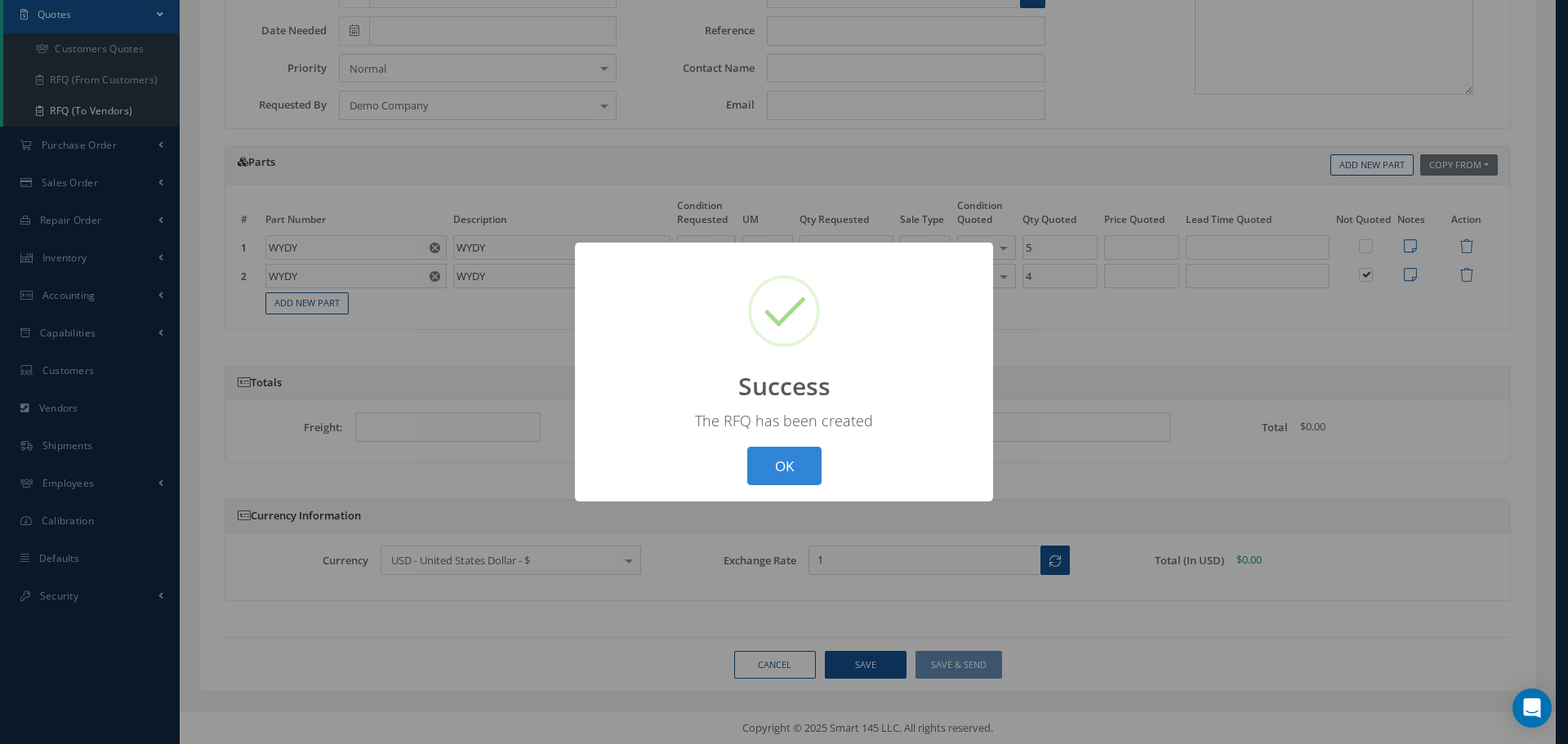
drag, startPoint x: 834, startPoint y: 461, endPoint x: 766, endPoint y: 472, distance: 68.9
click at [831, 462] on div "? ! i Success × The RFQ has been created OK Cancel" at bounding box center [784, 372] width 418 height 259
click at [757, 462] on button "OK" at bounding box center [784, 466] width 74 height 38
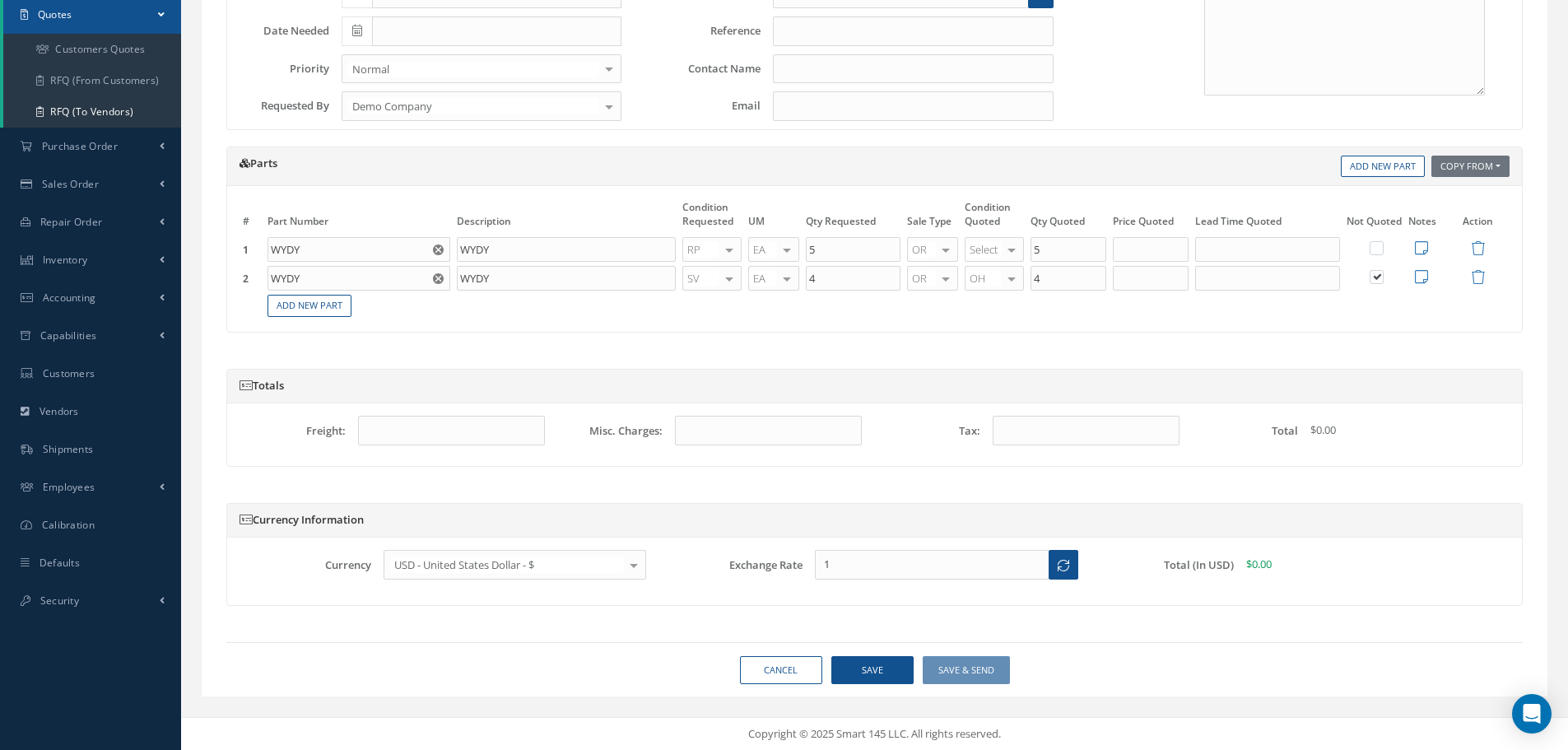
select select "25"
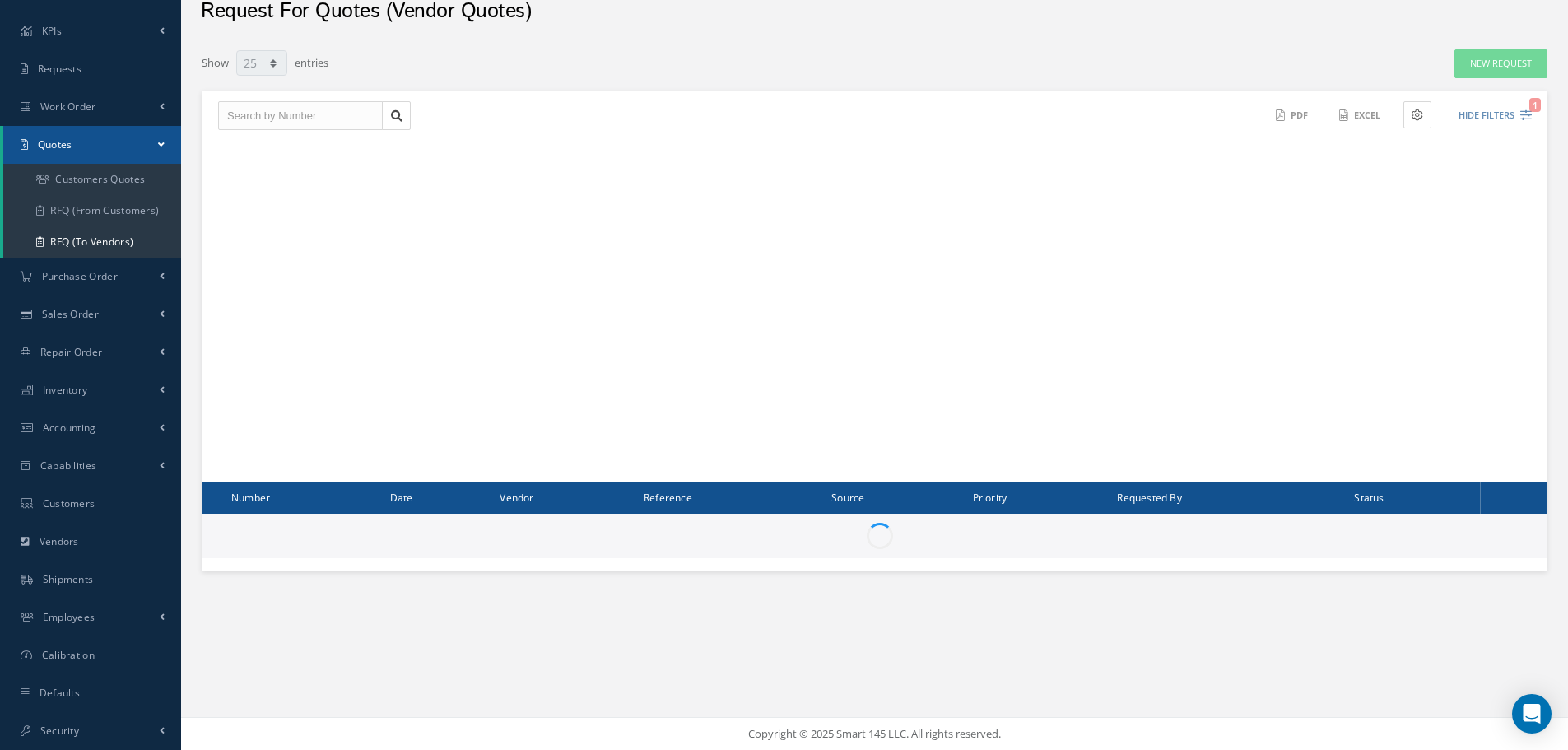
scroll to position [76, 0]
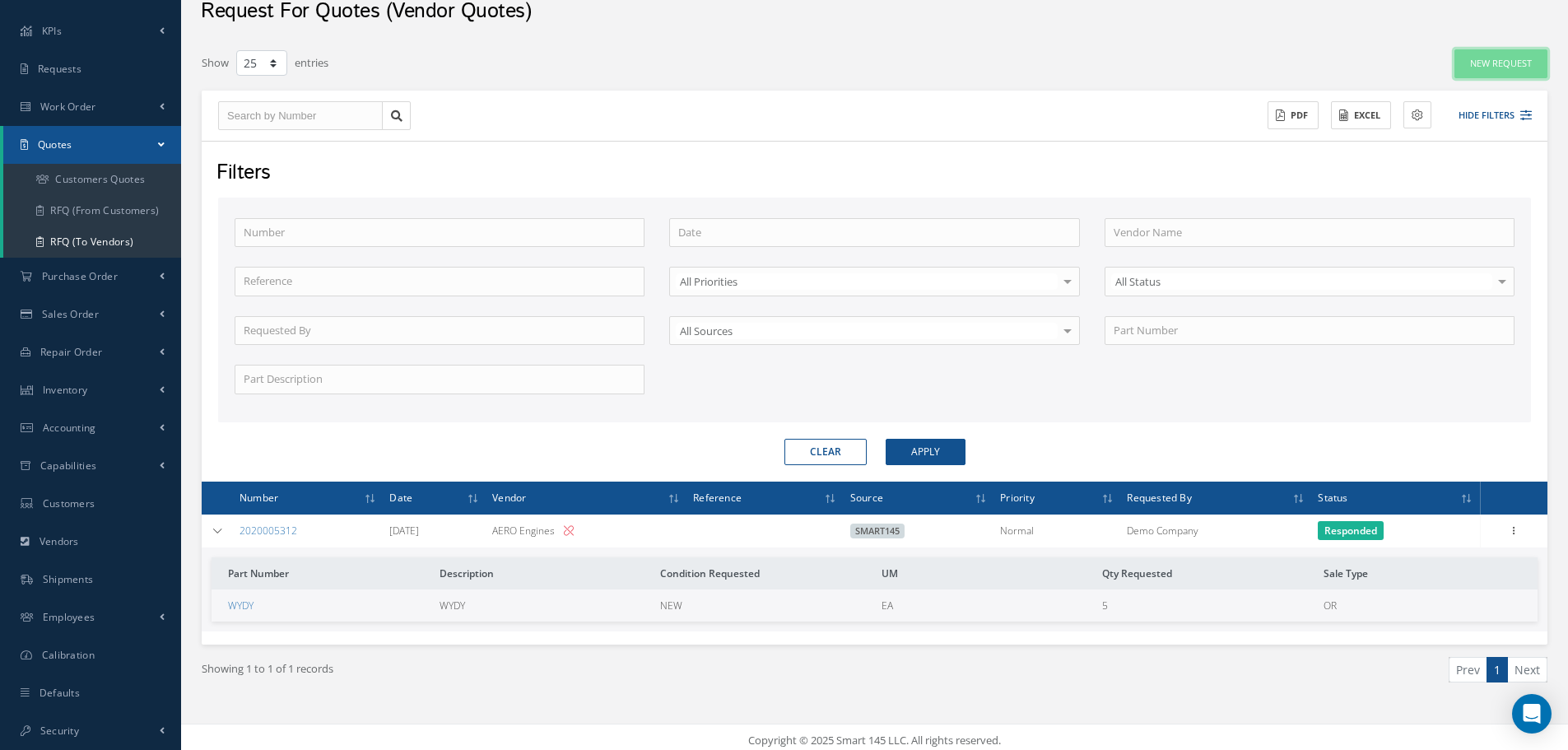
click at [1519, 61] on link "New Request" at bounding box center [1500, 64] width 93 height 29
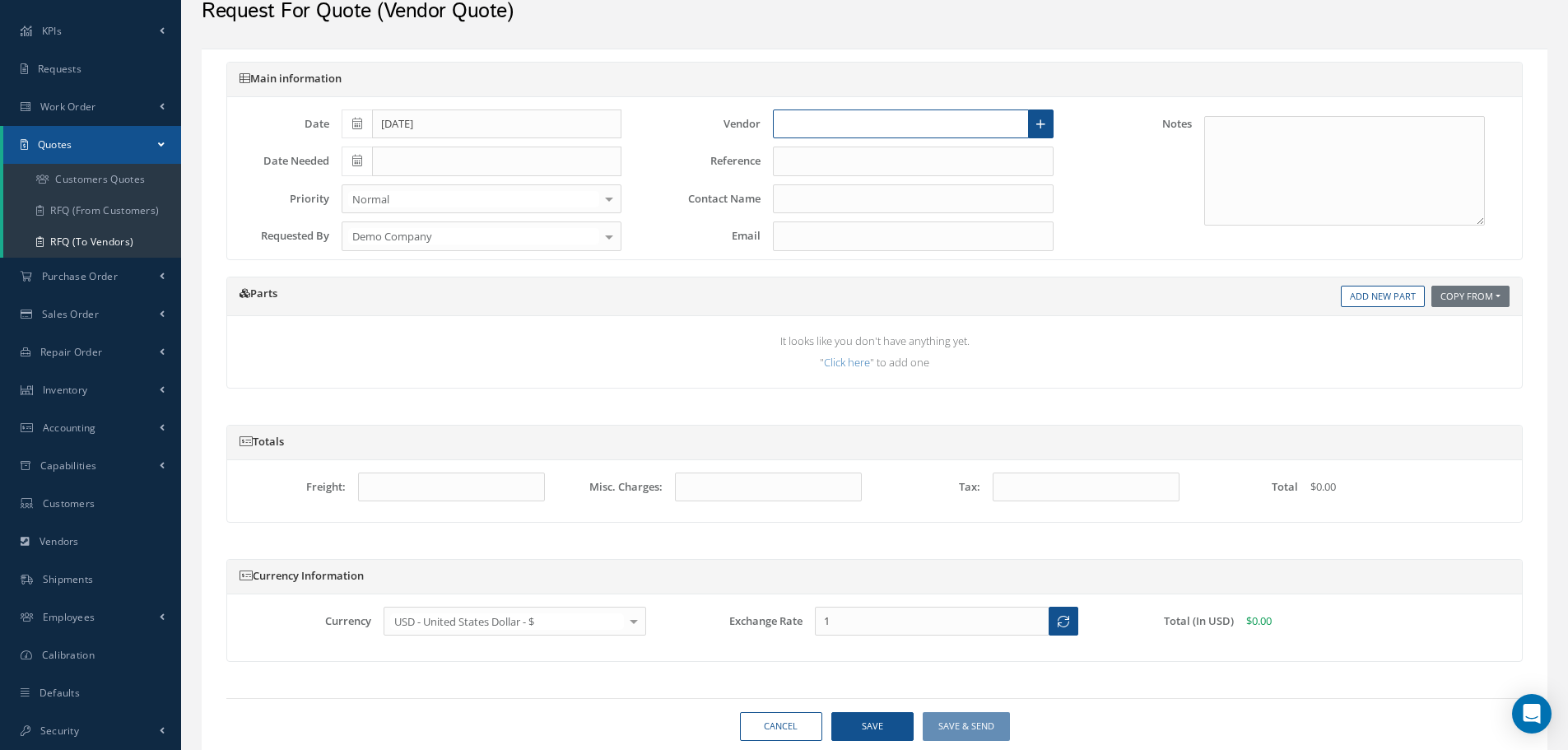
click at [847, 122] on input "text" at bounding box center [900, 124] width 256 height 30
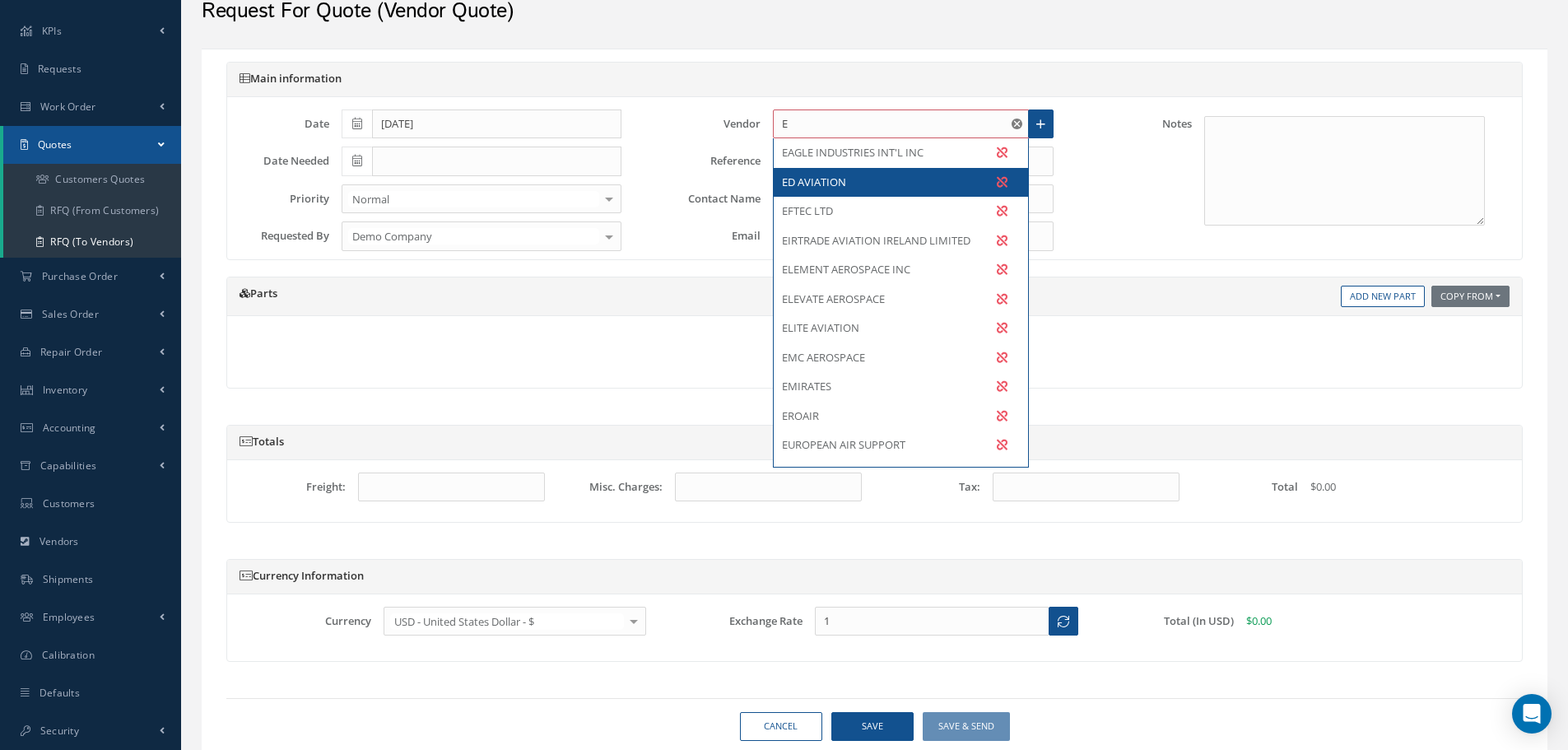
click at [849, 194] on div "ED AVIATION" at bounding box center [900, 182] width 255 height 30
type input "ED AVIATION"
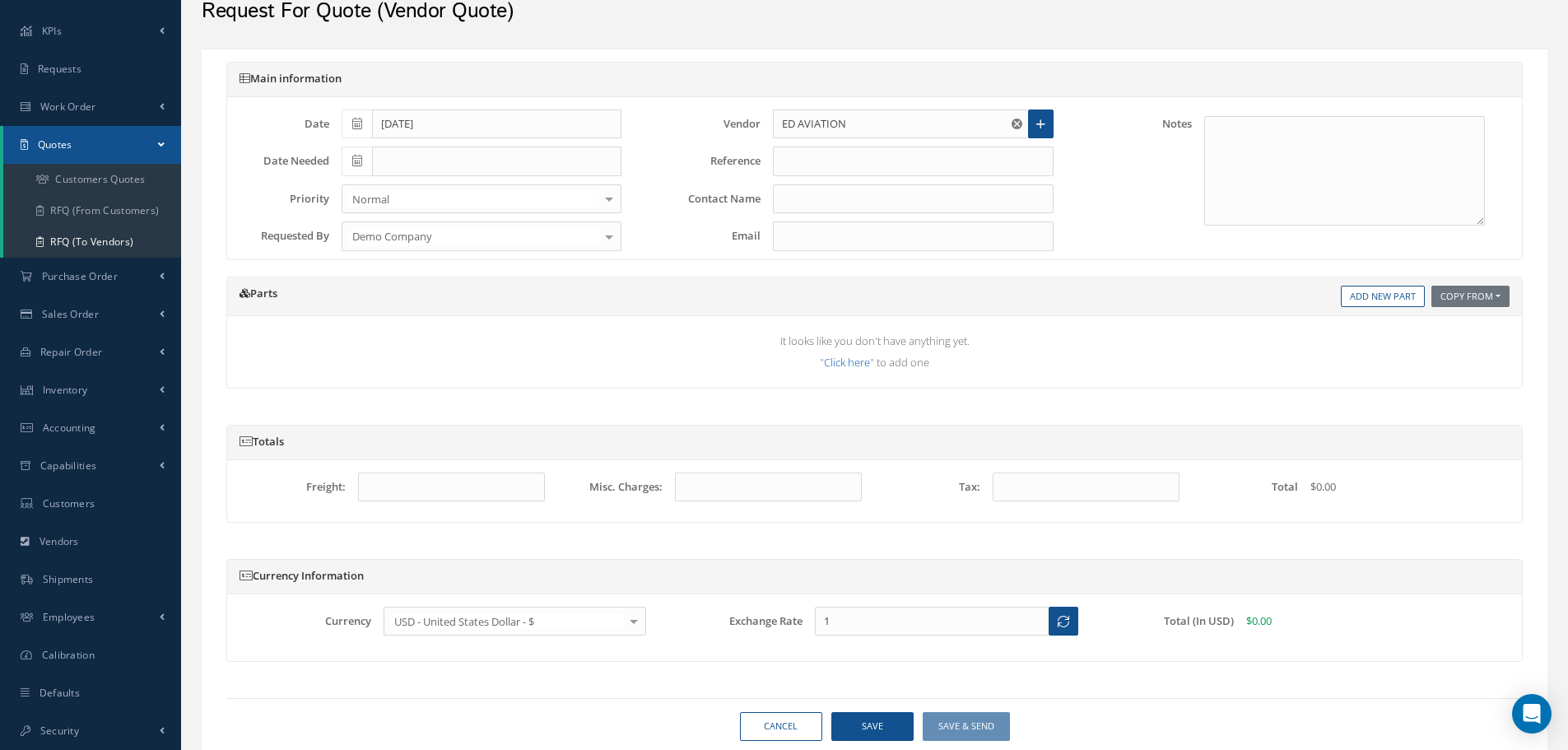
click at [855, 368] on link "Click here" at bounding box center [847, 361] width 46 height 14
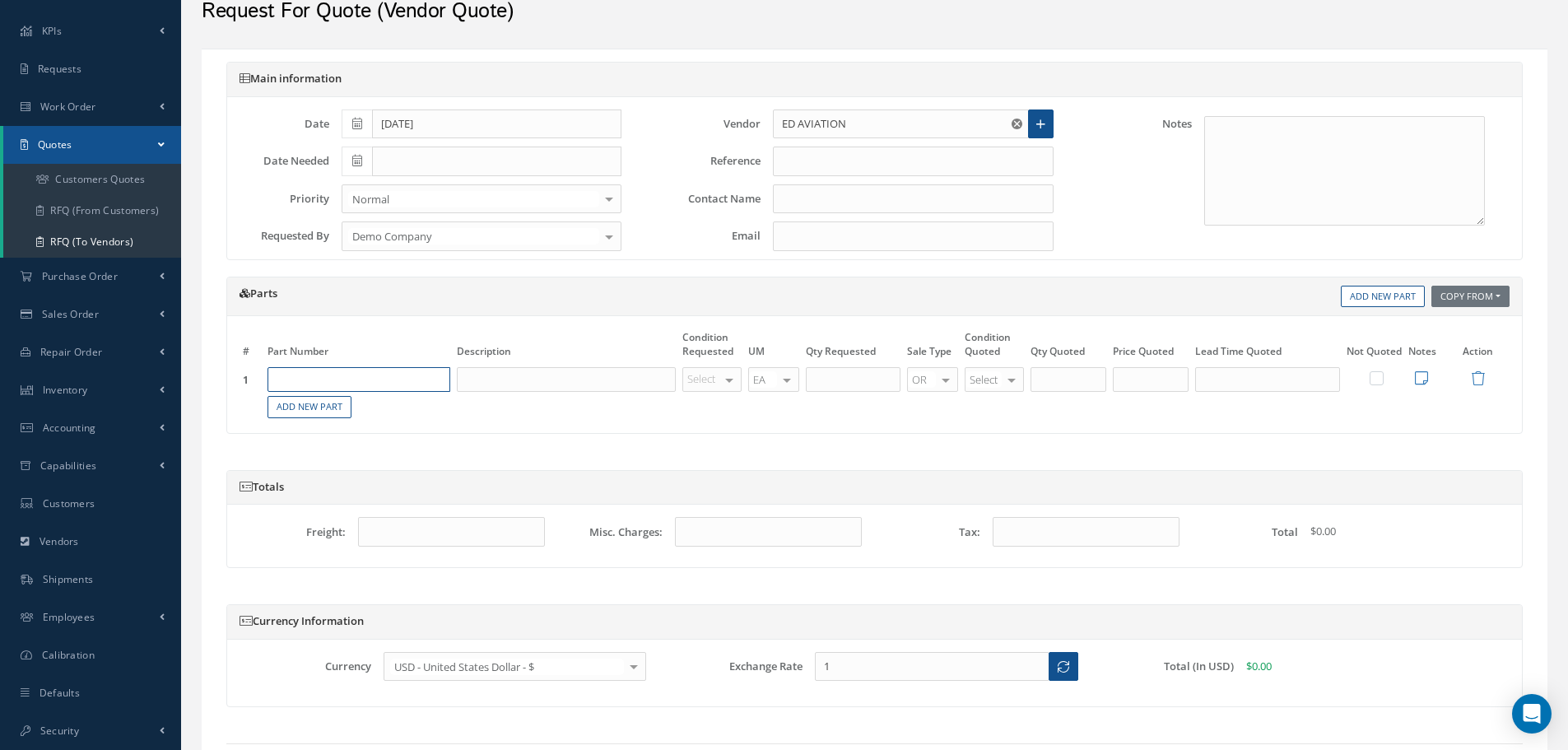
click at [300, 381] on input "text" at bounding box center [359, 379] width 183 height 25
paste input "WYDY"
type input "WYDY"
click at [326, 443] on div "WYDY WYDY" at bounding box center [359, 434] width 181 height 27
type input "WYDY"
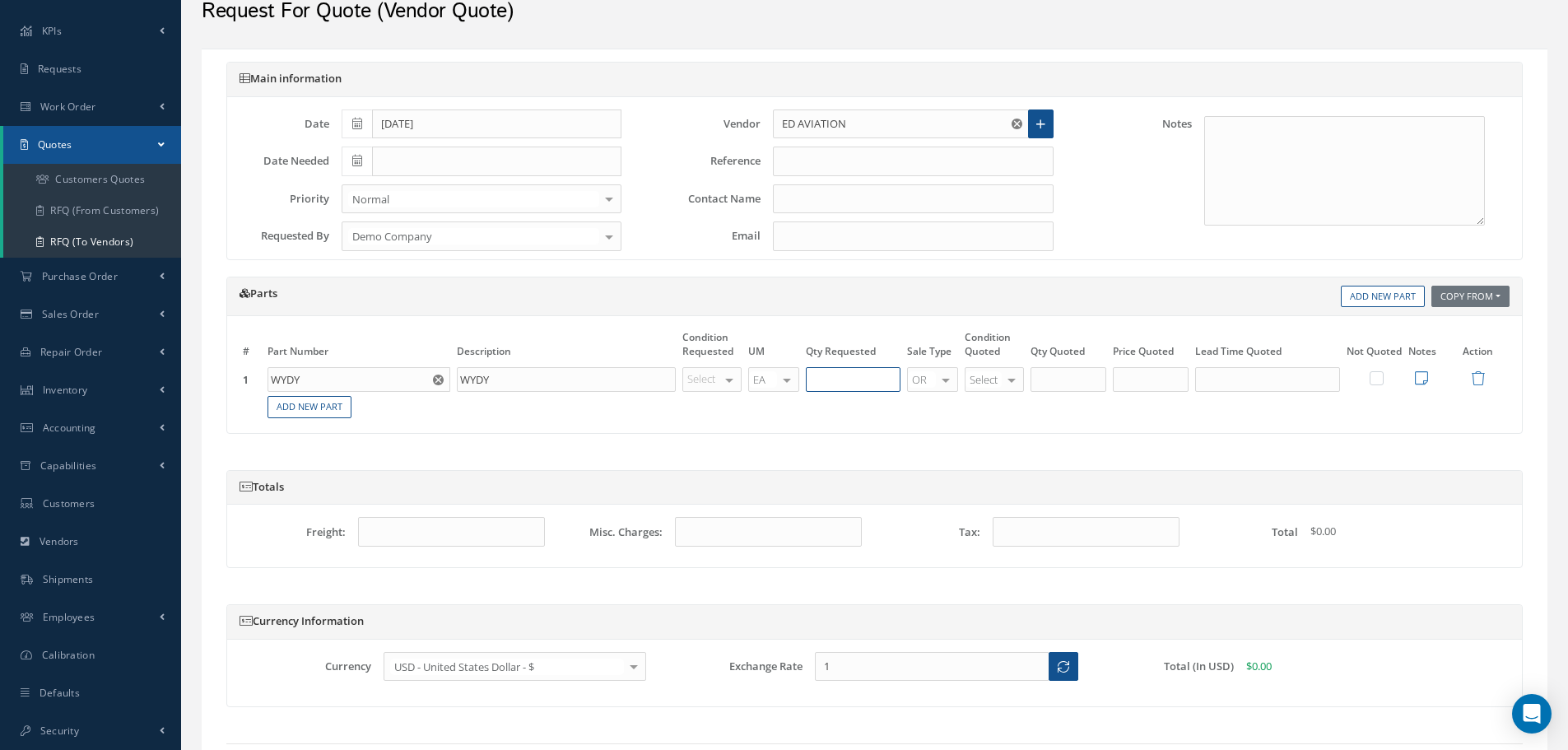
click at [830, 377] on input "text" at bounding box center [853, 379] width 95 height 25
click at [730, 383] on div at bounding box center [729, 380] width 23 height 24
click at [721, 425] on span "SV" at bounding box center [719, 434] width 72 height 28
click at [793, 379] on div at bounding box center [786, 380] width 23 height 24
click at [776, 445] on span "FT" at bounding box center [773, 434] width 49 height 28
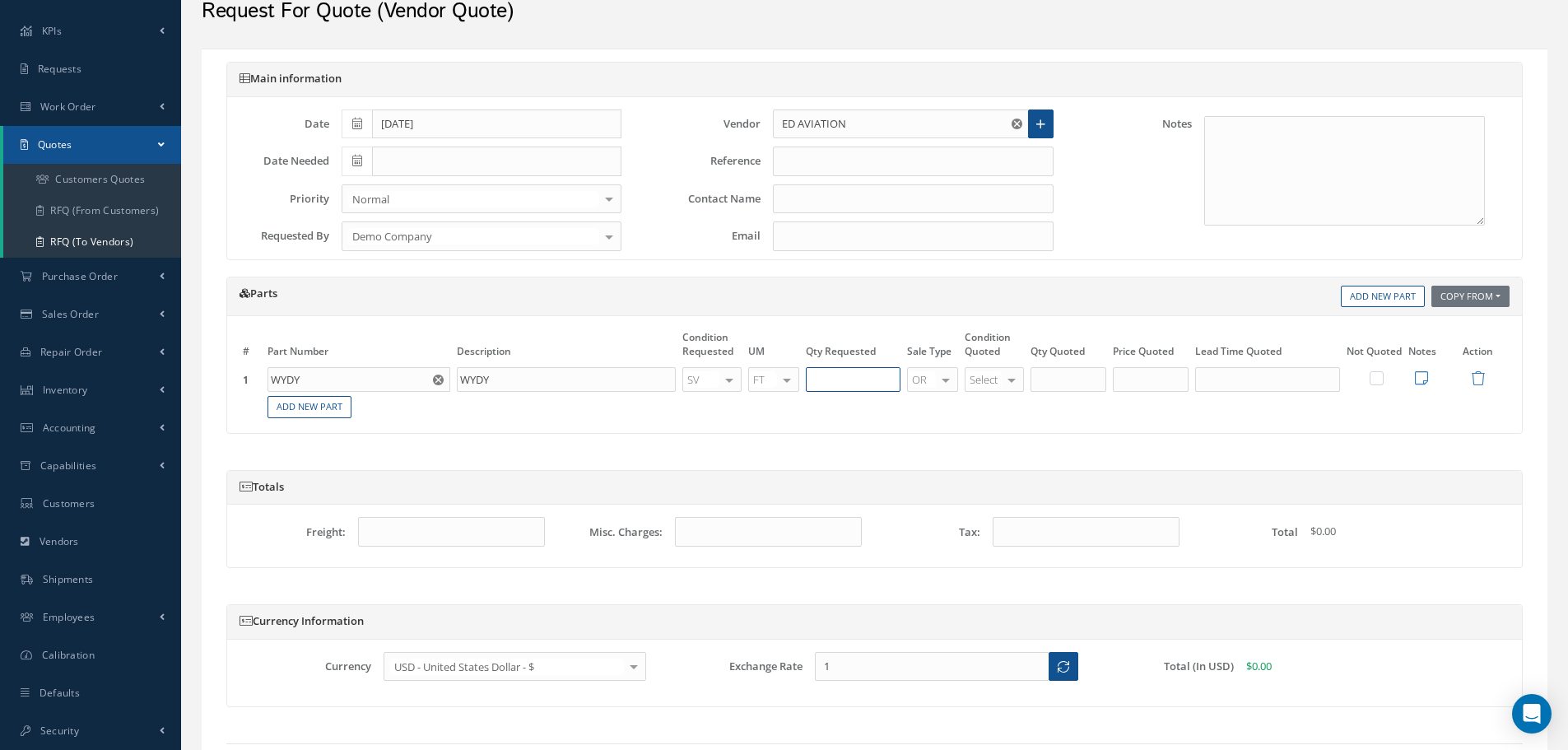
click at [861, 384] on input "text" at bounding box center [853, 379] width 95 height 25
type input "5"
click at [1083, 388] on input "5" at bounding box center [1068, 379] width 76 height 25
click at [1382, 376] on label at bounding box center [1384, 378] width 4 height 14
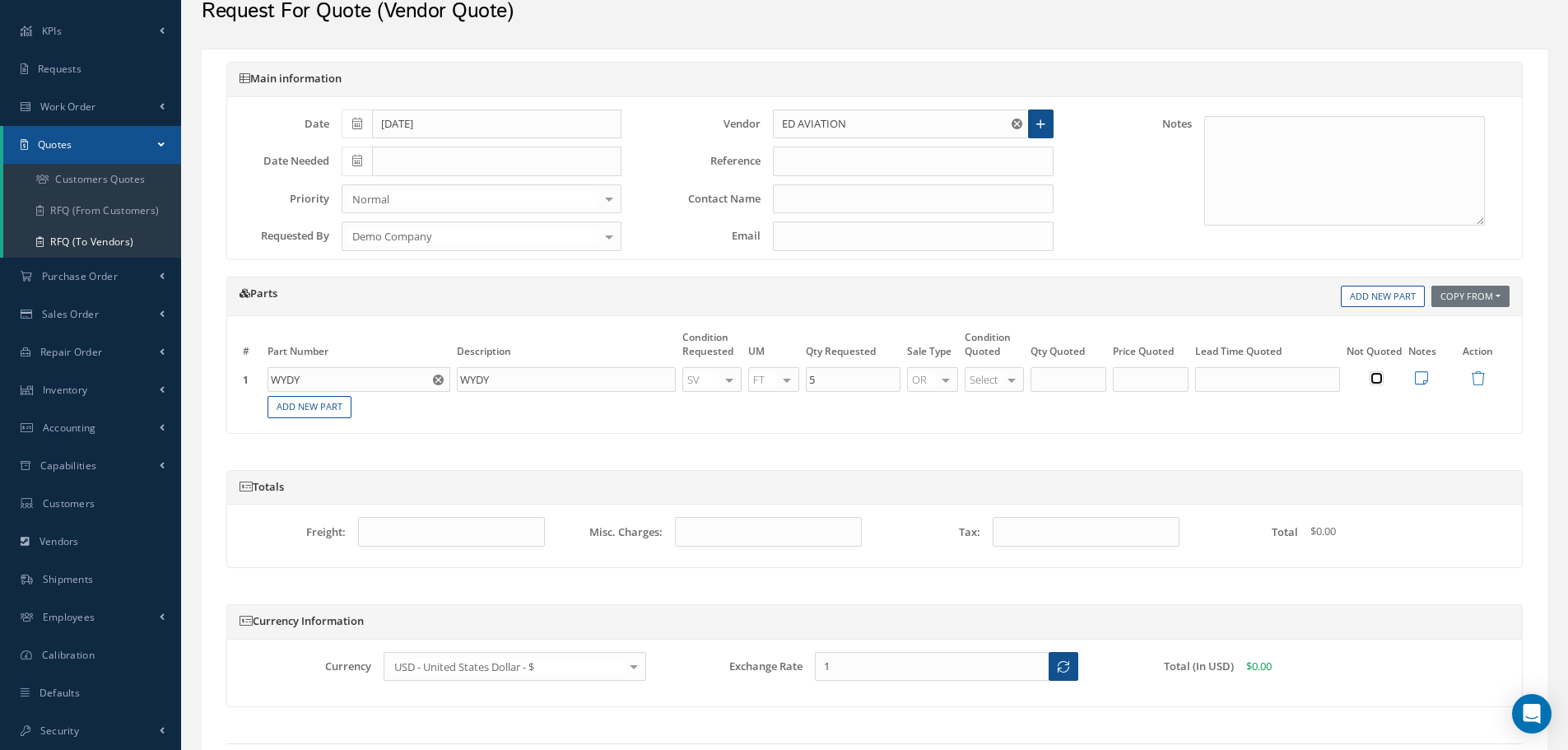
click at [1376, 376] on input "checkbox" at bounding box center [1377, 380] width 11 height 11
checkbox input "true"
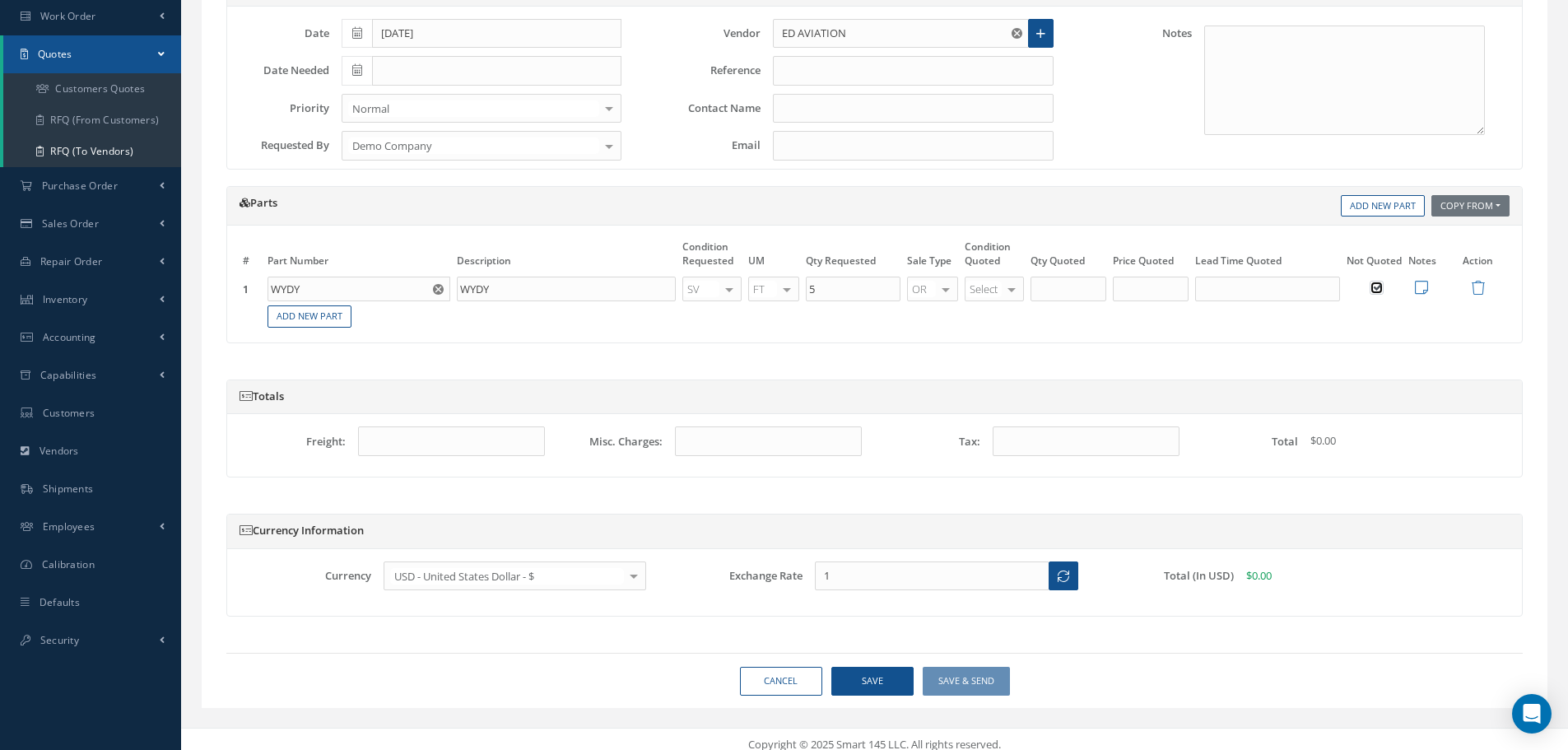
scroll to position [178, 0]
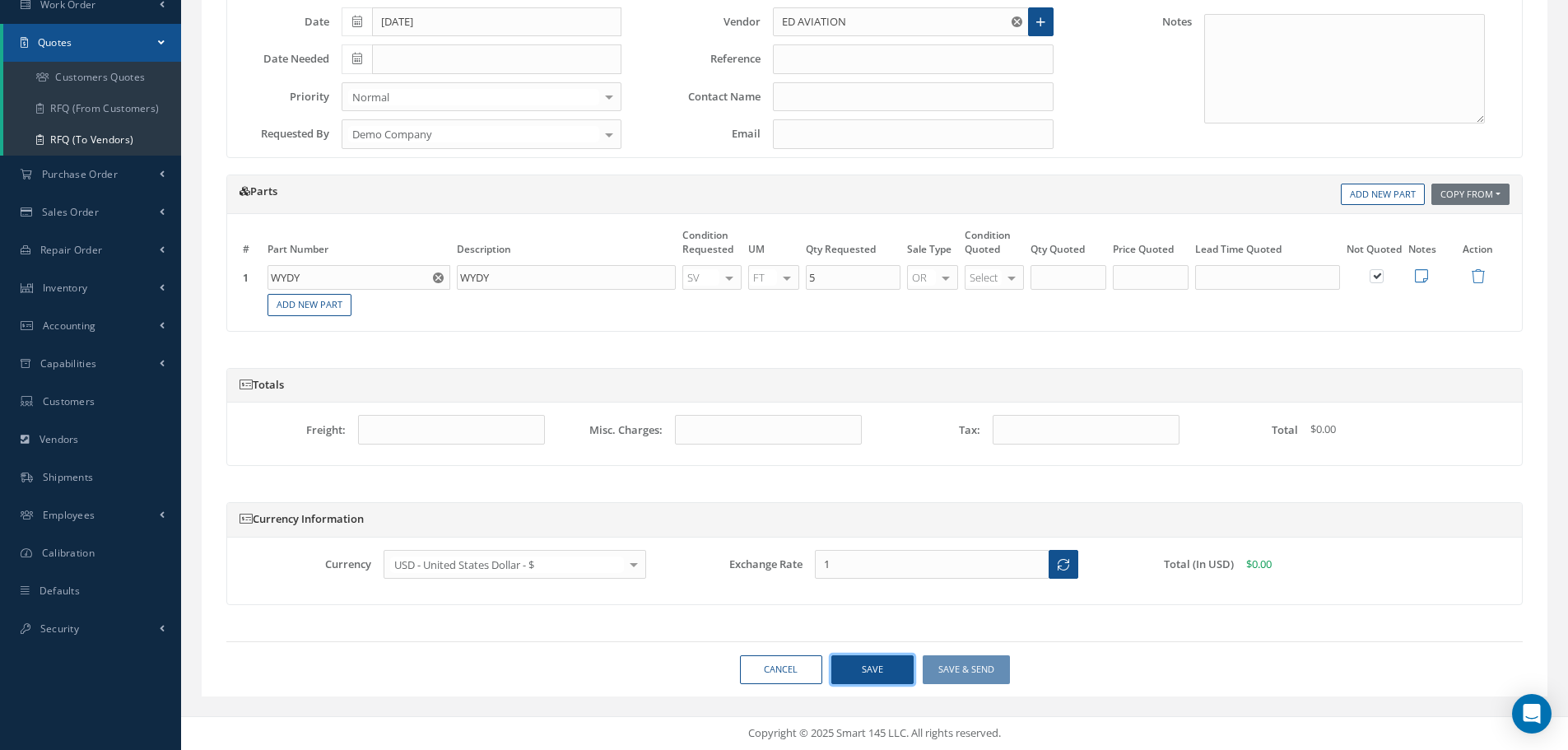
click at [873, 668] on button "Save" at bounding box center [872, 670] width 83 height 29
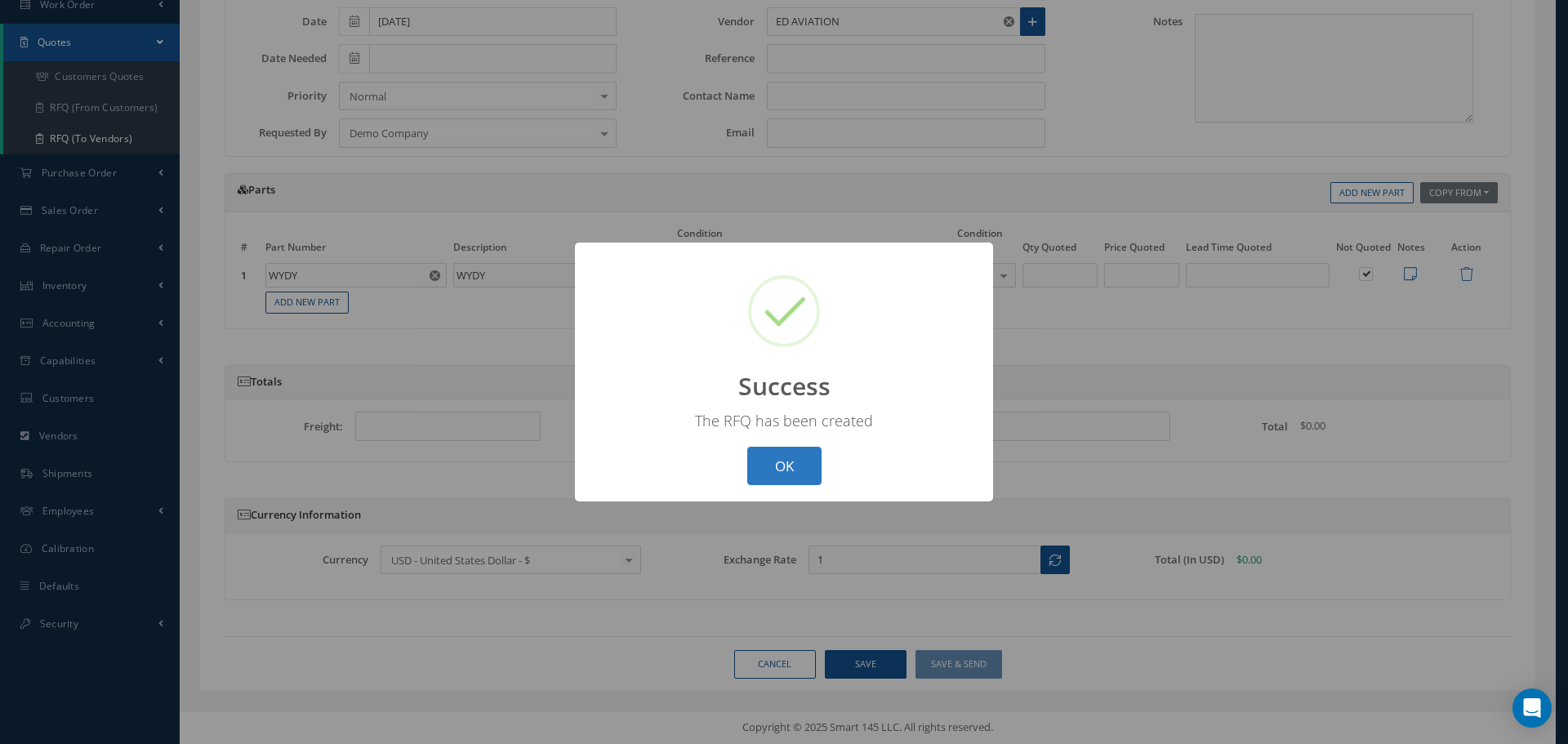
click at [806, 484] on button "OK" at bounding box center [784, 466] width 74 height 38
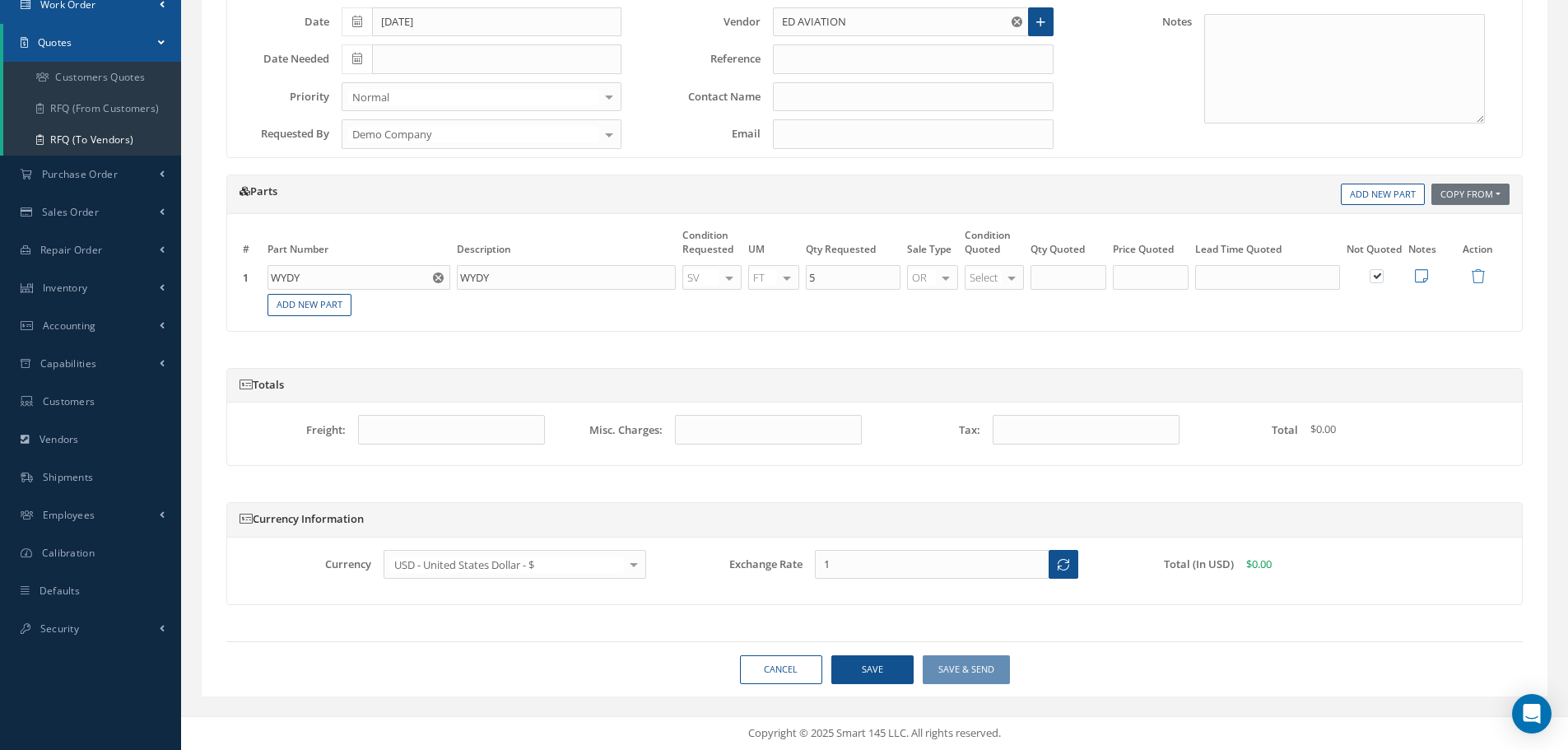
scroll to position [76, 0]
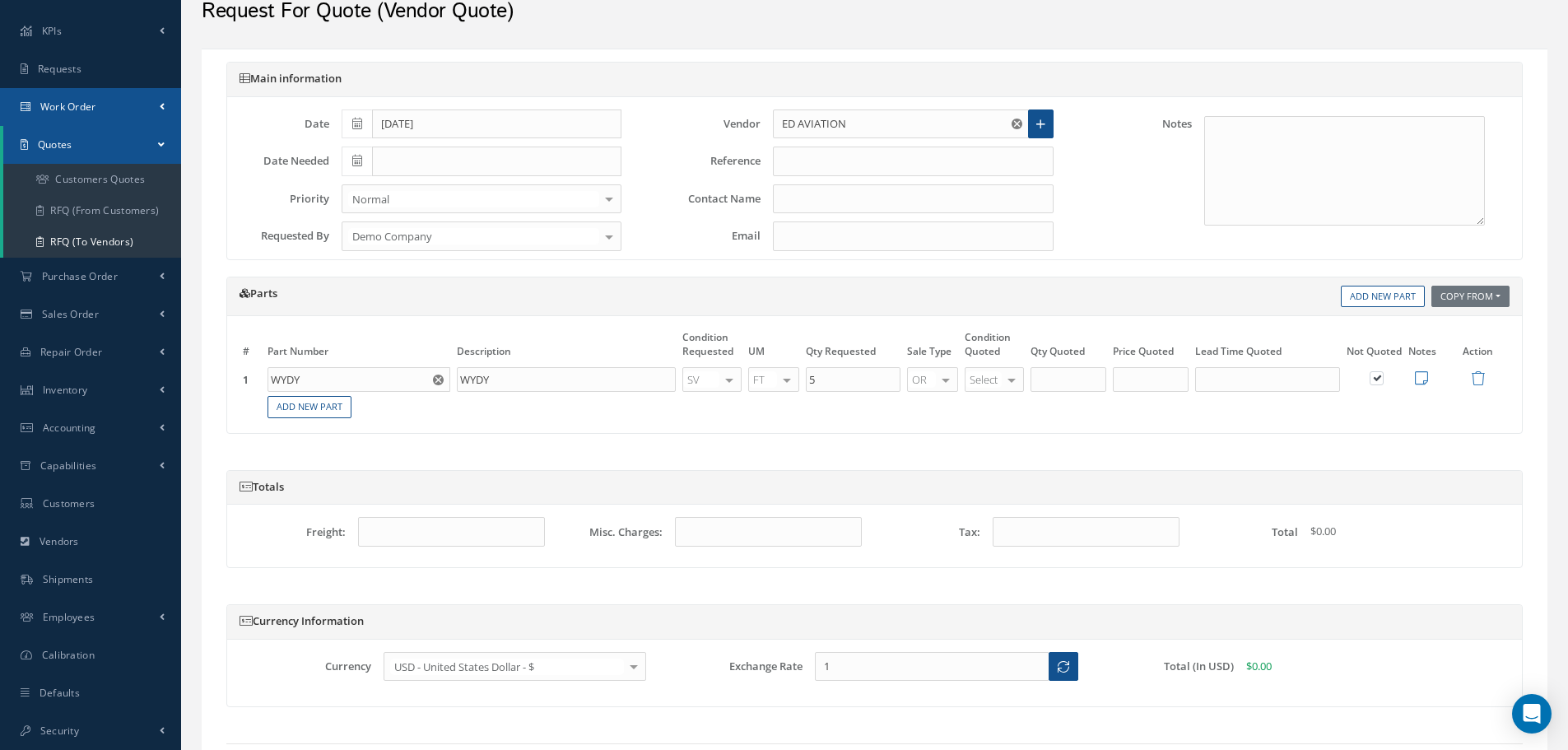
select select "25"
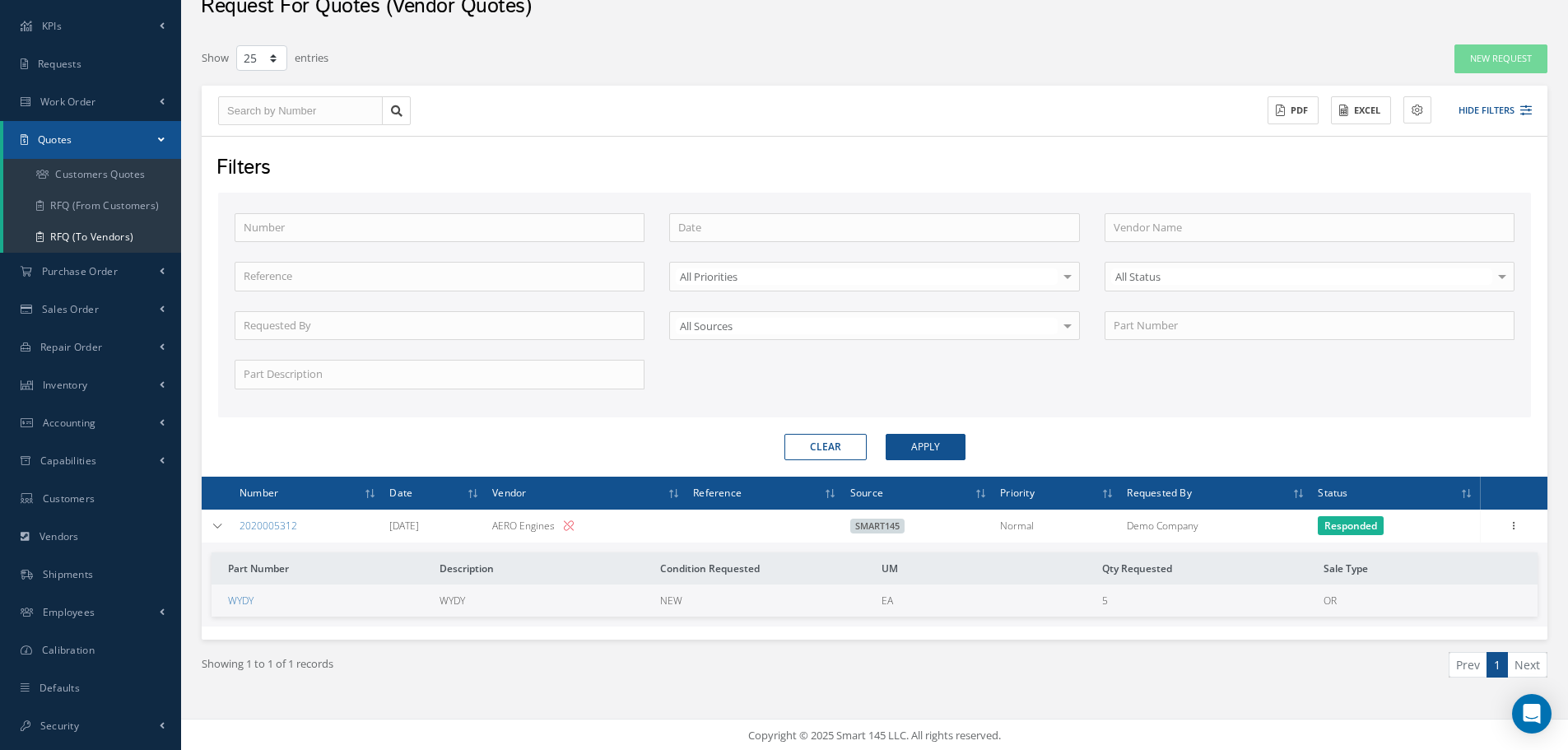
scroll to position [84, 0]
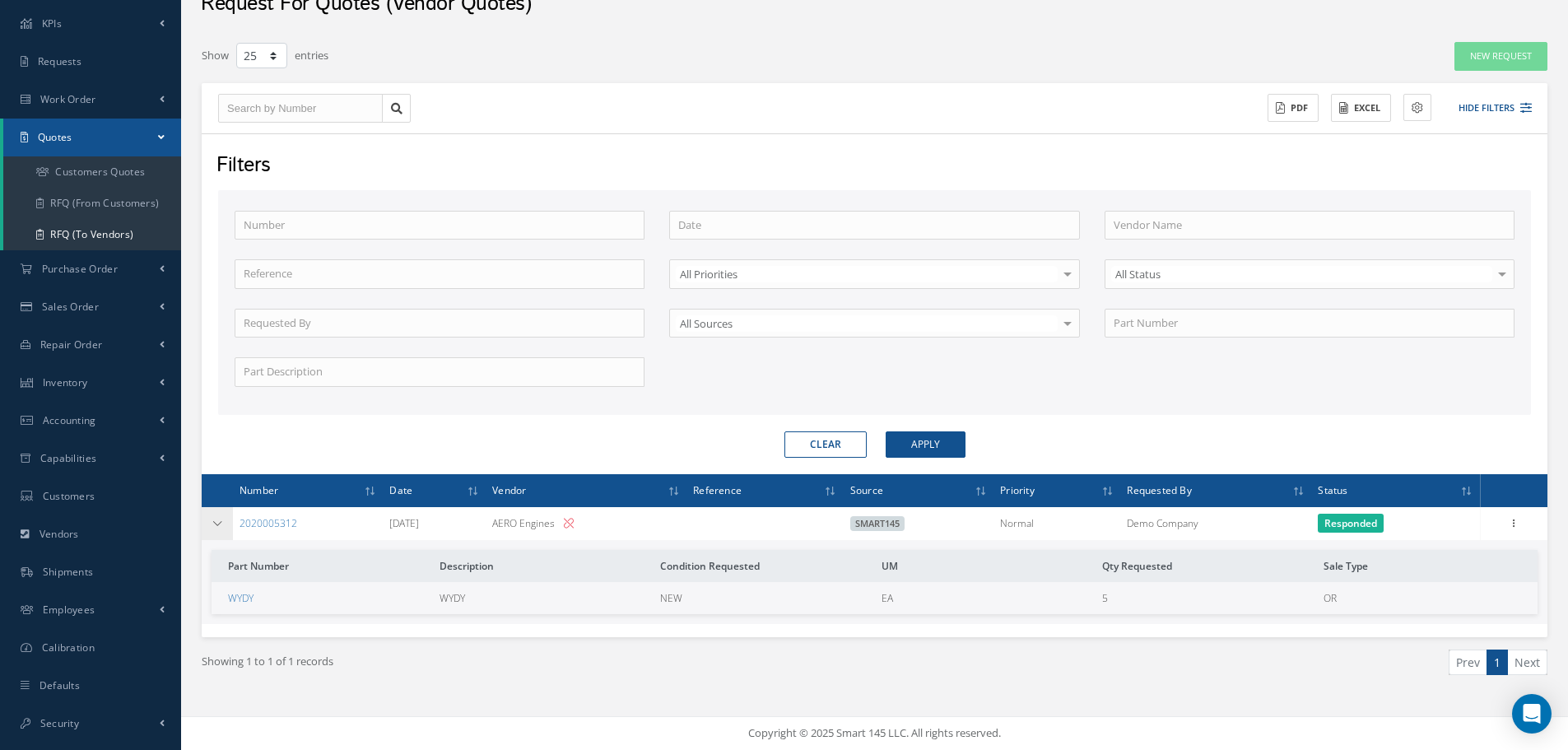
click at [207, 528] on td at bounding box center [217, 523] width 32 height 33
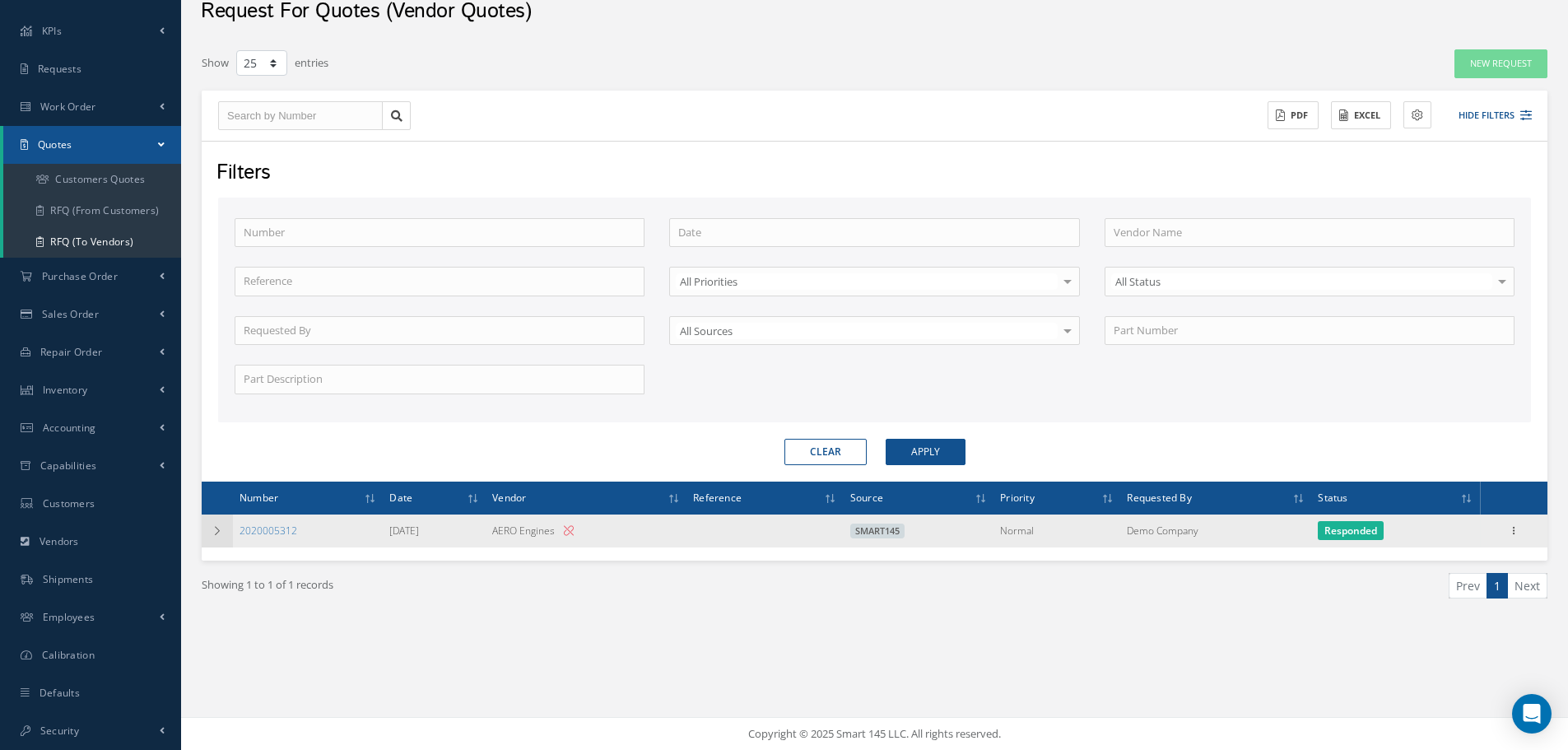
scroll to position [76, 0]
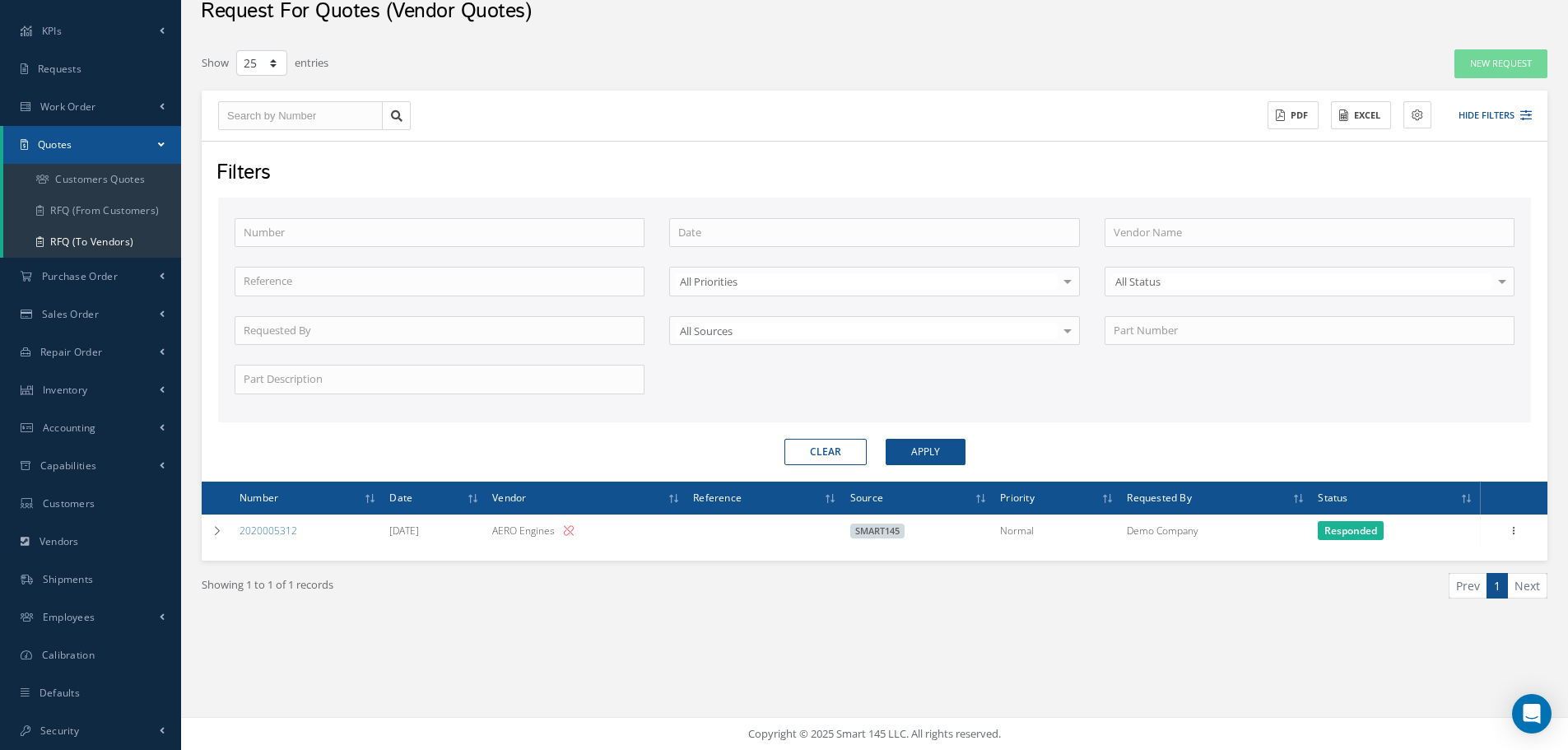
click at [916, 436] on form "Number Vendor Name Reference All Priorities All Priorities Normal AOG Critical …" at bounding box center [874, 332] width 1312 height 268
click at [923, 451] on button "Apply" at bounding box center [926, 452] width 80 height 26
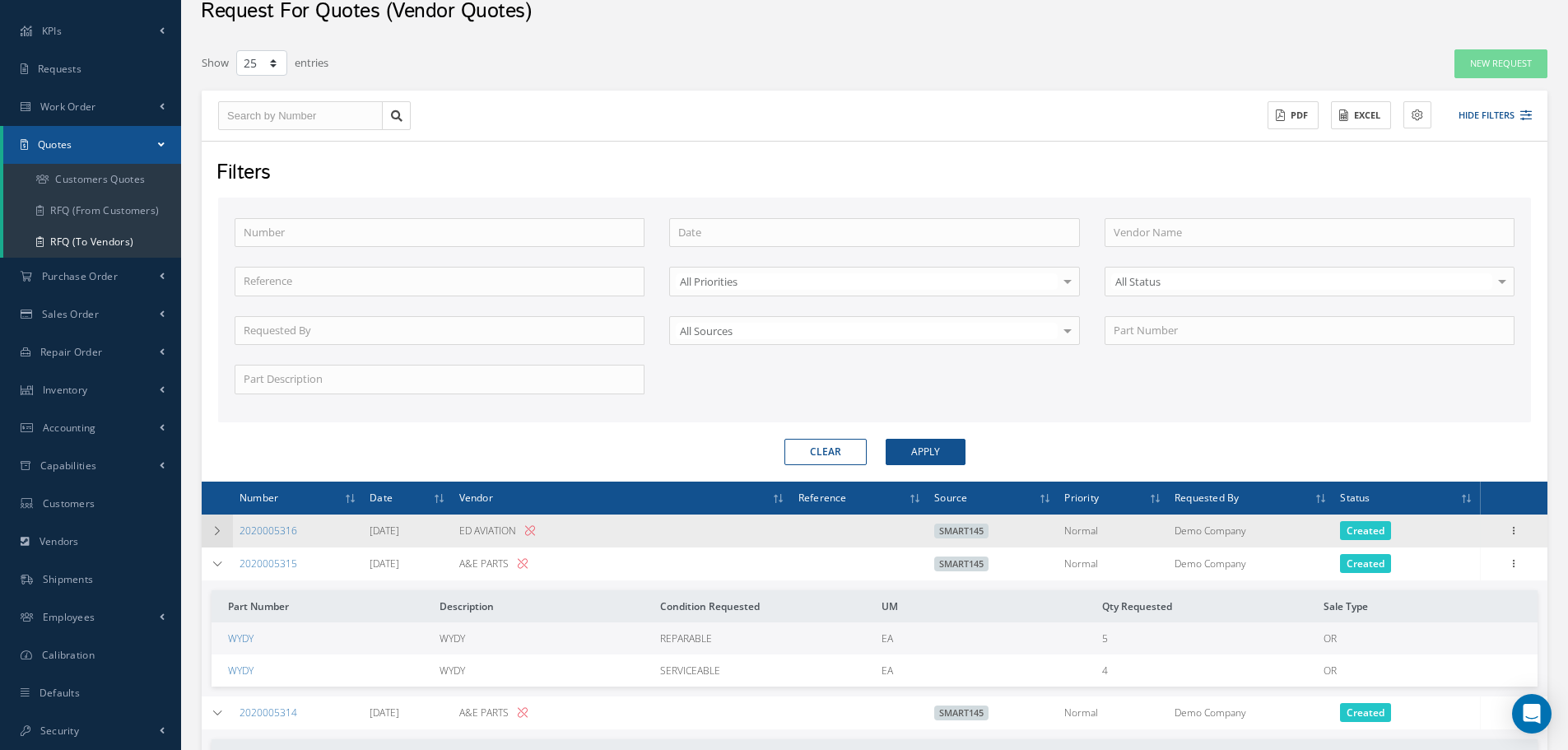
click at [231, 536] on td at bounding box center [217, 531] width 32 height 33
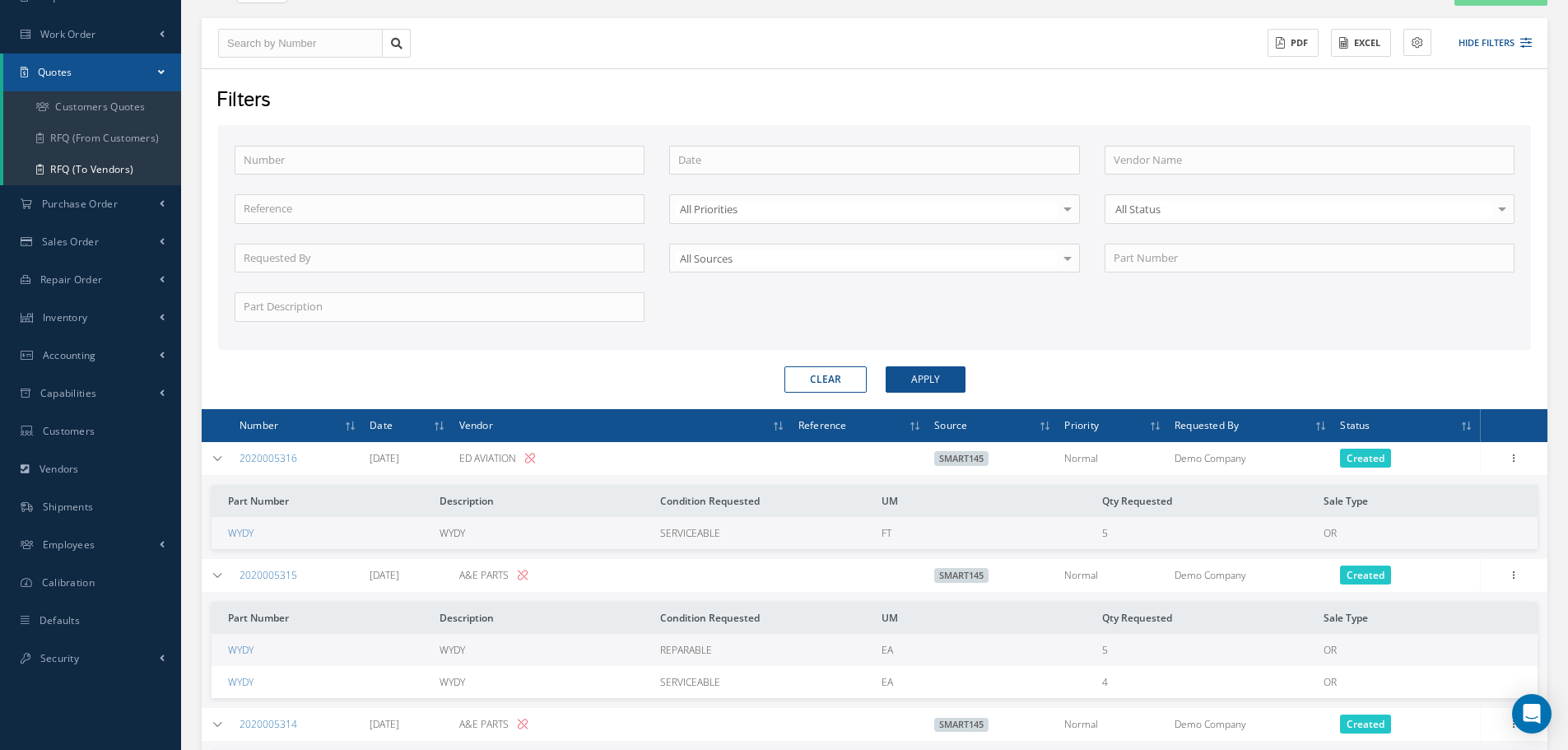
scroll to position [323, 0]
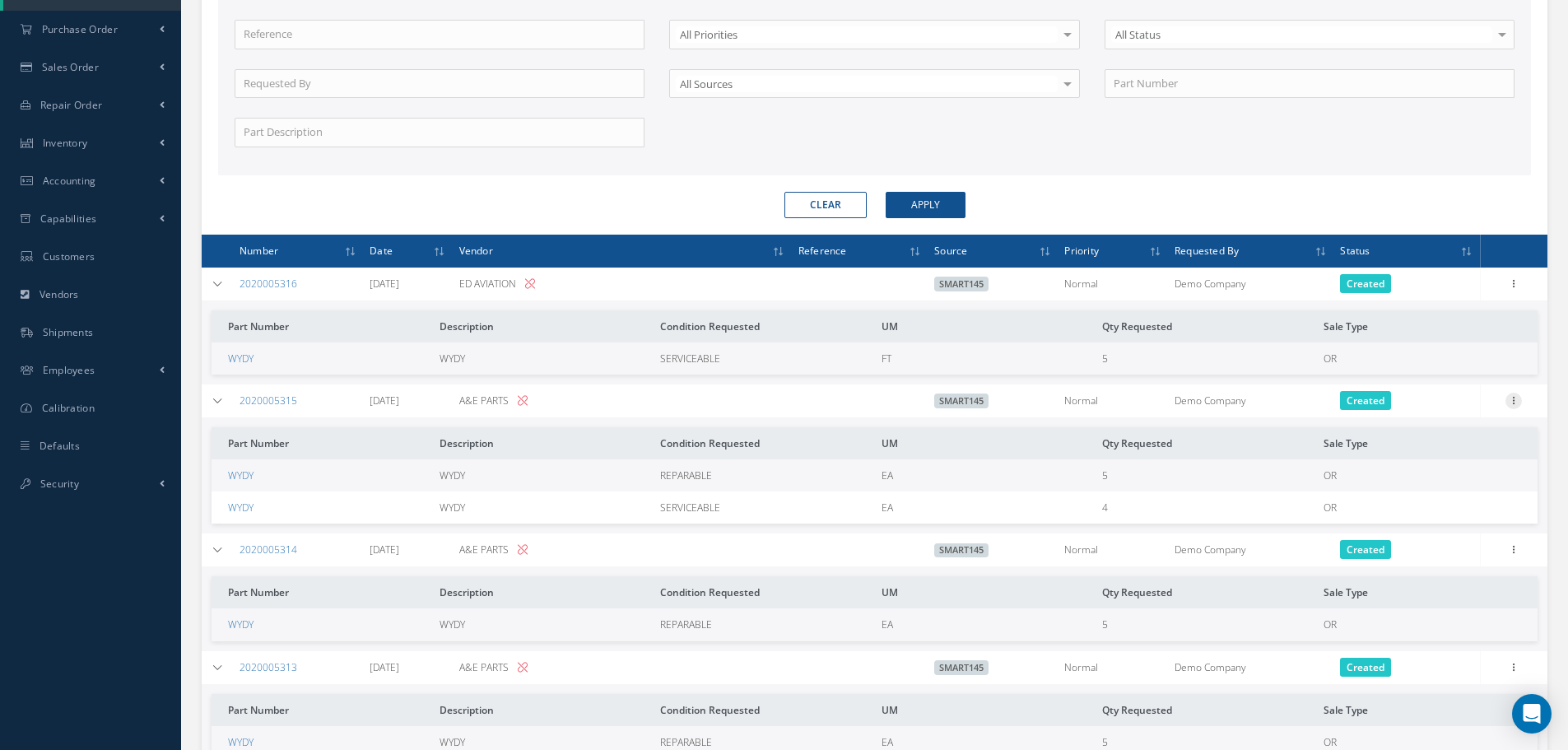
click at [1510, 406] on div at bounding box center [1513, 401] width 16 height 16
click at [1483, 430] on link "Edit" at bounding box center [1438, 433] width 130 height 21
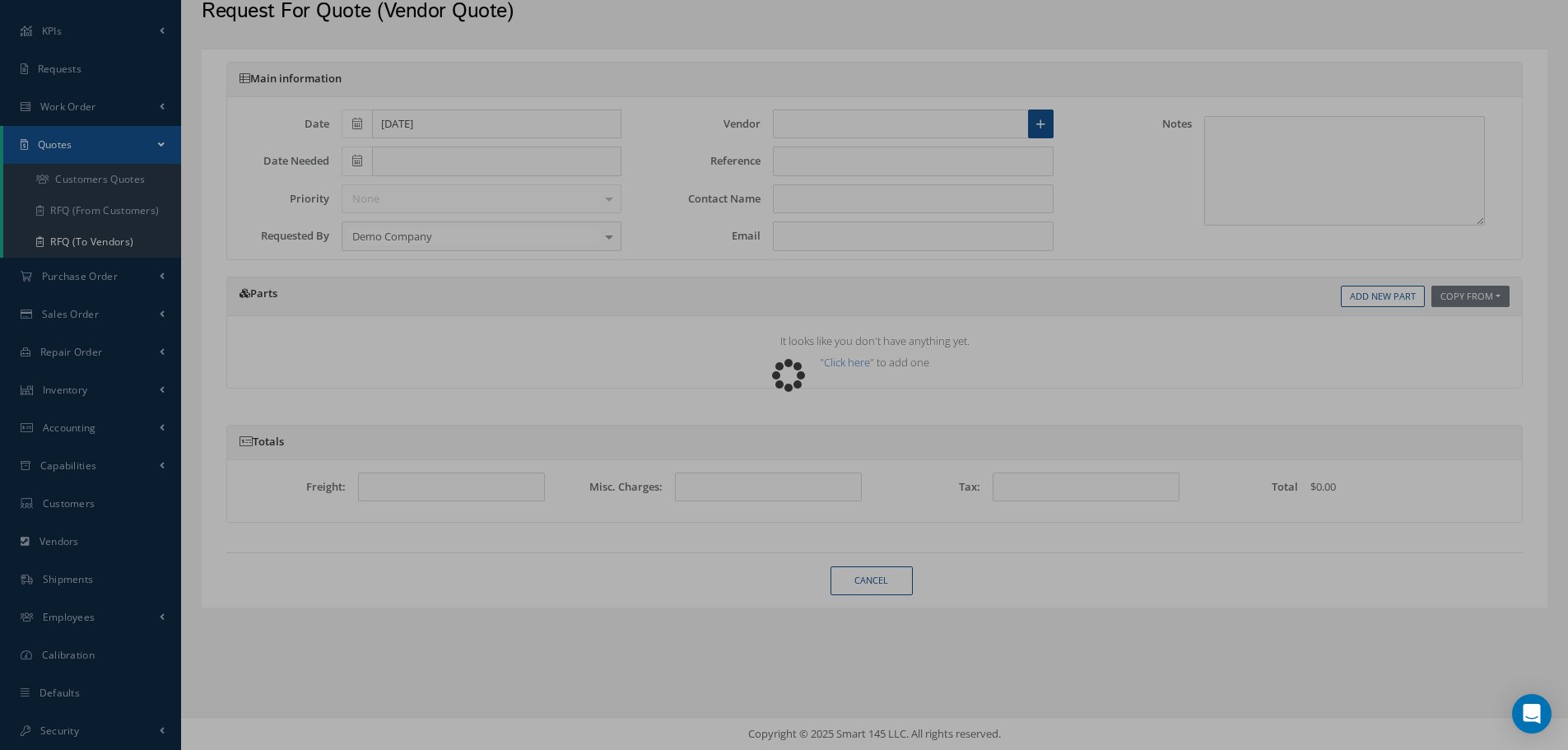
type input "A&E PARTS"
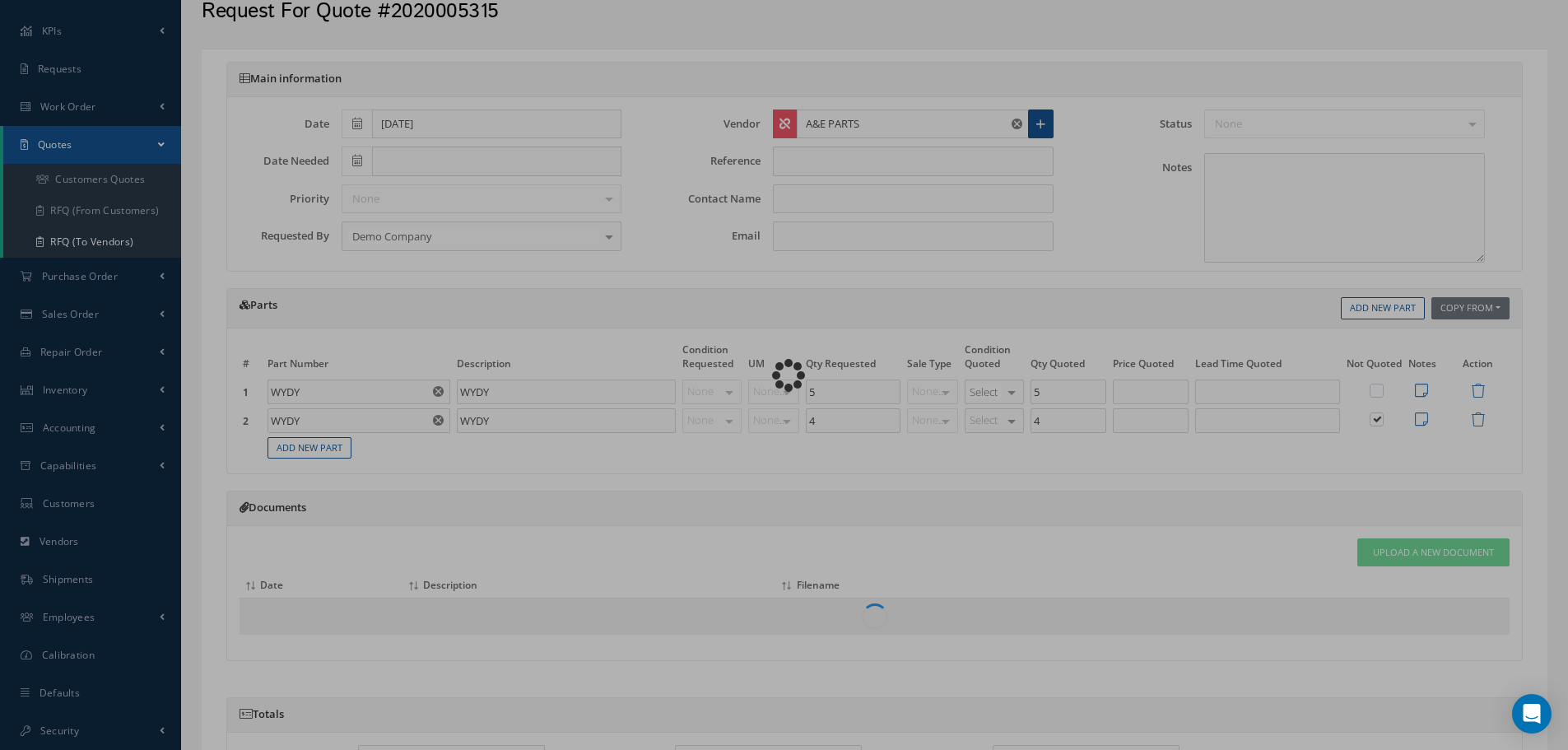
scroll to position [323, 0]
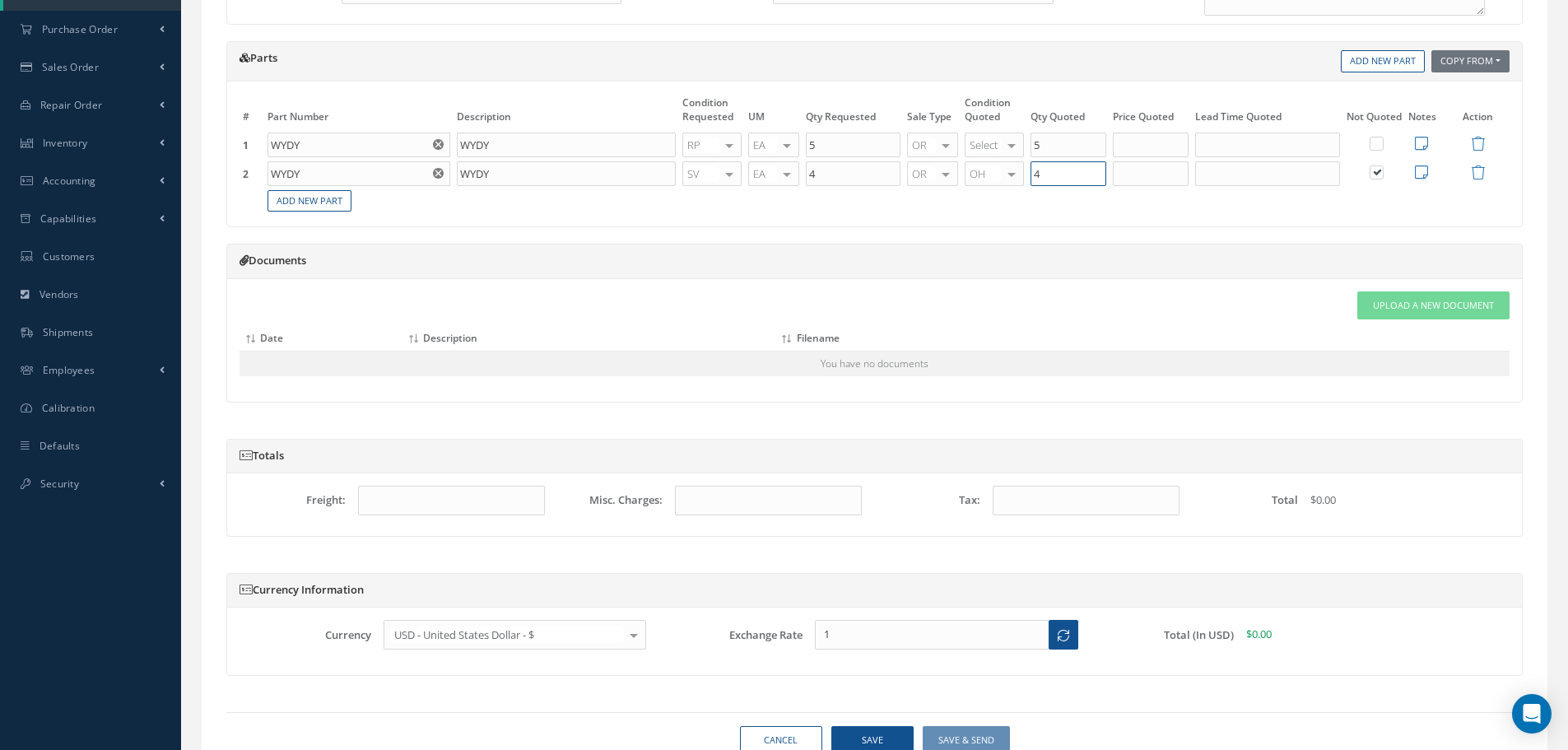
drag, startPoint x: 1071, startPoint y: 169, endPoint x: 1036, endPoint y: 179, distance: 36.4
click at [1037, 179] on input "4" at bounding box center [1068, 173] width 76 height 25
click at [876, 733] on button "Save" at bounding box center [872, 741] width 83 height 29
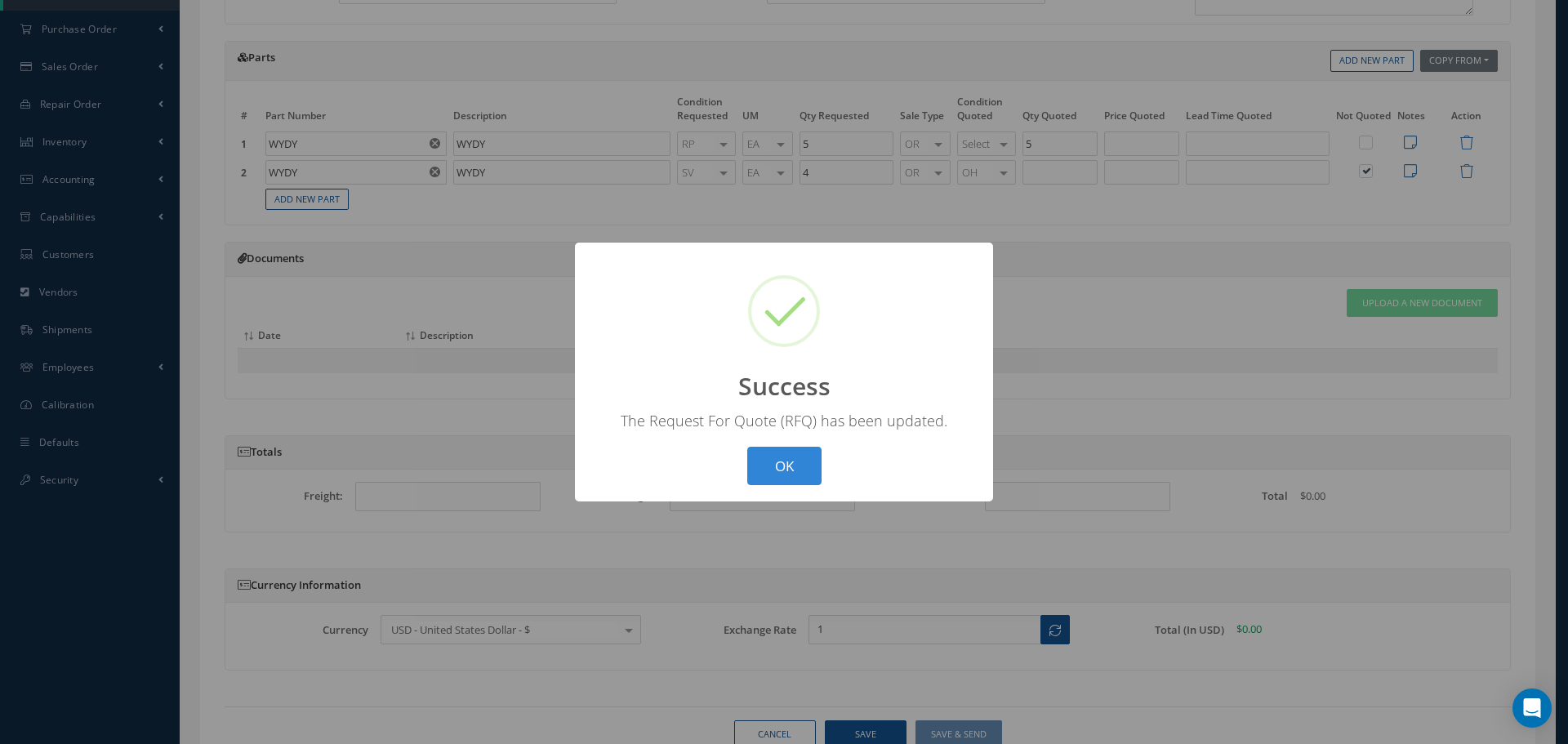
click at [786, 465] on button "OK" at bounding box center [784, 466] width 74 height 38
